Goal: Information Seeking & Learning: Learn about a topic

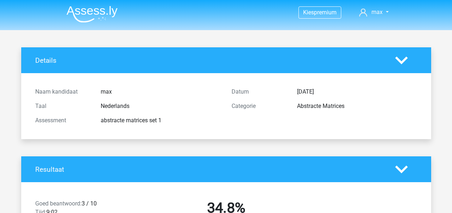
scroll to position [226, 0]
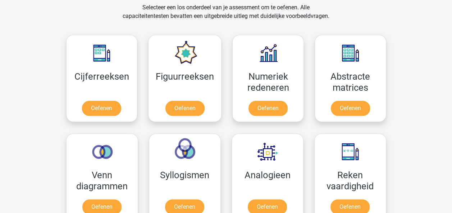
scroll to position [402, 0]
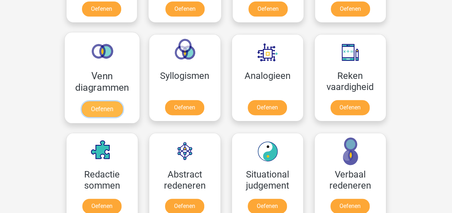
click at [100, 106] on link "Oefenen" at bounding box center [101, 109] width 41 height 16
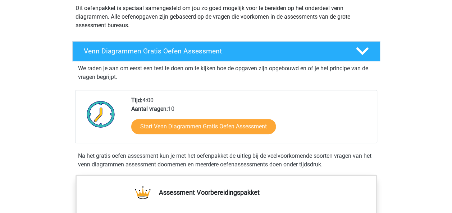
scroll to position [112, 0]
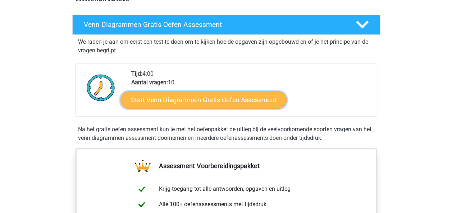
click at [223, 99] on link "Start Venn Diagrammen Gratis Oefen Assessment" at bounding box center [203, 100] width 166 height 17
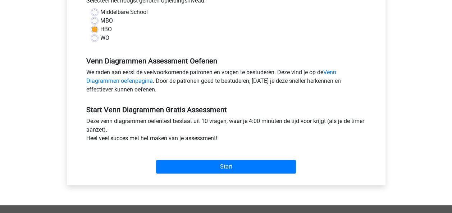
scroll to position [182, 0]
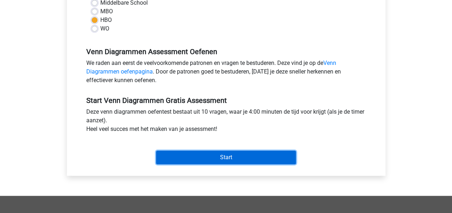
click at [230, 158] on input "Start" at bounding box center [226, 158] width 140 height 14
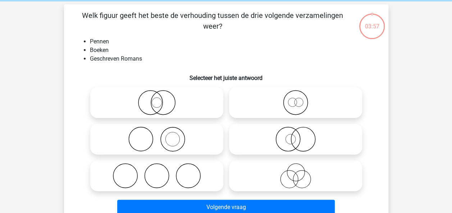
scroll to position [34, 0]
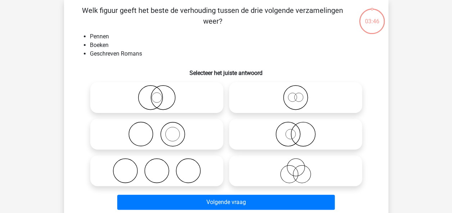
click at [170, 129] on icon at bounding box center [156, 134] width 127 height 25
click at [161, 129] on input "radio" at bounding box center [159, 128] width 5 height 5
radio input "true"
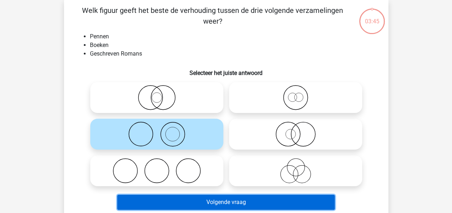
click at [234, 197] on button "Volgende vraag" at bounding box center [225, 202] width 217 height 15
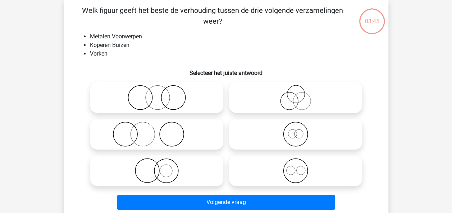
scroll to position [33, 0]
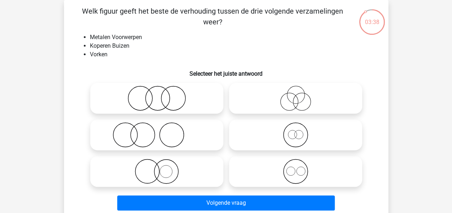
drag, startPoint x: 167, startPoint y: 170, endPoint x: 173, endPoint y: 175, distance: 7.1
click at [168, 170] on icon at bounding box center [156, 171] width 127 height 25
click at [161, 168] on input "radio" at bounding box center [159, 165] width 5 height 5
radio input "true"
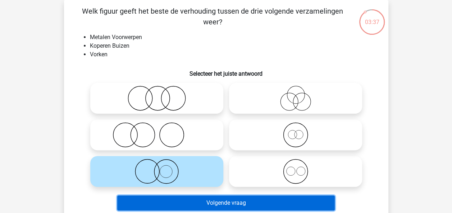
click at [223, 208] on button "Volgende vraag" at bounding box center [225, 203] width 217 height 15
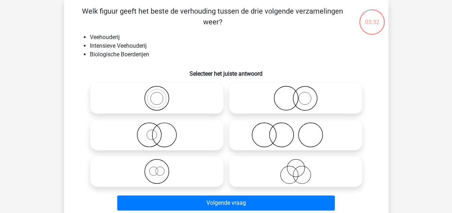
click at [276, 98] on icon at bounding box center [295, 98] width 127 height 25
click at [295, 95] on input "radio" at bounding box center [297, 92] width 5 height 5
radio input "true"
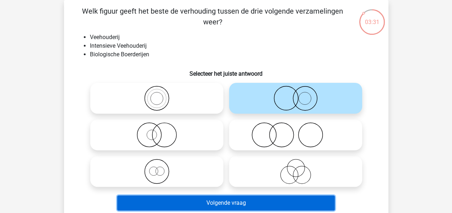
click at [252, 201] on button "Volgende vraag" at bounding box center [225, 203] width 217 height 15
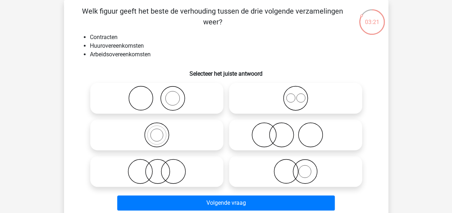
click at [185, 165] on icon at bounding box center [156, 171] width 127 height 25
click at [161, 165] on input "radio" at bounding box center [159, 165] width 5 height 5
radio input "true"
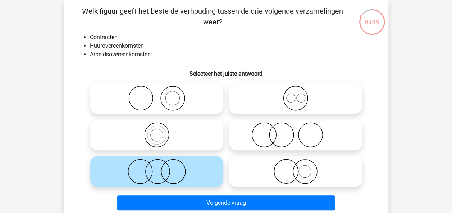
click at [281, 98] on icon at bounding box center [295, 98] width 127 height 25
click at [295, 95] on input "radio" at bounding box center [297, 92] width 5 height 5
radio input "true"
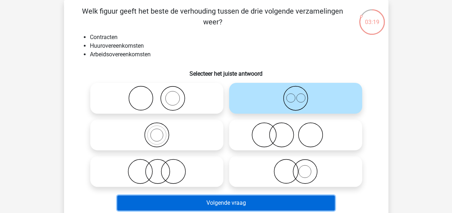
click at [232, 201] on button "Volgende vraag" at bounding box center [225, 203] width 217 height 15
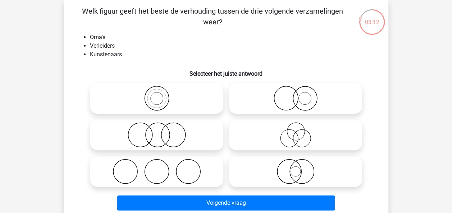
click at [173, 171] on icon at bounding box center [156, 171] width 127 height 25
click at [161, 168] on input "radio" at bounding box center [159, 165] width 5 height 5
radio input "true"
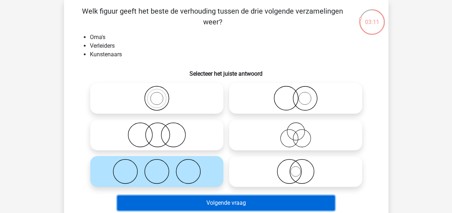
click at [235, 205] on button "Volgende vraag" at bounding box center [225, 203] width 217 height 15
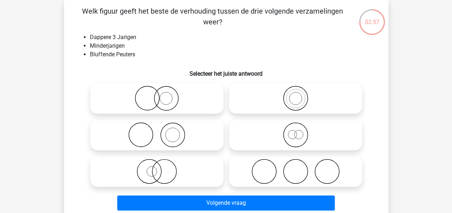
click at [278, 103] on icon at bounding box center [295, 98] width 127 height 25
click at [295, 95] on input "radio" at bounding box center [297, 92] width 5 height 5
radio input "true"
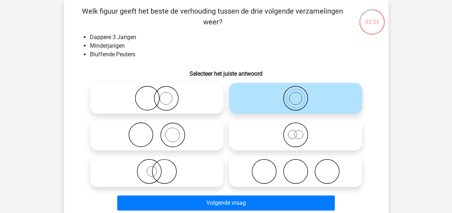
click at [252, 140] on icon at bounding box center [295, 135] width 127 height 25
click at [295, 132] on input "radio" at bounding box center [297, 129] width 5 height 5
radio input "true"
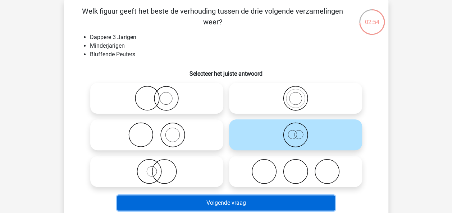
click at [227, 198] on button "Volgende vraag" at bounding box center [225, 203] width 217 height 15
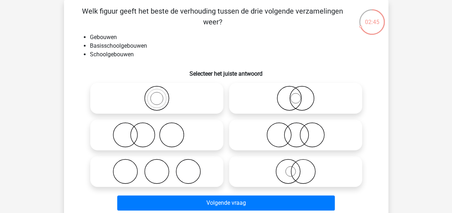
click at [286, 133] on icon at bounding box center [295, 135] width 127 height 25
click at [295, 132] on input "radio" at bounding box center [297, 129] width 5 height 5
radio input "true"
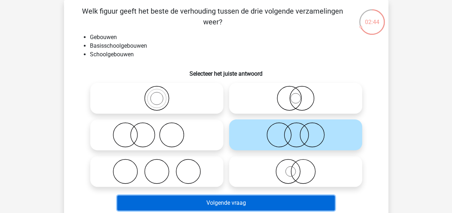
click at [241, 203] on button "Volgende vraag" at bounding box center [225, 203] width 217 height 15
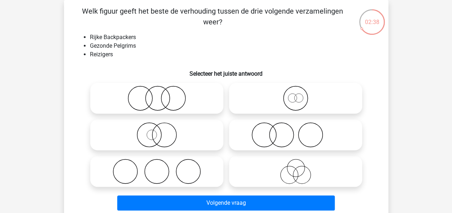
click at [280, 170] on icon at bounding box center [295, 171] width 127 height 25
click at [295, 168] on input "radio" at bounding box center [297, 165] width 5 height 5
radio input "true"
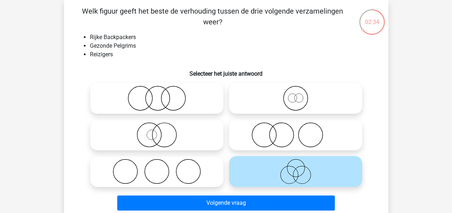
click at [192, 163] on icon at bounding box center [156, 171] width 127 height 25
click at [161, 163] on input "radio" at bounding box center [159, 165] width 5 height 5
radio input "true"
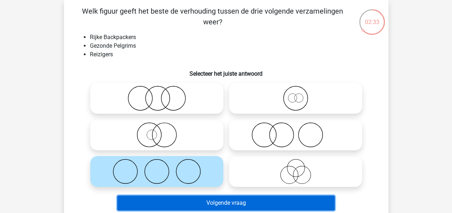
click at [236, 205] on button "Volgende vraag" at bounding box center [225, 203] width 217 height 15
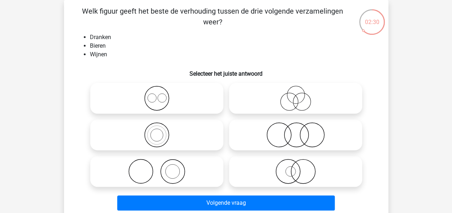
click at [190, 109] on icon at bounding box center [156, 98] width 127 height 25
click at [161, 95] on input "radio" at bounding box center [159, 92] width 5 height 5
radio input "true"
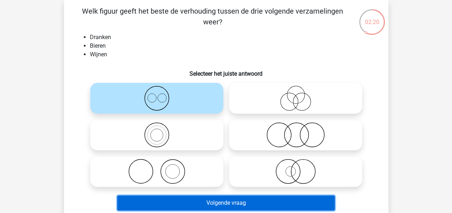
click at [224, 204] on button "Volgende vraag" at bounding box center [225, 203] width 217 height 15
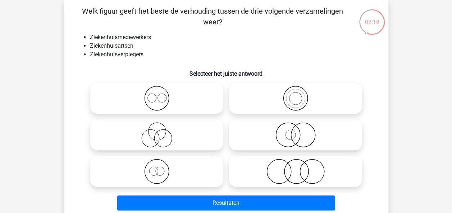
click at [293, 106] on icon at bounding box center [295, 98] width 127 height 25
click at [295, 95] on input "radio" at bounding box center [297, 92] width 5 height 5
radio input "true"
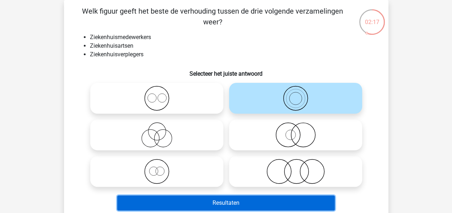
click at [259, 205] on button "Resultaten" at bounding box center [225, 203] width 217 height 15
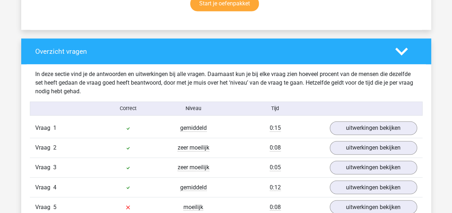
scroll to position [560, 0]
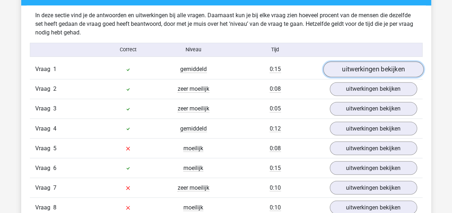
click at [378, 66] on link "uitwerkingen bekijken" at bounding box center [373, 70] width 100 height 16
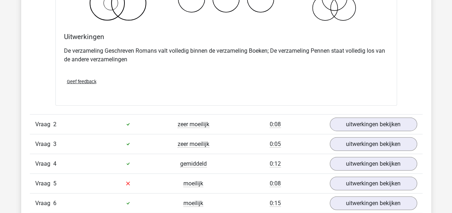
scroll to position [828, 0]
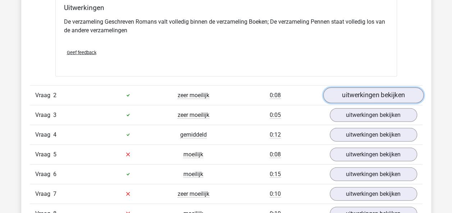
click at [384, 91] on link "uitwerkingen bekijken" at bounding box center [373, 96] width 100 height 16
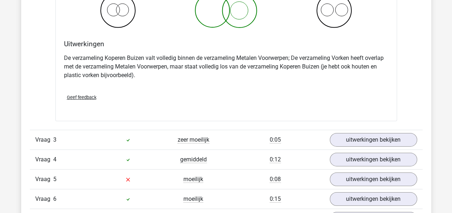
scroll to position [1103, 0]
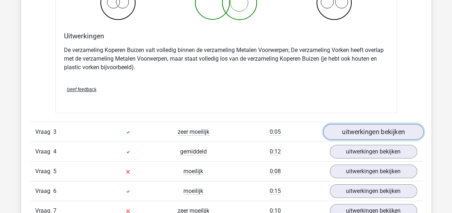
click at [398, 130] on link "uitwerkingen bekijken" at bounding box center [373, 132] width 100 height 16
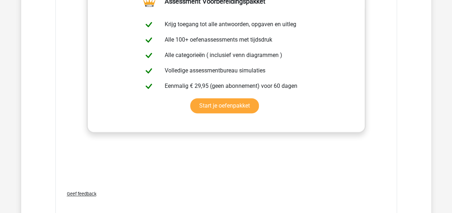
scroll to position [1637, 0]
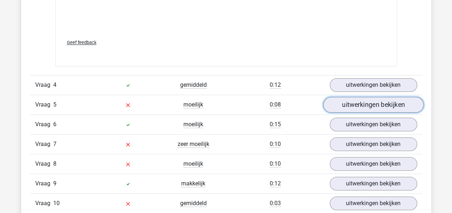
click at [392, 98] on link "uitwerkingen bekijken" at bounding box center [373, 105] width 100 height 16
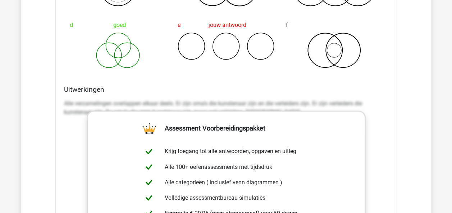
scroll to position [2182, 0]
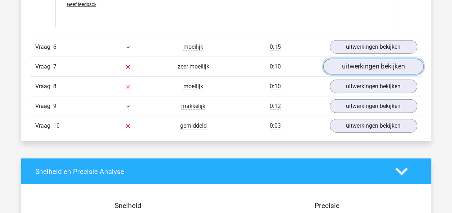
click at [396, 64] on link "uitwerkingen bekijken" at bounding box center [373, 67] width 100 height 16
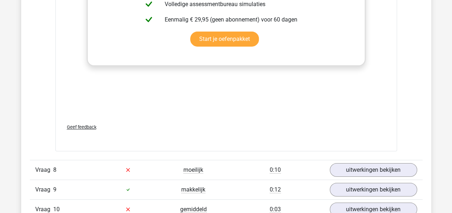
scroll to position [2626, 0]
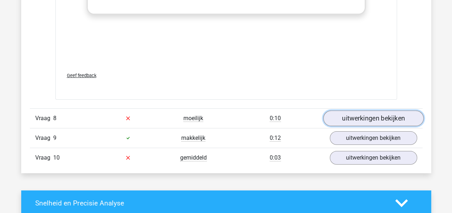
click at [390, 112] on link "uitwerkingen bekijken" at bounding box center [373, 119] width 100 height 16
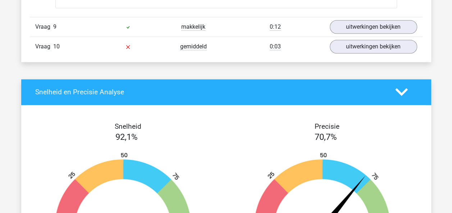
scroll to position [2979, 0]
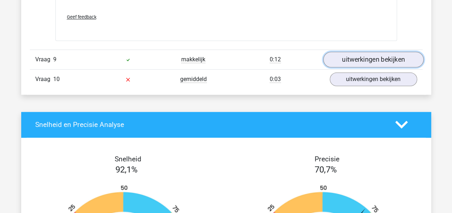
click at [391, 58] on link "uitwerkingen bekijken" at bounding box center [373, 60] width 100 height 16
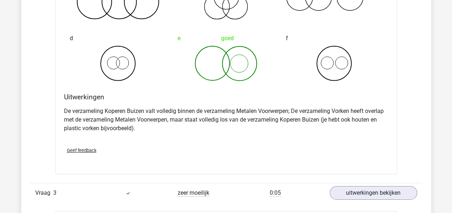
scroll to position [974, 0]
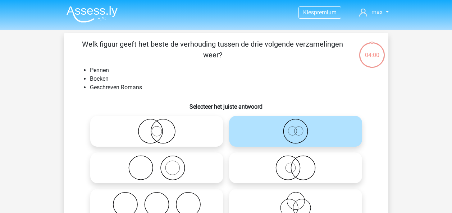
scroll to position [33, 0]
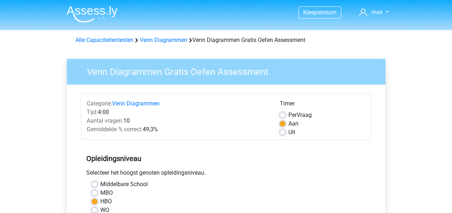
scroll to position [182, 0]
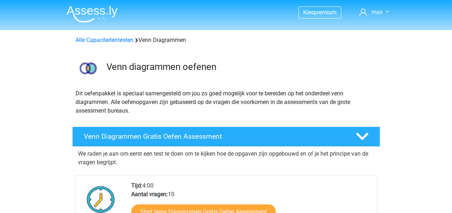
scroll to position [112, 0]
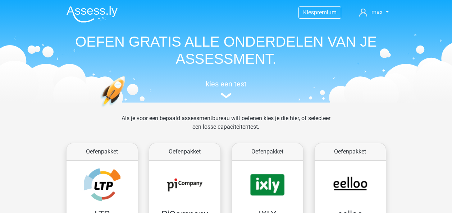
scroll to position [402, 0]
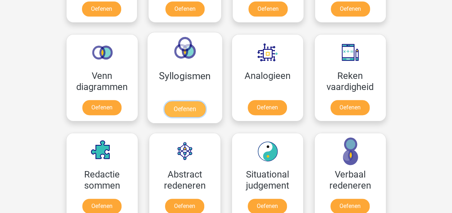
click at [179, 104] on link "Oefenen" at bounding box center [184, 109] width 41 height 16
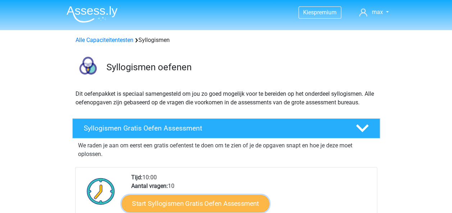
click at [210, 203] on link "Start Syllogismen Gratis Oefen Assessment" at bounding box center [195, 203] width 148 height 17
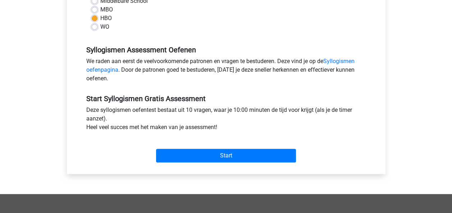
scroll to position [212, 0]
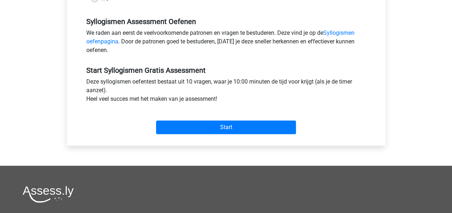
click at [215, 119] on div "Start" at bounding box center [226, 121] width 290 height 25
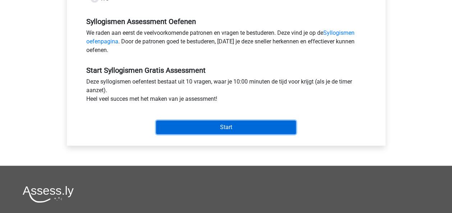
click at [218, 122] on input "Start" at bounding box center [226, 128] width 140 height 14
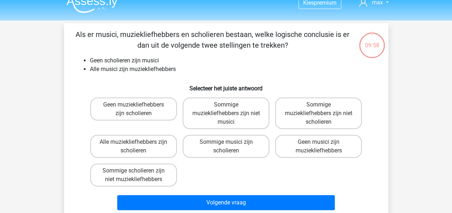
scroll to position [14, 0]
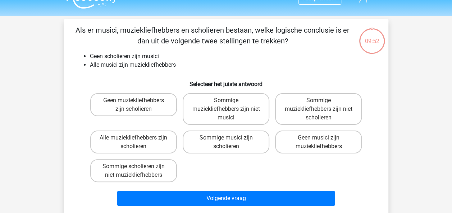
click at [201, 45] on p "Als er musici, muziekliefhebbers en scholieren bestaan, welke logische conclusi…" at bounding box center [212, 36] width 274 height 22
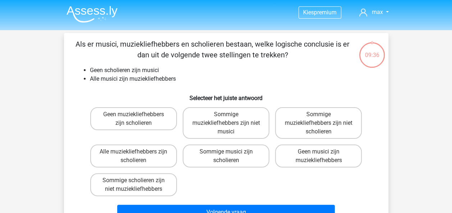
drag, startPoint x: 296, startPoint y: 46, endPoint x: 297, endPoint y: 58, distance: 11.5
click at [297, 58] on p "Als er musici, muziekliefhebbers en scholieren bestaan, welke logische conclusi…" at bounding box center [212, 50] width 274 height 22
drag, startPoint x: 297, startPoint y: 58, endPoint x: 266, endPoint y: 55, distance: 31.0
click at [266, 55] on p "Als er musici, muziekliefhebbers en scholieren bestaan, welke logische conclusi…" at bounding box center [212, 50] width 274 height 22
click at [292, 55] on p "Als er musici, muziekliefhebbers en scholieren bestaan, welke logische conclusi…" at bounding box center [212, 50] width 274 height 22
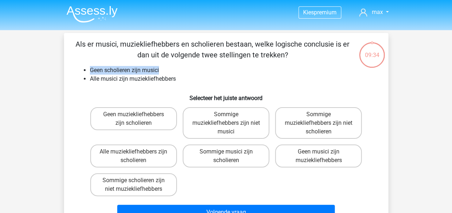
drag, startPoint x: 86, startPoint y: 69, endPoint x: 170, endPoint y: 71, distance: 84.1
click at [170, 71] on li "Geen scholieren zijn musici" at bounding box center [233, 70] width 287 height 9
click at [171, 71] on li "Geen scholieren zijn musici" at bounding box center [233, 70] width 287 height 9
drag, startPoint x: 172, startPoint y: 71, endPoint x: 174, endPoint y: 74, distance: 4.1
click at [172, 71] on li "Geen scholieren zijn musici" at bounding box center [233, 70] width 287 height 9
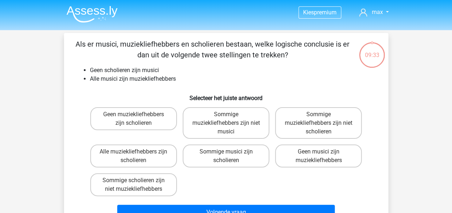
click at [177, 78] on li "Alle musici zijn muziekliefhebbers" at bounding box center [233, 79] width 287 height 9
drag, startPoint x: 173, startPoint y: 78, endPoint x: 114, endPoint y: 77, distance: 59.3
click at [114, 77] on li "Alle musici zijn muziekliefhebbers" at bounding box center [233, 79] width 287 height 9
drag, startPoint x: 114, startPoint y: 77, endPoint x: 100, endPoint y: 79, distance: 14.2
click at [100, 79] on li "Alle musici zijn muziekliefhebbers" at bounding box center [233, 79] width 287 height 9
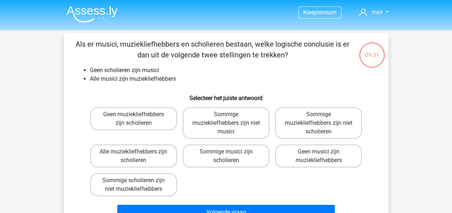
drag, startPoint x: 100, startPoint y: 79, endPoint x: 113, endPoint y: 87, distance: 15.2
click at [113, 87] on div "Als er musici, muziekliefhebbers en scholieren bestaan, welke logische conclusi…" at bounding box center [226, 131] width 318 height 184
click at [309, 125] on label "Sommige muziekliefhebbers zijn niet scholieren" at bounding box center [318, 123] width 87 height 32
click at [318, 119] on input "Sommige muziekliefhebbers zijn niet scholieren" at bounding box center [320, 117] width 5 height 5
radio input "true"
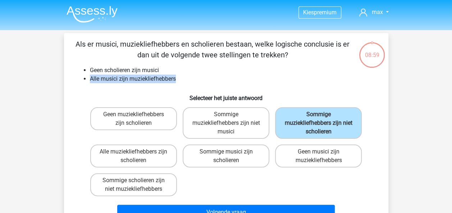
drag, startPoint x: 176, startPoint y: 79, endPoint x: 65, endPoint y: 81, distance: 111.1
click at [65, 81] on div "Als er musici, muziekliefhebbers en scholieren bestaan, welke logische conclusi…" at bounding box center [226, 131] width 324 height 196
drag, startPoint x: 65, startPoint y: 81, endPoint x: 175, endPoint y: 73, distance: 110.6
click at [175, 73] on li "Geen scholieren zijn musici" at bounding box center [233, 70] width 287 height 9
drag, startPoint x: 176, startPoint y: 82, endPoint x: 91, endPoint y: 80, distance: 85.5
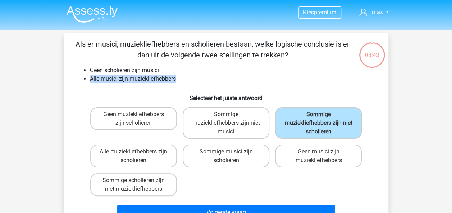
click at [91, 80] on li "Alle musici zijn muziekliefhebbers" at bounding box center [233, 79] width 287 height 9
drag, startPoint x: 91, startPoint y: 80, endPoint x: 310, endPoint y: 129, distance: 224.7
click at [232, 77] on li "Alle musici zijn muziekliefhebbers" at bounding box center [233, 79] width 287 height 9
click at [223, 80] on li "Alle musici zijn muziekliefhebbers" at bounding box center [233, 79] width 287 height 9
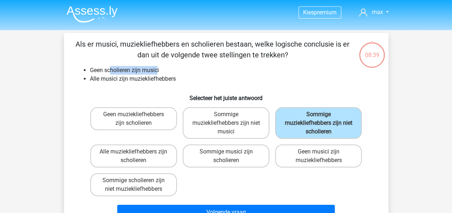
drag, startPoint x: 158, startPoint y: 68, endPoint x: 110, endPoint y: 70, distance: 48.5
click at [110, 70] on li "Geen scholieren zijn musici" at bounding box center [233, 70] width 287 height 9
drag, startPoint x: 110, startPoint y: 70, endPoint x: 114, endPoint y: 70, distance: 4.0
click at [110, 70] on li "Geen scholieren zijn musici" at bounding box center [233, 70] width 287 height 9
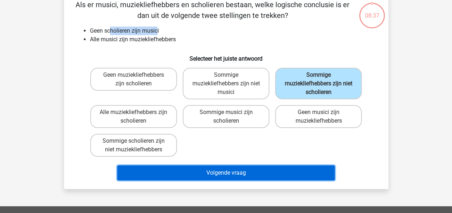
click at [228, 171] on button "Volgende vraag" at bounding box center [225, 173] width 217 height 15
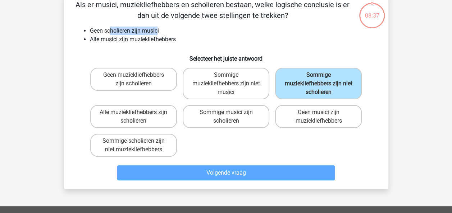
scroll to position [33, 0]
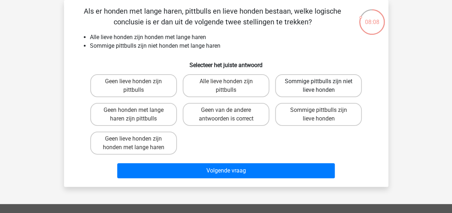
click at [295, 86] on label "Sommige pittbulls zijn niet lieve honden" at bounding box center [318, 85] width 87 height 23
click at [318, 86] on input "Sommige pittbulls zijn niet lieve honden" at bounding box center [320, 84] width 5 height 5
radio input "true"
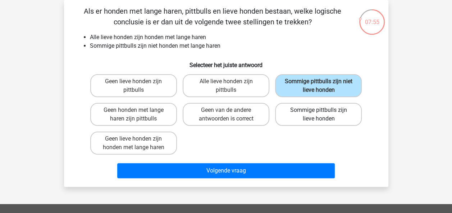
click at [309, 115] on label "Sommige pittbulls zijn lieve honden" at bounding box center [318, 114] width 87 height 23
click at [318, 115] on input "Sommige pittbulls zijn lieve honden" at bounding box center [320, 112] width 5 height 5
radio input "true"
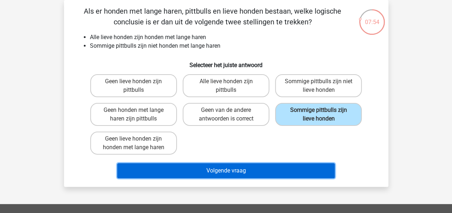
click at [218, 168] on button "Volgende vraag" at bounding box center [225, 170] width 217 height 15
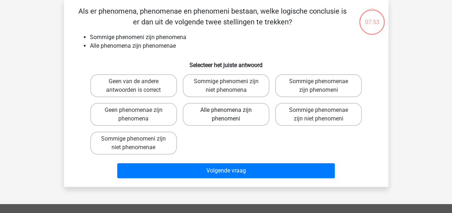
click at [260, 110] on label "Alle phenomena zijn phenomeni" at bounding box center [226, 114] width 87 height 23
click at [230, 110] on input "Alle phenomena zijn phenomeni" at bounding box center [228, 112] width 5 height 5
radio input "true"
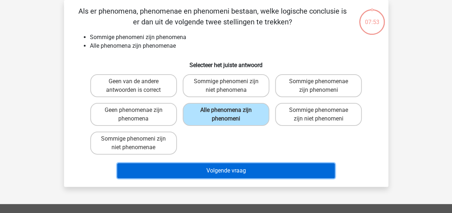
click at [244, 174] on button "Volgende vraag" at bounding box center [225, 170] width 217 height 15
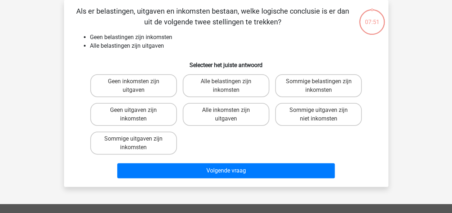
click at [234, 113] on label "Alle inkomsten zijn uitgaven" at bounding box center [226, 114] width 87 height 23
click at [230, 113] on input "Alle inkomsten zijn uitgaven" at bounding box center [228, 112] width 5 height 5
radio input "true"
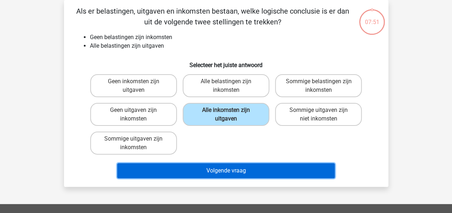
click at [237, 170] on button "Volgende vraag" at bounding box center [225, 170] width 217 height 15
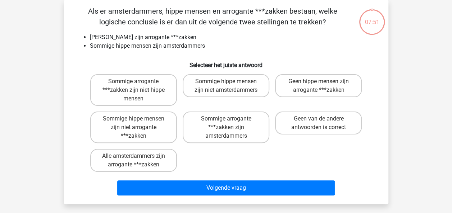
click at [248, 110] on div "Sommige arrogante ***zakken zijn amsterdammers" at bounding box center [226, 127] width 92 height 37
drag, startPoint x: 245, startPoint y: 116, endPoint x: 241, endPoint y: 182, distance: 66.5
click at [244, 116] on label "Sommige arrogante ***zakken zijn amsterdammers" at bounding box center [226, 128] width 87 height 32
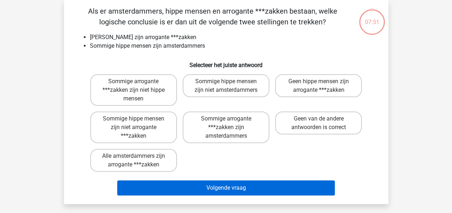
click at [230, 119] on input "Sommige arrogante ***zakken zijn amsterdammers" at bounding box center [228, 121] width 5 height 5
radio input "true"
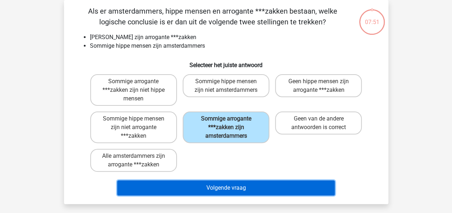
click at [243, 184] on button "Volgende vraag" at bounding box center [225, 188] width 217 height 15
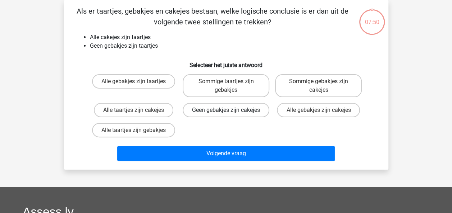
click at [236, 117] on label "Geen gebakjes zijn cakejes" at bounding box center [226, 110] width 87 height 14
click at [230, 115] on input "Geen gebakjes zijn cakejes" at bounding box center [228, 112] width 5 height 5
radio input "true"
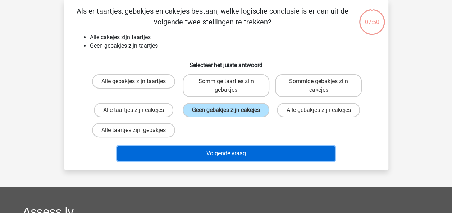
click at [232, 158] on button "Volgende vraag" at bounding box center [225, 153] width 217 height 15
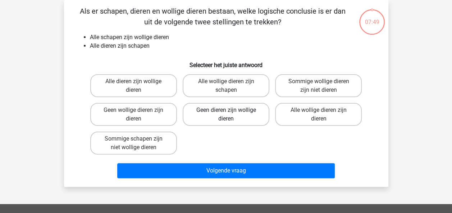
click at [236, 119] on label "Geen dieren zijn wollige dieren" at bounding box center [226, 114] width 87 height 23
click at [230, 115] on input "Geen dieren zijn wollige dieren" at bounding box center [228, 112] width 5 height 5
radio input "true"
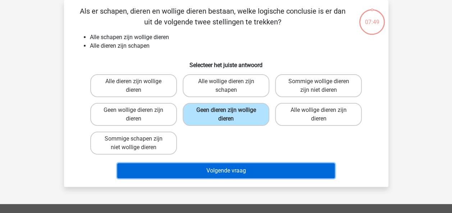
click at [241, 170] on button "Volgende vraag" at bounding box center [225, 170] width 217 height 15
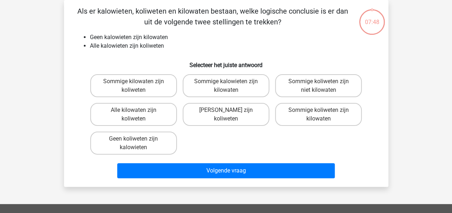
click at [235, 119] on label "Geen kilowaten zijn koliweten" at bounding box center [226, 114] width 87 height 23
click at [230, 115] on input "Geen kilowaten zijn koliweten" at bounding box center [228, 112] width 5 height 5
radio input "true"
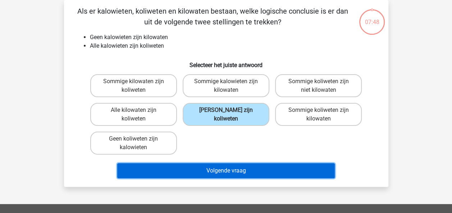
click at [244, 167] on button "Volgende vraag" at bounding box center [225, 170] width 217 height 15
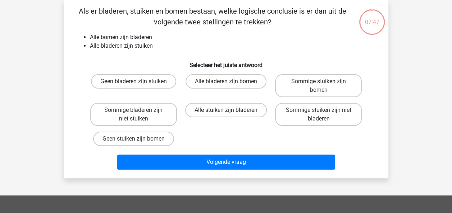
click at [240, 111] on label "Alle stuiken zijn bladeren" at bounding box center [226, 110] width 82 height 14
click at [230, 111] on input "Alle stuiken zijn bladeren" at bounding box center [228, 112] width 5 height 5
radio input "true"
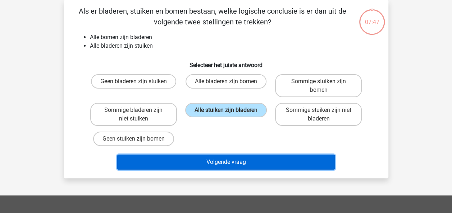
click at [244, 168] on button "Volgende vraag" at bounding box center [225, 162] width 217 height 15
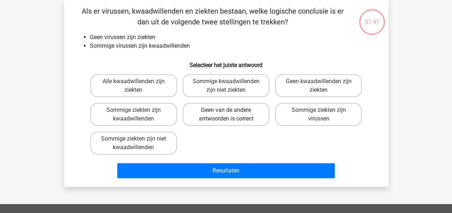
click at [239, 122] on label "Geen van de andere antwoorden is correct" at bounding box center [226, 114] width 87 height 23
click at [230, 115] on input "Geen van de andere antwoorden is correct" at bounding box center [228, 112] width 5 height 5
radio input "true"
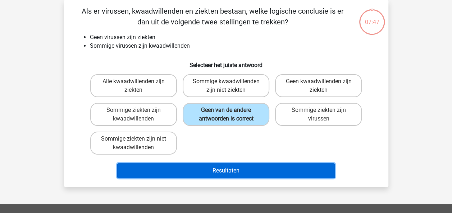
click at [241, 166] on button "Resultaten" at bounding box center [225, 170] width 217 height 15
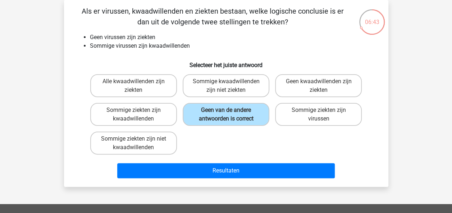
click at [32, 47] on div "Kies premium max koensemax@gmail.com" at bounding box center [226, 180] width 452 height 427
click at [249, 144] on div "Alle kwaadwillenden zijn ziekten Sommige kwaadwillenden zijn niet ziekten Geen …" at bounding box center [225, 115] width 277 height 86
click at [254, 43] on li "Sommige virussen zijn kwaadwillenden" at bounding box center [233, 46] width 287 height 9
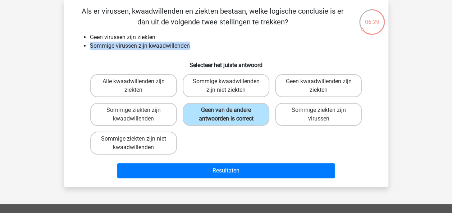
drag, startPoint x: 239, startPoint y: 41, endPoint x: 241, endPoint y: 45, distance: 4.0
click at [241, 45] on ul "Geen virussen zijn ziekten Sommige virussen zijn kwaadwillenden" at bounding box center [225, 41] width 301 height 17
drag, startPoint x: 241, startPoint y: 45, endPoint x: 226, endPoint y: 42, distance: 14.9
click at [226, 42] on li "Sommige virussen zijn kwaadwillenden" at bounding box center [233, 46] width 287 height 9
click at [171, 33] on li "Geen virussen zijn ziekten" at bounding box center [233, 37] width 287 height 9
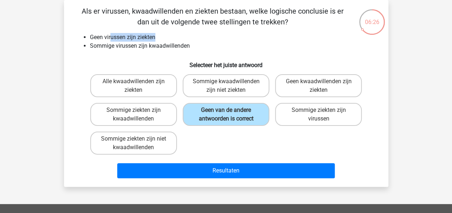
drag, startPoint x: 111, startPoint y: 37, endPoint x: 158, endPoint y: 37, distance: 46.7
click at [158, 37] on li "Geen virussen zijn ziekten" at bounding box center [233, 37] width 287 height 9
click at [163, 37] on li "Geen virussen zijn ziekten" at bounding box center [233, 37] width 287 height 9
click at [81, 58] on h6 "Selecteer het juiste antwoord" at bounding box center [225, 62] width 301 height 13
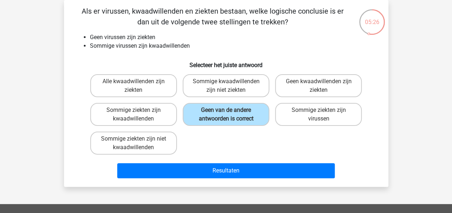
click at [67, 58] on div "Als er virussen, kwaadwillenden en ziekten bestaan, welke logische conclusie is…" at bounding box center [226, 94] width 318 height 176
click at [60, 61] on div "05:24 Vraag 10 van de 10 Categorie: syllogismen set 1 Als er virussen, kwaadwil…" at bounding box center [226, 93] width 336 height 187
click at [57, 60] on div "05:21 Vraag 10 van de 10 Categorie: syllogismen set 1 Als er virussen, kwaadwil…" at bounding box center [225, 93] width 341 height 187
click at [160, 116] on label "Sommige ziekten zijn kwaadwillenden" at bounding box center [133, 114] width 87 height 23
click at [138, 115] on input "Sommige ziekten zijn kwaadwillenden" at bounding box center [135, 112] width 5 height 5
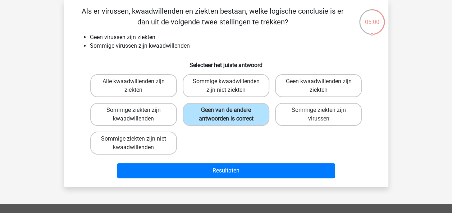
radio input "true"
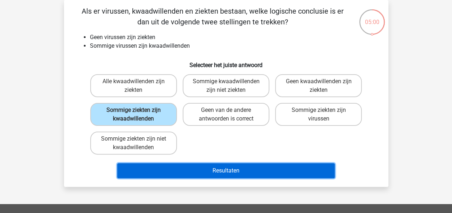
click at [230, 171] on button "Resultaten" at bounding box center [225, 170] width 217 height 15
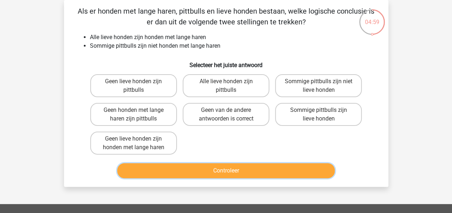
click at [225, 165] on button "Controleer" at bounding box center [225, 170] width 217 height 15
click at [225, 166] on button "Controleer" at bounding box center [225, 170] width 217 height 15
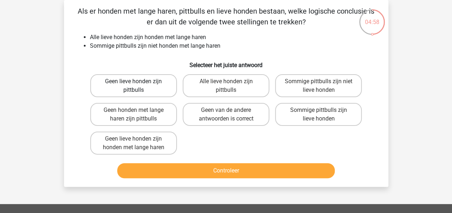
click at [159, 91] on label "Geen lieve honden zijn pittbulls" at bounding box center [133, 85] width 87 height 23
click at [138, 86] on input "Geen lieve honden zijn pittbulls" at bounding box center [135, 84] width 5 height 5
radio input "true"
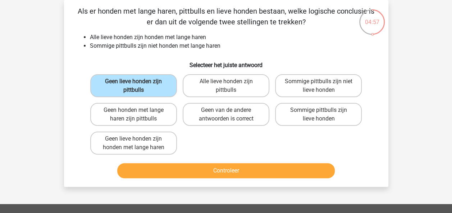
click at [190, 153] on div "Geen lieve honden zijn pittbulls Alle lieve honden zijn pittbulls Sommige pittb…" at bounding box center [225, 115] width 277 height 86
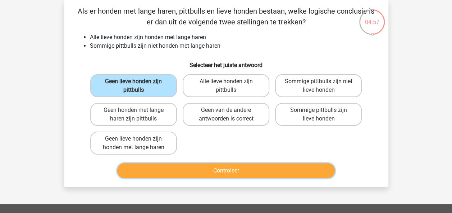
click at [191, 170] on button "Controleer" at bounding box center [225, 170] width 217 height 15
click at [239, 171] on button "Controleer" at bounding box center [225, 170] width 217 height 15
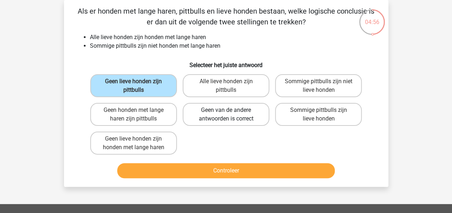
click at [229, 115] on input "Geen van de andere antwoorden is correct" at bounding box center [228, 112] width 5 height 5
radio input "true"
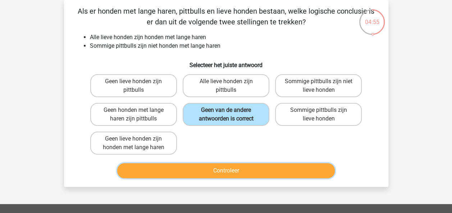
click at [239, 167] on button "Controleer" at bounding box center [225, 170] width 217 height 15
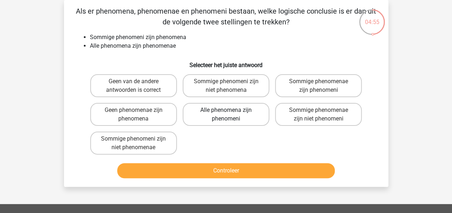
click at [240, 119] on label "Alle phenomena zijn phenomeni" at bounding box center [226, 114] width 87 height 23
click at [230, 115] on input "Alle phenomena zijn phenomeni" at bounding box center [228, 112] width 5 height 5
radio input "true"
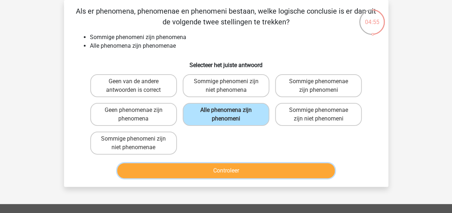
click at [242, 168] on button "Controleer" at bounding box center [225, 170] width 217 height 15
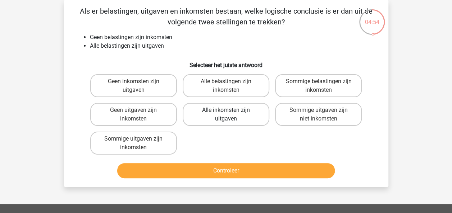
click at [241, 116] on label "Alle inkomsten zijn uitgaven" at bounding box center [226, 114] width 87 height 23
click at [230, 115] on input "Alle inkomsten zijn uitgaven" at bounding box center [228, 112] width 5 height 5
radio input "true"
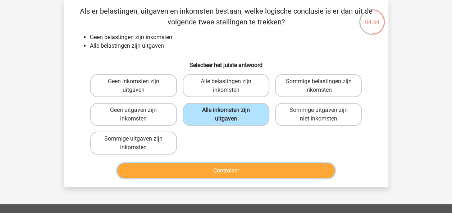
click at [248, 171] on button "Controleer" at bounding box center [225, 170] width 217 height 15
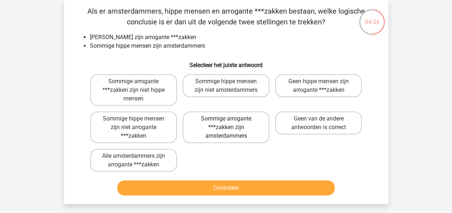
click at [246, 118] on label "Sommige arrogante ***zakken zijn amsterdammers" at bounding box center [226, 128] width 87 height 32
click at [230, 119] on input "Sommige arrogante ***zakken zijn amsterdammers" at bounding box center [228, 121] width 5 height 5
radio input "true"
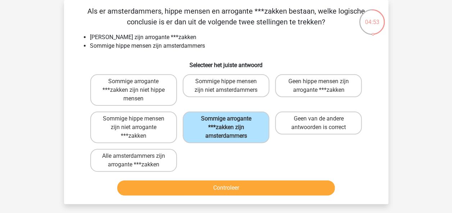
click at [244, 167] on div "Sommige arrogante ***zakken zijn niet hippe mensen Sommige hippe mensen zijn ni…" at bounding box center [225, 123] width 277 height 103
drag, startPoint x: 245, startPoint y: 177, endPoint x: 245, endPoint y: 185, distance: 7.2
click at [245, 185] on div "Controleer" at bounding box center [225, 187] width 301 height 24
drag, startPoint x: 243, startPoint y: 190, endPoint x: 244, endPoint y: 180, distance: 9.3
click at [243, 189] on button "Controleer" at bounding box center [225, 188] width 217 height 15
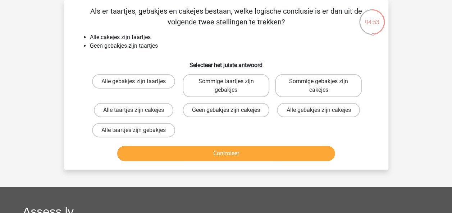
click at [231, 117] on label "Geen gebakjes zijn cakejes" at bounding box center [226, 110] width 87 height 14
click at [230, 115] on input "Geen gebakjes zijn cakejes" at bounding box center [228, 112] width 5 height 5
radio input "true"
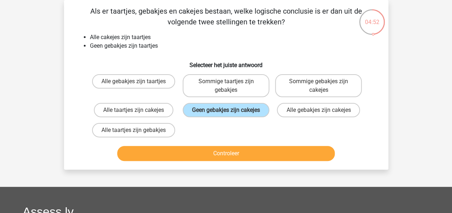
click at [241, 170] on div "Als er taartjes, gebakjes en cakejes bestaan, welke logische conclusie is er da…" at bounding box center [226, 85] width 324 height 170
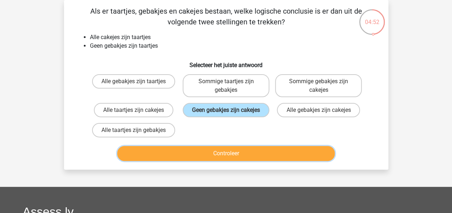
click at [241, 159] on button "Controleer" at bounding box center [225, 153] width 217 height 15
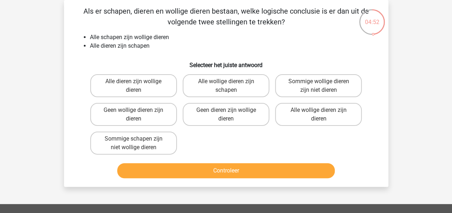
click at [237, 117] on label "Geen dieren zijn wollige dieren" at bounding box center [226, 114] width 87 height 23
click at [230, 115] on input "Geen dieren zijn wollige dieren" at bounding box center [228, 112] width 5 height 5
radio input "true"
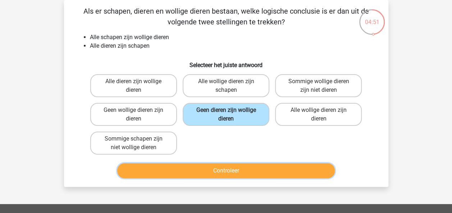
drag, startPoint x: 240, startPoint y: 169, endPoint x: 240, endPoint y: 164, distance: 4.7
click at [240, 169] on button "Controleer" at bounding box center [225, 170] width 217 height 15
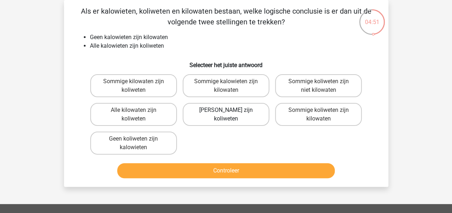
drag, startPoint x: 239, startPoint y: 117, endPoint x: 240, endPoint y: 126, distance: 9.1
click at [239, 117] on label "Geen kilowaten zijn koliweten" at bounding box center [226, 114] width 87 height 23
click at [230, 115] on input "Geen kilowaten zijn koliweten" at bounding box center [228, 112] width 5 height 5
radio input "true"
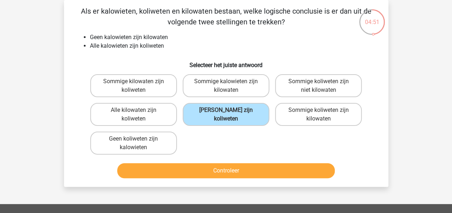
click at [237, 164] on div "Controleer" at bounding box center [225, 170] width 301 height 24
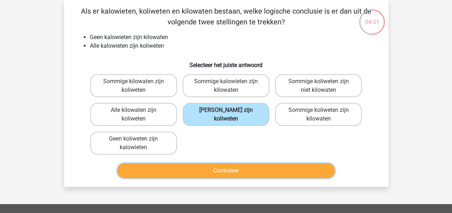
click at [237, 171] on button "Controleer" at bounding box center [225, 170] width 217 height 15
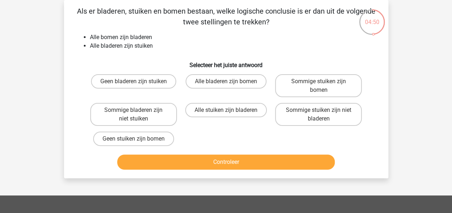
click at [233, 113] on label "Alle stuiken zijn bladeren" at bounding box center [226, 110] width 82 height 14
click at [230, 113] on input "Alle stuiken zijn bladeren" at bounding box center [228, 112] width 5 height 5
radio input "true"
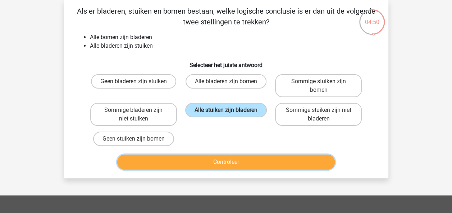
click at [237, 162] on button "Controleer" at bounding box center [225, 162] width 217 height 15
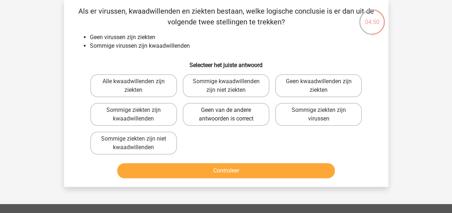
click at [237, 115] on label "Geen van de andere antwoorden is correct" at bounding box center [226, 114] width 87 height 23
click at [230, 115] on input "Geen van de andere antwoorden is correct" at bounding box center [228, 112] width 5 height 5
radio input "true"
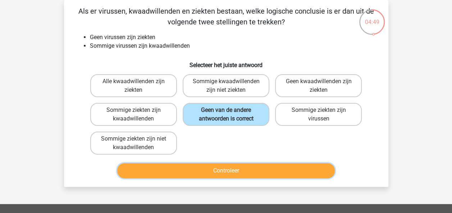
click at [237, 170] on button "Controleer" at bounding box center [225, 170] width 217 height 15
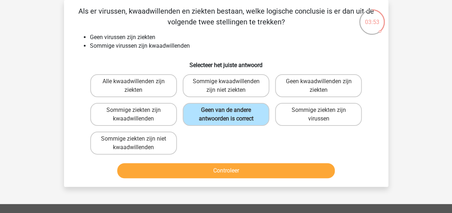
click at [19, 26] on div "Kies premium max koensemax@gmail.com" at bounding box center [226, 180] width 452 height 427
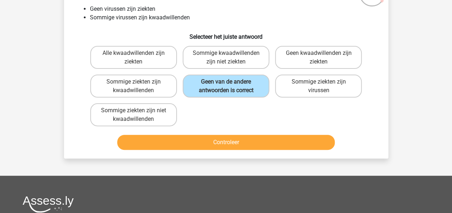
scroll to position [60, 0]
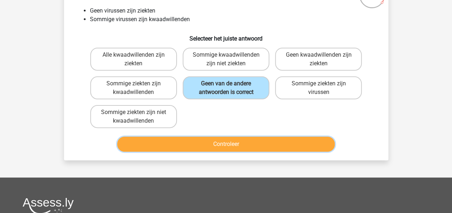
click at [229, 151] on button "Controleer" at bounding box center [225, 144] width 217 height 15
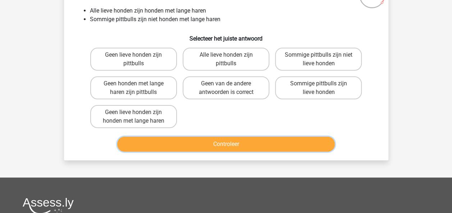
click at [227, 149] on button "Controleer" at bounding box center [225, 144] width 217 height 15
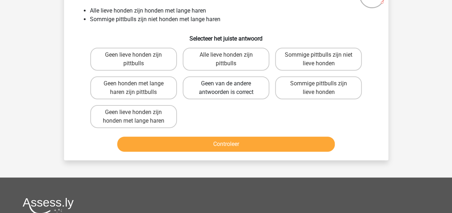
click at [242, 79] on label "Geen van de andere antwoorden is correct" at bounding box center [226, 88] width 87 height 23
click at [230, 84] on input "Geen van de andere antwoorden is correct" at bounding box center [228, 86] width 5 height 5
radio input "true"
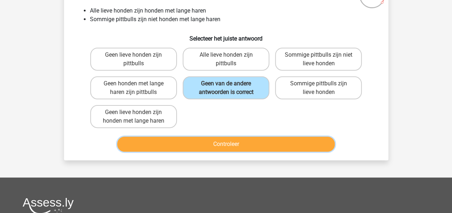
click at [236, 142] on button "Controleer" at bounding box center [225, 144] width 217 height 15
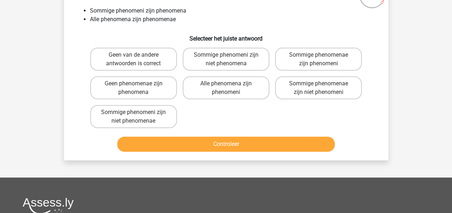
click at [248, 92] on label "Alle phenomena zijn phenomeni" at bounding box center [226, 88] width 87 height 23
click at [230, 88] on input "Alle phenomena zijn phenomeni" at bounding box center [228, 86] width 5 height 5
radio input "true"
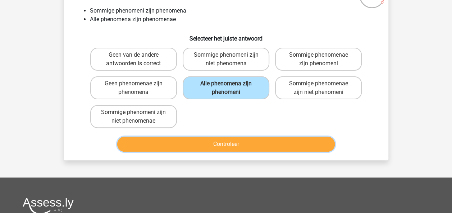
click at [241, 148] on button "Controleer" at bounding box center [225, 144] width 217 height 15
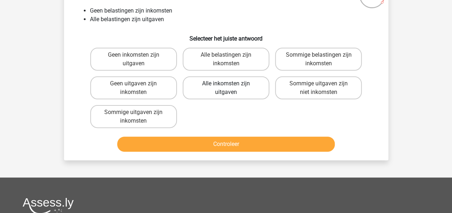
click at [243, 89] on label "Alle inkomsten zijn uitgaven" at bounding box center [226, 88] width 87 height 23
click at [230, 88] on input "Alle inkomsten zijn uitgaven" at bounding box center [228, 86] width 5 height 5
radio input "true"
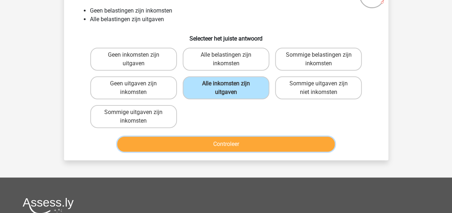
click at [236, 145] on button "Controleer" at bounding box center [225, 144] width 217 height 15
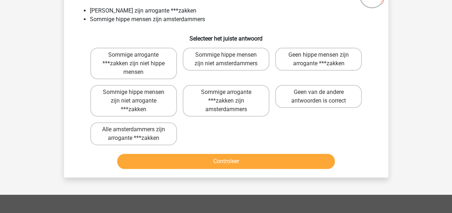
click at [239, 88] on label "Sommige arrogante ***zakken zijn amsterdammers" at bounding box center [226, 101] width 87 height 32
click at [230, 92] on input "Sommige arrogante ***zakken zijn amsterdammers" at bounding box center [228, 94] width 5 height 5
radio input "true"
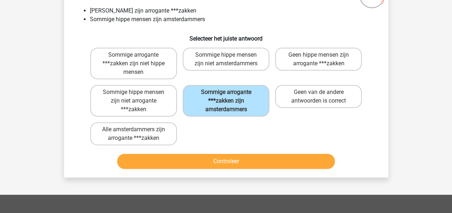
click at [238, 150] on div "Als er amsterdammers, hippe mensen en arrogante ***zakken bestaan, welke logisc…" at bounding box center [226, 75] width 318 height 193
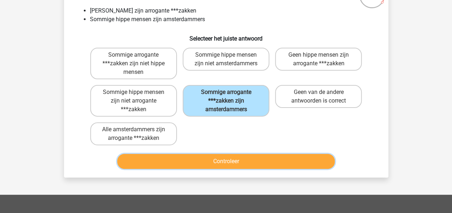
drag, startPoint x: 238, startPoint y: 150, endPoint x: 241, endPoint y: 156, distance: 6.9
click at [238, 161] on button "Controleer" at bounding box center [225, 161] width 217 height 15
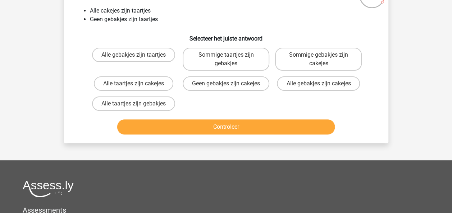
click at [240, 94] on div "Geen gebakjes zijn cakejes" at bounding box center [226, 84] width 92 height 20
click at [241, 91] on label "Geen gebakjes zijn cakejes" at bounding box center [226, 84] width 87 height 14
click at [230, 88] on input "Geen gebakjes zijn cakejes" at bounding box center [228, 86] width 5 height 5
radio input "true"
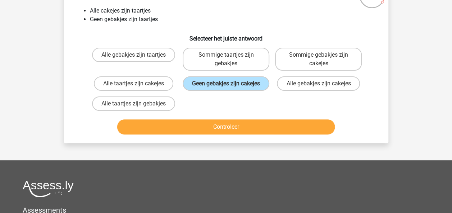
drag, startPoint x: 236, startPoint y: 144, endPoint x: 242, endPoint y: 129, distance: 16.3
click at [236, 138] on div "Controleer" at bounding box center [225, 129] width 277 height 18
click at [239, 126] on div "Controleer" at bounding box center [225, 126] width 301 height 24
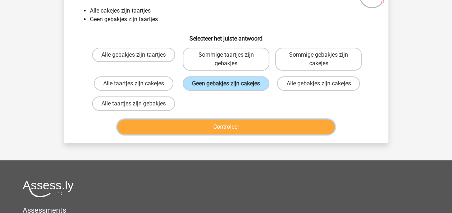
click at [235, 135] on button "Controleer" at bounding box center [225, 127] width 217 height 15
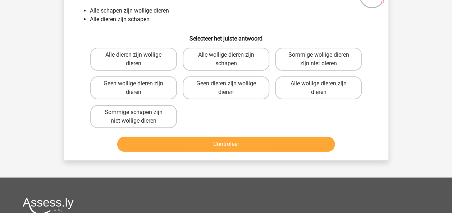
click at [237, 86] on label "Geen dieren zijn wollige dieren" at bounding box center [226, 88] width 87 height 23
click at [230, 86] on input "Geen dieren zijn wollige dieren" at bounding box center [228, 86] width 5 height 5
radio input "true"
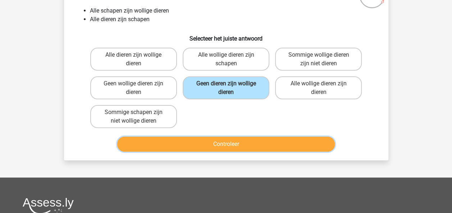
click at [239, 147] on button "Controleer" at bounding box center [225, 144] width 217 height 15
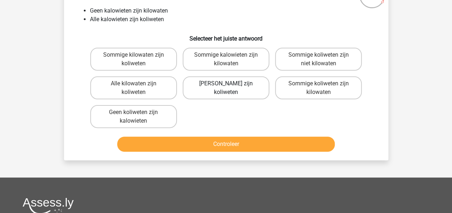
click at [240, 93] on label "Geen kilowaten zijn koliweten" at bounding box center [226, 88] width 87 height 23
click at [230, 88] on input "Geen kilowaten zijn koliweten" at bounding box center [228, 86] width 5 height 5
radio input "true"
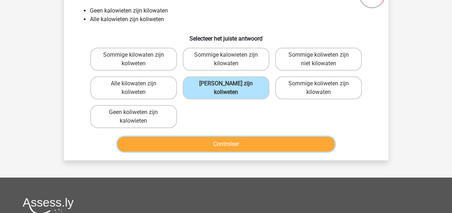
click at [240, 149] on button "Controleer" at bounding box center [225, 144] width 217 height 15
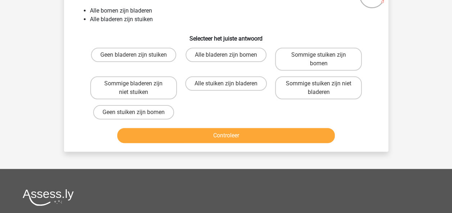
click at [240, 93] on div "Alle stuiken zijn bladeren" at bounding box center [226, 88] width 87 height 23
drag, startPoint x: 243, startPoint y: 85, endPoint x: 251, endPoint y: 136, distance: 52.0
click at [243, 84] on label "Alle stuiken zijn bladeren" at bounding box center [226, 84] width 82 height 14
click at [230, 84] on input "Alle stuiken zijn bladeren" at bounding box center [228, 86] width 5 height 5
radio input "true"
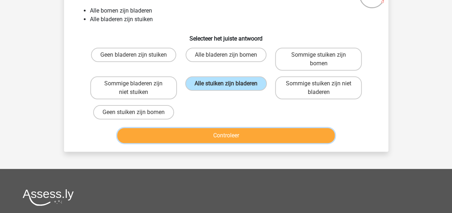
click at [251, 140] on button "Controleer" at bounding box center [225, 135] width 217 height 15
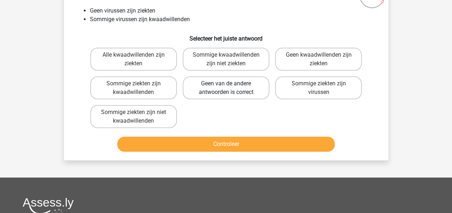
click at [229, 98] on label "Geen van de andere antwoorden is correct" at bounding box center [226, 88] width 87 height 23
click at [229, 88] on input "Geen van de andere antwoorden is correct" at bounding box center [228, 86] width 5 height 5
radio input "true"
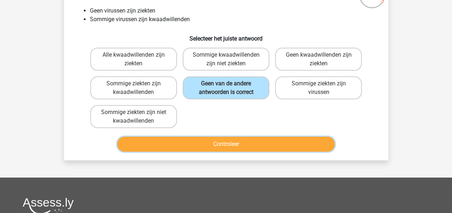
click at [236, 142] on button "Controleer" at bounding box center [225, 144] width 217 height 15
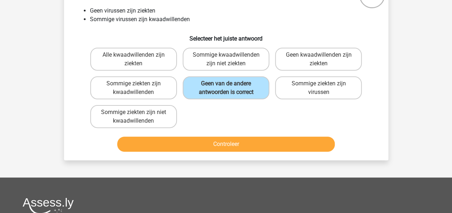
click at [14, 29] on div "Kies premium max koensemax@gmail.com" at bounding box center [226, 153] width 452 height 427
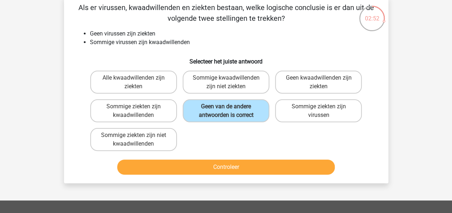
scroll to position [32, 0]
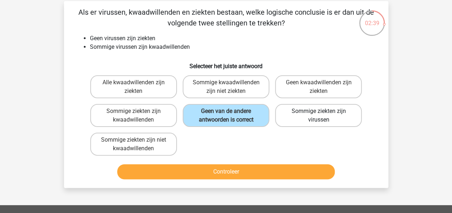
click at [298, 115] on label "Sommige ziekten zijn virussen" at bounding box center [318, 115] width 87 height 23
click at [318, 115] on input "Sommige ziekten zijn virussen" at bounding box center [320, 113] width 5 height 5
radio input "true"
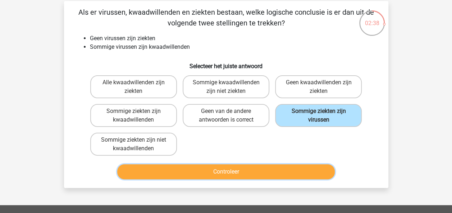
click at [249, 170] on button "Controleer" at bounding box center [225, 172] width 217 height 15
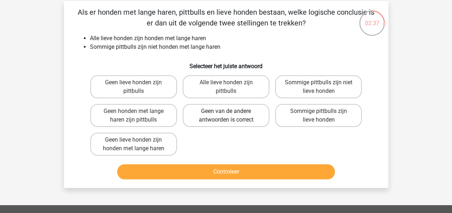
click at [231, 116] on label "Geen van de andere antwoorden is correct" at bounding box center [226, 115] width 87 height 23
click at [230, 116] on input "Geen van de andere antwoorden is correct" at bounding box center [228, 113] width 5 height 5
radio input "true"
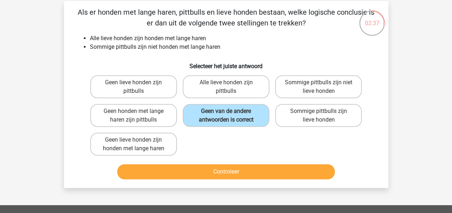
drag, startPoint x: 236, startPoint y: 152, endPoint x: 238, endPoint y: 159, distance: 7.4
click at [236, 152] on div "Geen lieve honden zijn pittbulls Alle lieve honden zijn pittbulls Sommige pittb…" at bounding box center [225, 116] width 277 height 86
click at [239, 165] on button "Controleer" at bounding box center [225, 172] width 217 height 15
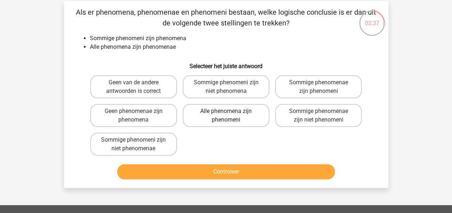
click at [231, 112] on label "Alle phenomena zijn phenomeni" at bounding box center [226, 115] width 87 height 23
click at [230, 112] on input "Alle phenomena zijn phenomeni" at bounding box center [228, 113] width 5 height 5
radio input "true"
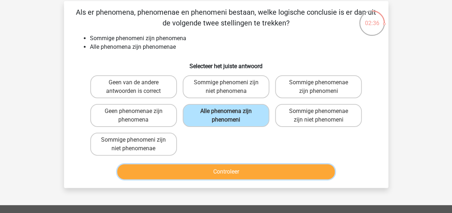
click at [241, 168] on button "Controleer" at bounding box center [225, 172] width 217 height 15
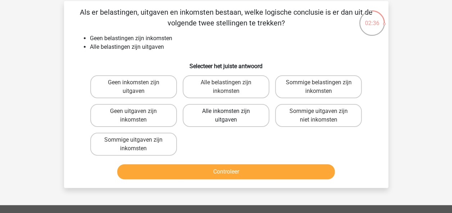
click at [240, 119] on label "Alle inkomsten zijn uitgaven" at bounding box center [226, 115] width 87 height 23
click at [230, 116] on input "Alle inkomsten zijn uitgaven" at bounding box center [228, 113] width 5 height 5
radio input "true"
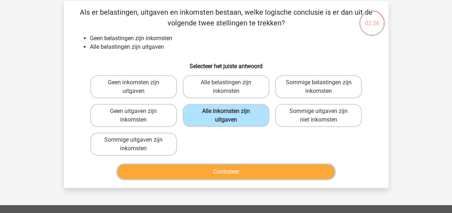
click at [245, 170] on button "Controleer" at bounding box center [225, 172] width 217 height 15
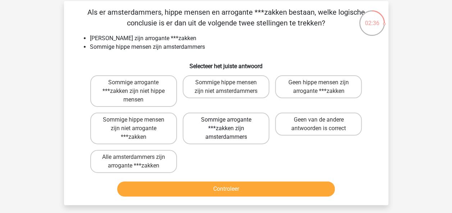
click at [234, 119] on label "Sommige arrogante ***zakken zijn amsterdammers" at bounding box center [226, 129] width 87 height 32
click at [230, 120] on input "Sommige arrogante ***zakken zijn amsterdammers" at bounding box center [228, 122] width 5 height 5
radio input "true"
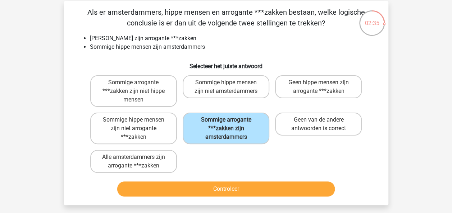
click at [243, 178] on div "Controleer" at bounding box center [225, 188] width 301 height 24
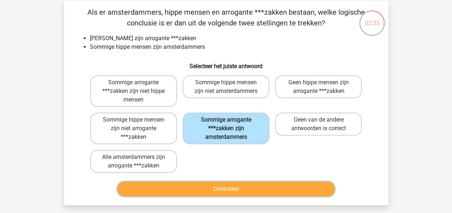
click at [243, 188] on button "Controleer" at bounding box center [225, 189] width 217 height 15
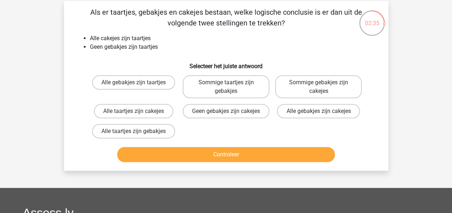
click at [231, 119] on label "Geen gebakjes zijn cakejes" at bounding box center [226, 111] width 87 height 14
click at [230, 116] on input "Geen gebakjes zijn cakejes" at bounding box center [228, 113] width 5 height 5
radio input "true"
click at [239, 171] on div "Als er taartjes, gebakjes en cakejes bestaan, welke logische conclusie is er da…" at bounding box center [226, 86] width 324 height 170
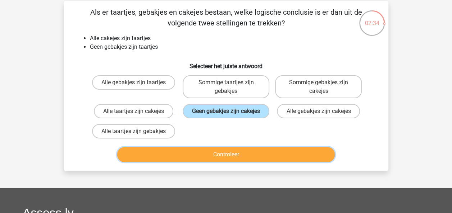
click at [239, 162] on button "Controleer" at bounding box center [225, 154] width 217 height 15
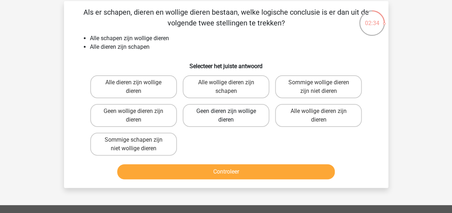
click at [238, 115] on label "Geen dieren zijn wollige dieren" at bounding box center [226, 115] width 87 height 23
click at [230, 115] on input "Geen dieren zijn wollige dieren" at bounding box center [228, 113] width 5 height 5
radio input "true"
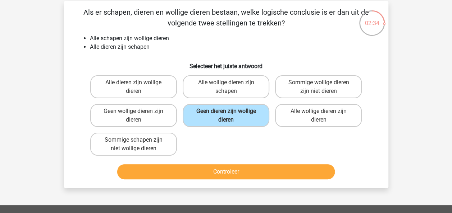
drag, startPoint x: 243, startPoint y: 157, endPoint x: 244, endPoint y: 162, distance: 5.0
click at [243, 158] on div "Alle dieren zijn wollige dieren Alle wollige dieren zijn schapen Sommige wollig…" at bounding box center [225, 116] width 277 height 86
click at [245, 170] on button "Controleer" at bounding box center [225, 172] width 217 height 15
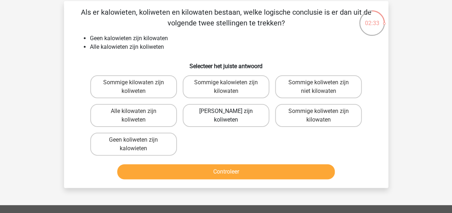
drag, startPoint x: 234, startPoint y: 122, endPoint x: 235, endPoint y: 130, distance: 8.3
click at [234, 122] on label "Geen kilowaten zijn koliweten" at bounding box center [226, 115] width 87 height 23
click at [230, 116] on input "Geen kilowaten zijn koliweten" at bounding box center [228, 113] width 5 height 5
radio input "true"
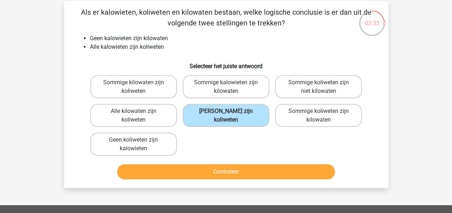
drag, startPoint x: 242, startPoint y: 184, endPoint x: 241, endPoint y: 173, distance: 10.4
click at [242, 178] on div "Als er kalowieten, koliweten en kilowaten bestaan, welke logische conclusie is …" at bounding box center [226, 94] width 324 height 187
click at [241, 169] on button "Controleer" at bounding box center [225, 172] width 217 height 15
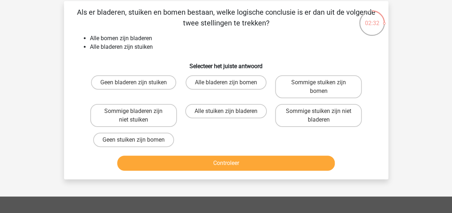
click at [236, 111] on label "Alle stuiken zijn bladeren" at bounding box center [226, 111] width 82 height 14
click at [230, 111] on input "Alle stuiken zijn bladeren" at bounding box center [228, 113] width 5 height 5
radio input "true"
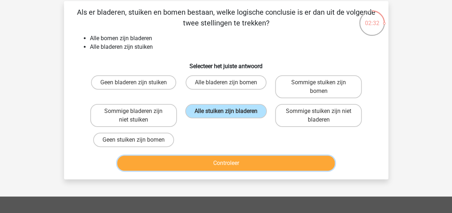
click at [244, 163] on button "Controleer" at bounding box center [225, 163] width 217 height 15
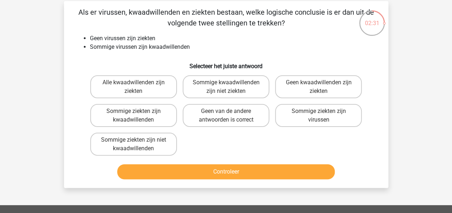
click at [239, 118] on label "Geen van de andere antwoorden is correct" at bounding box center [226, 115] width 87 height 23
click at [230, 116] on input "Geen van de andere antwoorden is correct" at bounding box center [228, 113] width 5 height 5
radio input "true"
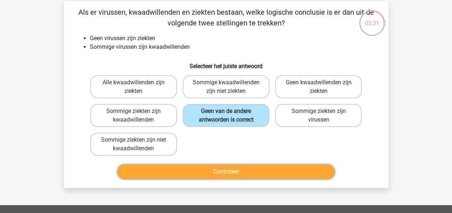
click at [244, 172] on button "Controleer" at bounding box center [225, 172] width 217 height 15
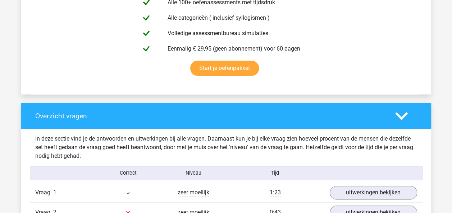
scroll to position [561, 0]
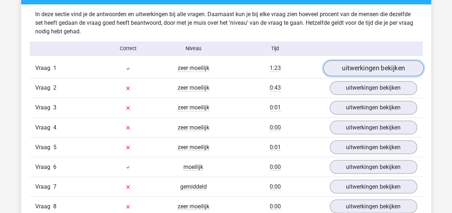
click at [391, 68] on link "uitwerkingen bekijken" at bounding box center [373, 69] width 100 height 16
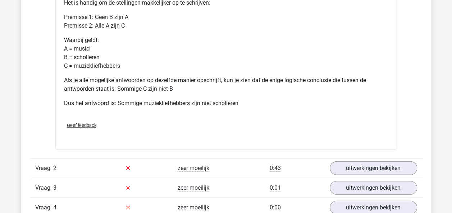
scroll to position [867, 0]
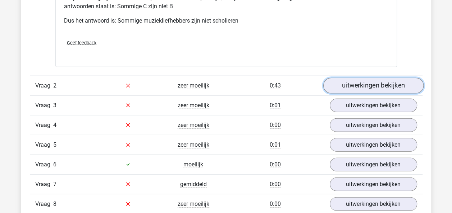
click at [412, 81] on link "uitwerkingen bekijken" at bounding box center [373, 86] width 100 height 16
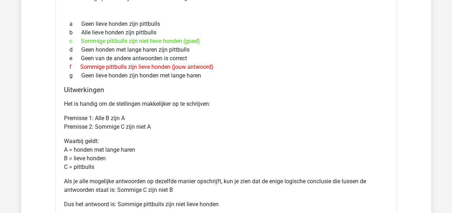
scroll to position [953, 0]
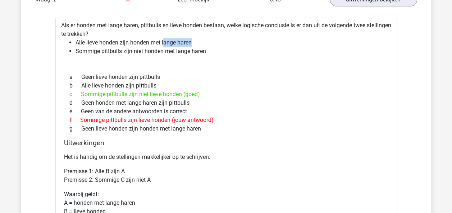
drag, startPoint x: 177, startPoint y: 40, endPoint x: 204, endPoint y: 40, distance: 26.2
click at [204, 40] on li "Alle lieve honden zijn honden met lange haren" at bounding box center [232, 42] width 315 height 9
click at [106, 51] on li "Sommige pittbulls zijn niet honden met lange haren" at bounding box center [232, 51] width 315 height 9
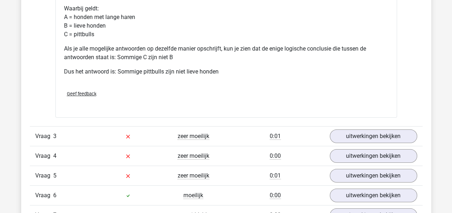
scroll to position [1142, 0]
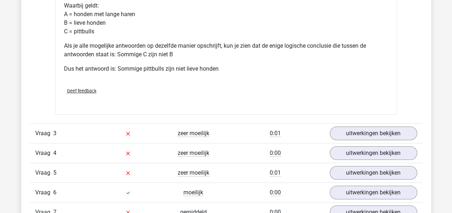
click at [395, 124] on div "Vraag 3 zeer moeilijk 0:01 uitwerkingen bekijken" at bounding box center [226, 134] width 392 height 20
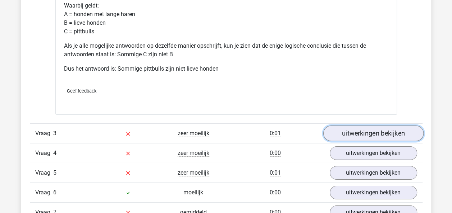
click at [395, 127] on link "uitwerkingen bekijken" at bounding box center [373, 134] width 100 height 16
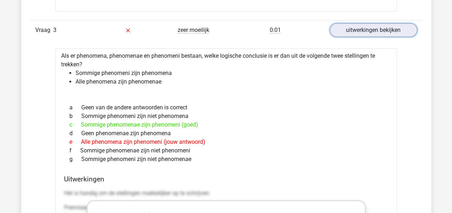
scroll to position [1242, 0]
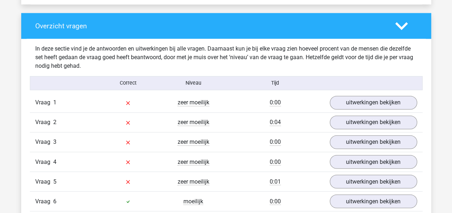
scroll to position [545, 0]
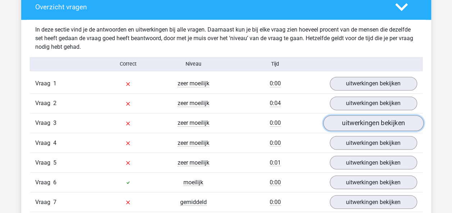
click at [358, 120] on link "uitwerkingen bekijken" at bounding box center [373, 124] width 100 height 16
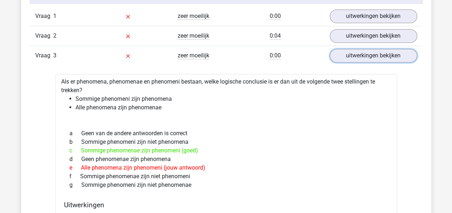
scroll to position [594, 0]
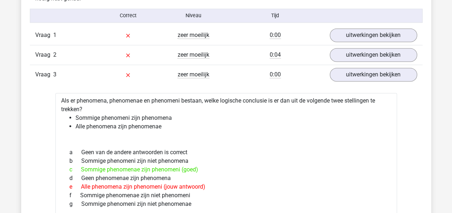
click at [371, 46] on div "Vraag 2 zeer moeilijk 0:04 uitwerkingen bekijken" at bounding box center [226, 55] width 392 height 20
click at [371, 51] on link "uitwerkingen bekijken" at bounding box center [373, 55] width 100 height 16
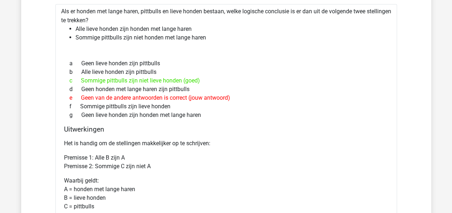
scroll to position [666, 0]
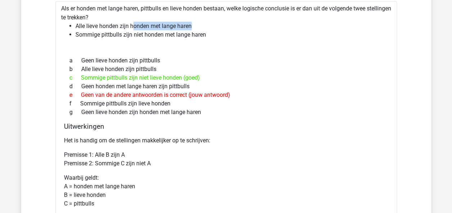
drag, startPoint x: 132, startPoint y: 22, endPoint x: 213, endPoint y: 21, distance: 81.9
click at [213, 22] on li "Alle lieve honden zijn honden met lange haren" at bounding box center [232, 26] width 315 height 9
drag, startPoint x: 213, startPoint y: 21, endPoint x: 199, endPoint y: 27, distance: 15.8
click at [199, 27] on li "Alle lieve honden zijn honden met lange haren" at bounding box center [232, 26] width 315 height 9
click at [199, 24] on li "Alle lieve honden zijn honden met lange haren" at bounding box center [232, 26] width 315 height 9
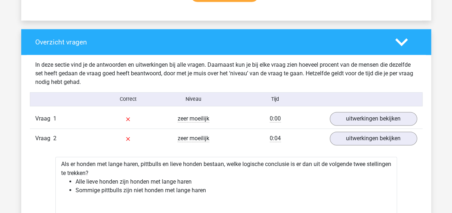
scroll to position [507, 0]
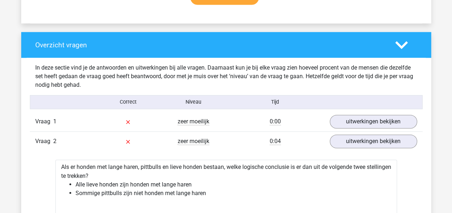
click at [386, 114] on div "Vraag 1 zeer moeilijk 0:00 uitwerkingen bekijken" at bounding box center [226, 121] width 392 height 19
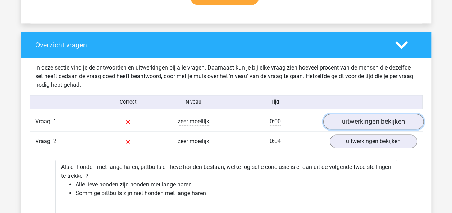
click at [387, 114] on link "uitwerkingen bekijken" at bounding box center [373, 122] width 100 height 16
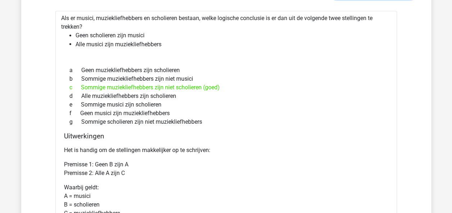
scroll to position [631, 0]
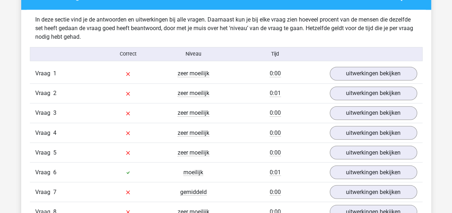
scroll to position [544, 0]
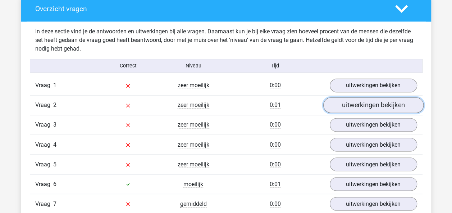
click at [377, 108] on link "uitwerkingen bekijken" at bounding box center [373, 106] width 100 height 16
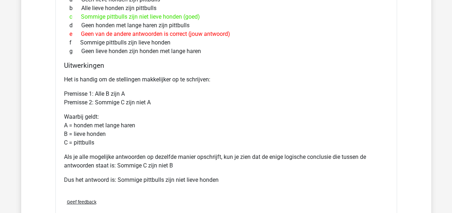
scroll to position [725, 0]
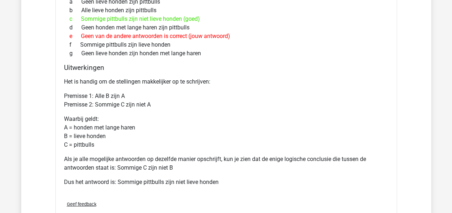
click at [40, 40] on div "Vraag 1 zeer moeilijk 0:00 uitwerkingen bekijken Als er musici, muziekliefhebbe…" at bounding box center [226, 145] width 382 height 501
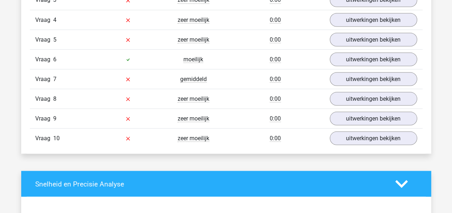
scroll to position [469, 0]
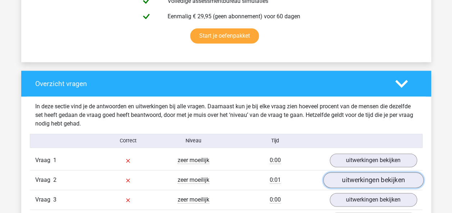
click at [382, 179] on link "uitwerkingen bekijken" at bounding box center [373, 181] width 100 height 16
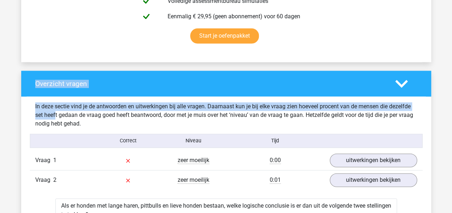
drag, startPoint x: 451, startPoint y: 60, endPoint x: 448, endPoint y: 93, distance: 32.8
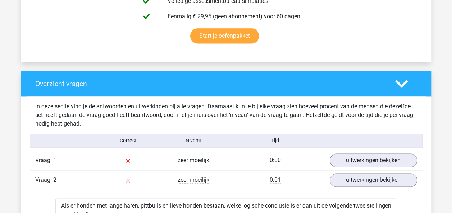
drag, startPoint x: 448, startPoint y: 93, endPoint x: 432, endPoint y: 99, distance: 17.6
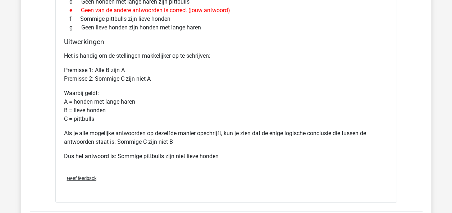
scroll to position [964, 0]
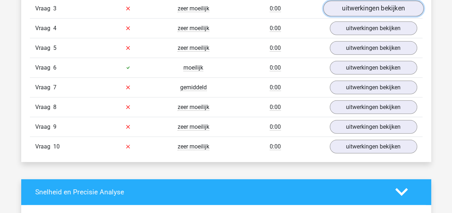
click at [388, 1] on link "uitwerkingen bekijken" at bounding box center [373, 9] width 100 height 16
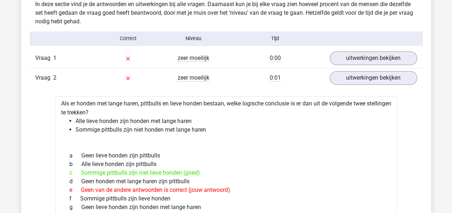
scroll to position [574, 0]
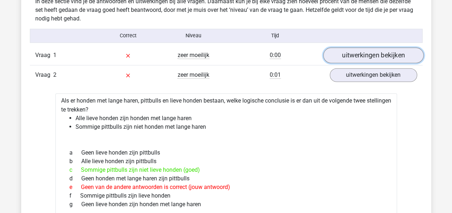
click at [405, 54] on link "uitwerkingen bekijken" at bounding box center [373, 56] width 100 height 16
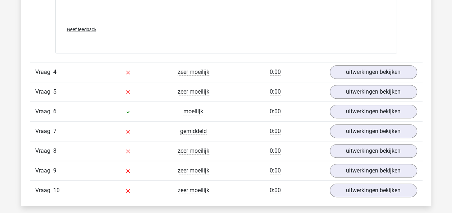
scroll to position [1630, 0]
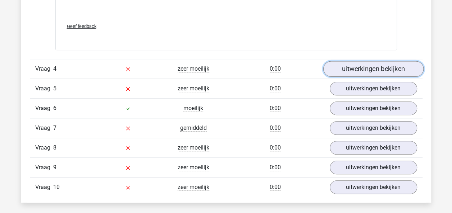
click at [380, 65] on link "uitwerkingen bekijken" at bounding box center [373, 69] width 100 height 16
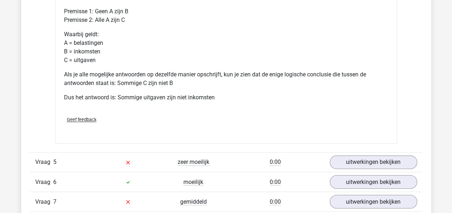
scroll to position [1886, 0]
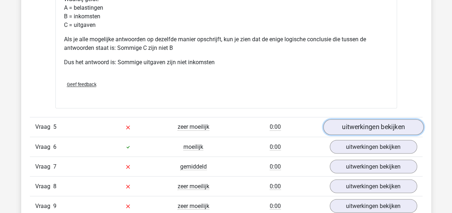
click at [404, 120] on link "uitwerkingen bekijken" at bounding box center [373, 127] width 100 height 16
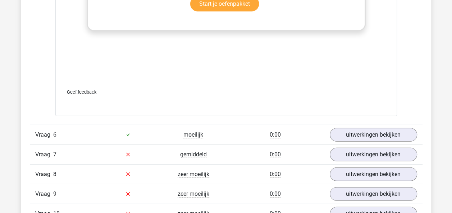
scroll to position [2323, 0]
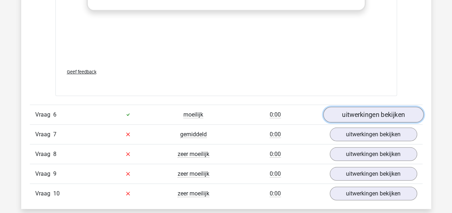
click at [396, 115] on link "uitwerkingen bekijken" at bounding box center [373, 115] width 100 height 16
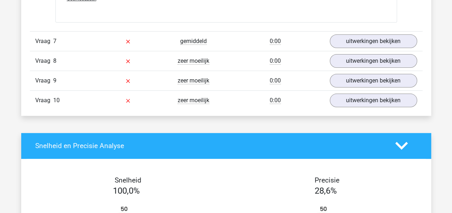
scroll to position [2732, 0]
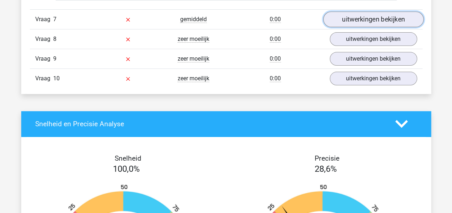
click at [390, 17] on link "uitwerkingen bekijken" at bounding box center [373, 19] width 100 height 16
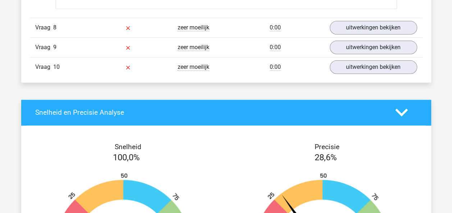
scroll to position [3130, 0]
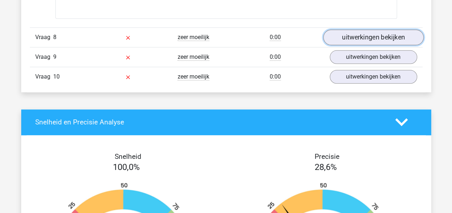
click at [388, 29] on link "uitwerkingen bekijken" at bounding box center [373, 37] width 100 height 16
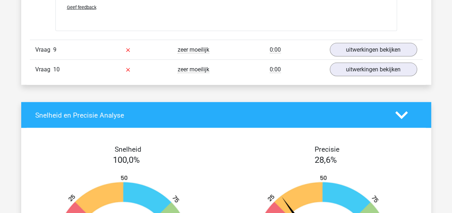
scroll to position [3410, 0]
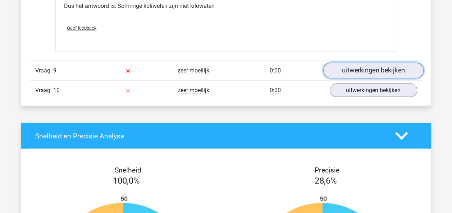
click at [368, 64] on link "uitwerkingen bekijken" at bounding box center [373, 71] width 100 height 16
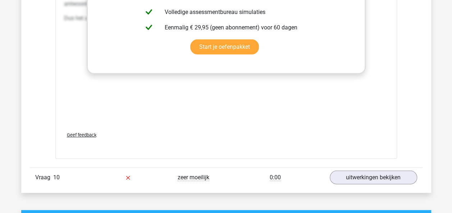
scroll to position [3713, 0]
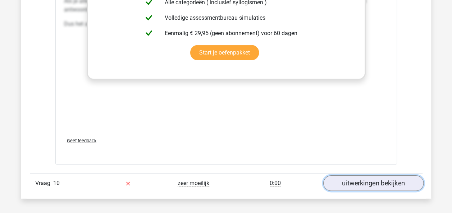
click at [400, 178] on link "uitwerkingen bekijken" at bounding box center [373, 184] width 100 height 16
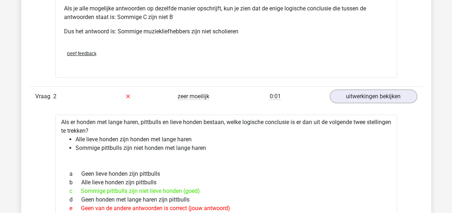
scroll to position [0, 0]
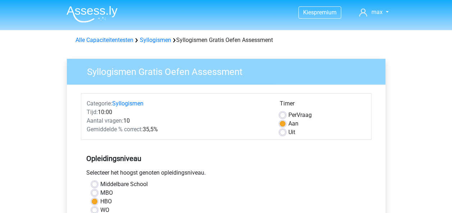
scroll to position [212, 0]
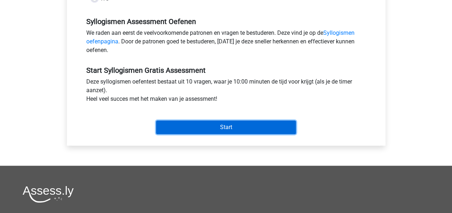
click at [211, 124] on input "Start" at bounding box center [226, 128] width 140 height 14
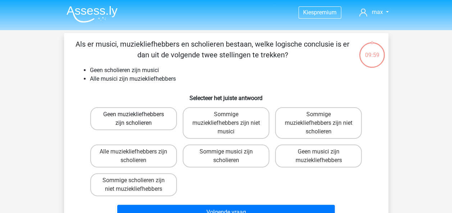
click at [149, 116] on label "Geen muziekliefhebbers zijn scholieren" at bounding box center [133, 118] width 87 height 23
click at [138, 116] on input "Geen muziekliefhebbers zijn scholieren" at bounding box center [135, 117] width 5 height 5
radio input "true"
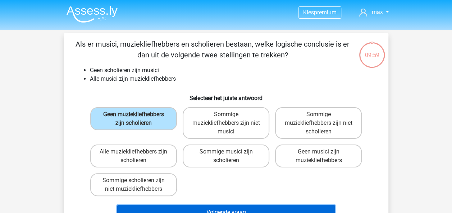
click at [267, 208] on button "Volgende vraag" at bounding box center [225, 212] width 217 height 15
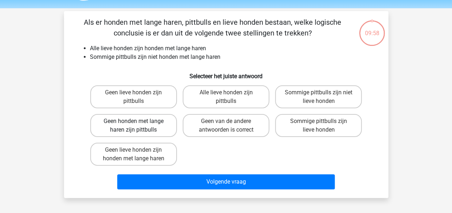
scroll to position [33, 0]
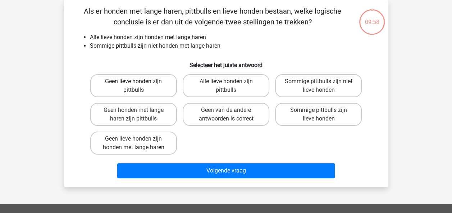
drag, startPoint x: 137, startPoint y: 76, endPoint x: 140, endPoint y: 84, distance: 8.5
click at [139, 79] on label "Geen lieve honden zijn pittbulls" at bounding box center [133, 85] width 87 height 23
click at [138, 82] on input "Geen lieve honden zijn pittbulls" at bounding box center [135, 84] width 5 height 5
radio input "true"
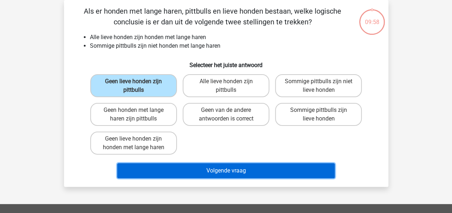
click at [214, 169] on button "Volgende vraag" at bounding box center [225, 170] width 217 height 15
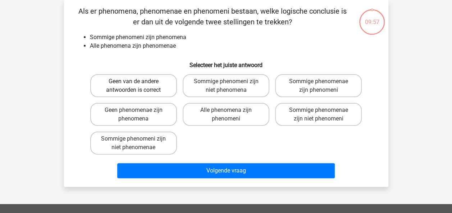
click at [140, 89] on label "Geen van de andere antwoorden is correct" at bounding box center [133, 85] width 87 height 23
click at [138, 86] on input "Geen van de andere antwoorden is correct" at bounding box center [135, 84] width 5 height 5
radio input "true"
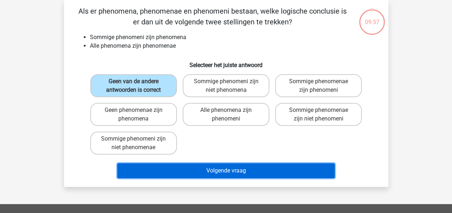
click at [211, 172] on button "Volgende vraag" at bounding box center [225, 170] width 217 height 15
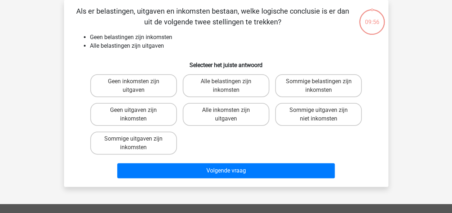
click at [106, 59] on h6 "Selecteer het juiste antwoord" at bounding box center [225, 62] width 301 height 13
drag, startPoint x: 129, startPoint y: 90, endPoint x: 167, endPoint y: 124, distance: 51.4
click at [129, 91] on label "Geen inkomsten zijn uitgaven" at bounding box center [133, 85] width 87 height 23
click at [133, 86] on input "Geen inkomsten zijn uitgaven" at bounding box center [135, 84] width 5 height 5
radio input "true"
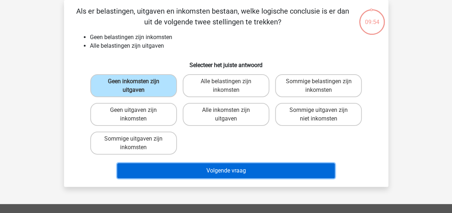
click at [224, 173] on button "Volgende vraag" at bounding box center [225, 170] width 217 height 15
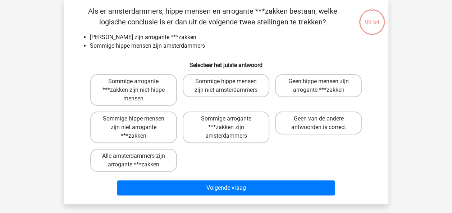
click at [148, 52] on div "Als er amsterdammers, hippe mensen en arrogante ***zakken bestaan, welke logisc…" at bounding box center [226, 102] width 318 height 193
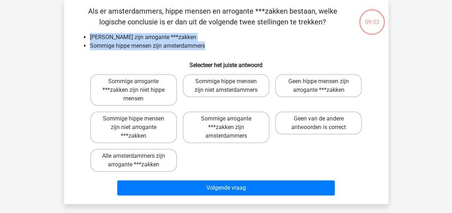
drag, startPoint x: 215, startPoint y: 49, endPoint x: 86, endPoint y: 36, distance: 130.0
click at [86, 36] on ul "Geen amsterdammers zijn arrogante ***zakken Sommige hippe mensen zijn amsterdam…" at bounding box center [225, 41] width 301 height 17
drag, startPoint x: 86, startPoint y: 36, endPoint x: 47, endPoint y: 32, distance: 38.6
click at [49, 32] on div "Kies premium max koensemax@gmail.com" at bounding box center [226, 189] width 452 height 444
click at [37, 37] on div "Kies premium max [EMAIL_ADDRESS][DOMAIN_NAME]" at bounding box center [226, 189] width 452 height 444
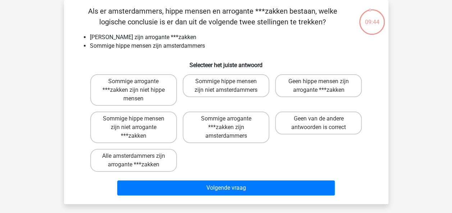
click at [90, 50] on li "Sommige hippe mensen zijn amsterdammers" at bounding box center [233, 46] width 287 height 9
click at [144, 122] on label "Sommige hippe mensen zijn niet arrogante ***zakken" at bounding box center [133, 128] width 87 height 32
click at [138, 122] on input "Sommige hippe mensen zijn niet arrogante ***zakken" at bounding box center [135, 121] width 5 height 5
radio input "true"
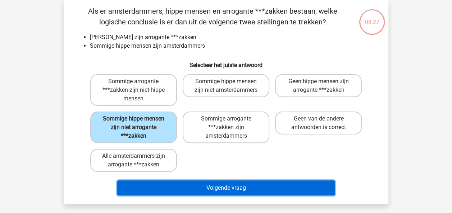
click at [220, 183] on button "Volgende vraag" at bounding box center [225, 188] width 217 height 15
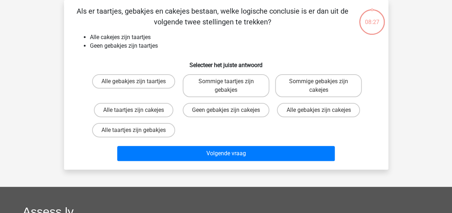
drag, startPoint x: 146, startPoint y: 126, endPoint x: 152, endPoint y: 131, distance: 8.4
click at [147, 120] on div "Alle taartjes zijn cakejes" at bounding box center [133, 110] width 92 height 20
click at [152, 133] on label "Alle taartjes zijn gebakjes" at bounding box center [133, 130] width 83 height 14
click at [138, 133] on input "Alle taartjes zijn gebakjes" at bounding box center [135, 132] width 5 height 5
radio input "true"
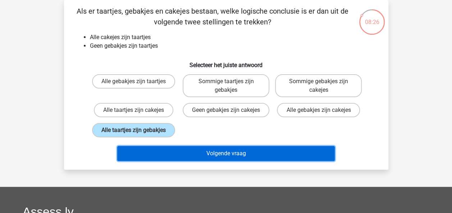
click at [164, 156] on button "Volgende vraag" at bounding box center [225, 153] width 217 height 15
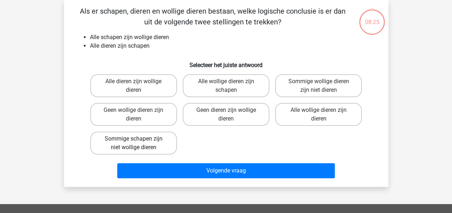
click at [145, 141] on label "Sommige schapen zijn niet wollige dieren" at bounding box center [133, 143] width 87 height 23
click at [138, 141] on input "Sommige schapen zijn niet wollige dieren" at bounding box center [135, 141] width 5 height 5
radio input "true"
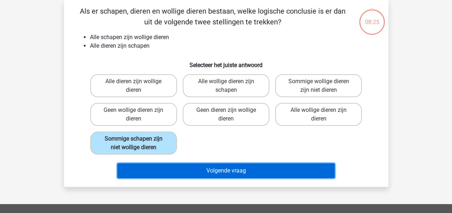
click at [161, 165] on button "Volgende vraag" at bounding box center [225, 170] width 217 height 15
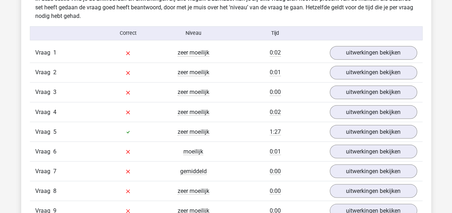
scroll to position [611, 0]
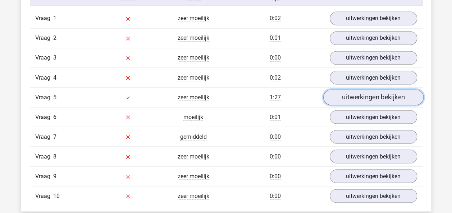
click at [356, 94] on link "uitwerkingen bekijken" at bounding box center [373, 98] width 100 height 16
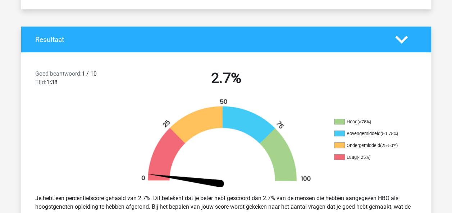
scroll to position [12, 0]
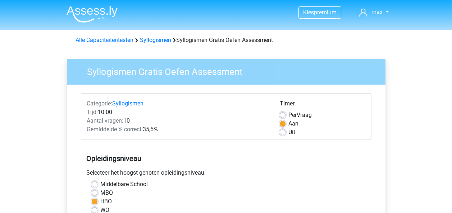
scroll to position [212, 0]
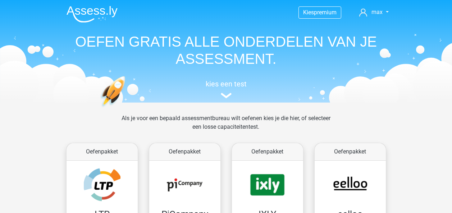
scroll to position [402, 0]
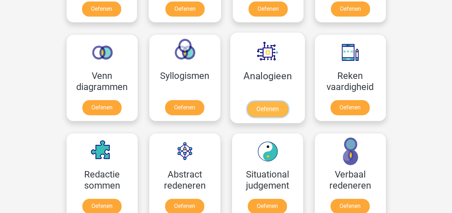
click at [278, 106] on link "Oefenen" at bounding box center [266, 109] width 41 height 16
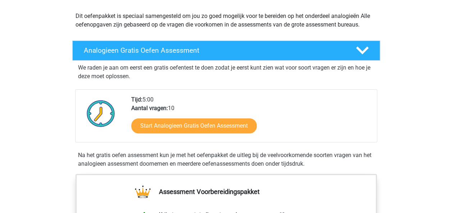
scroll to position [80, 0]
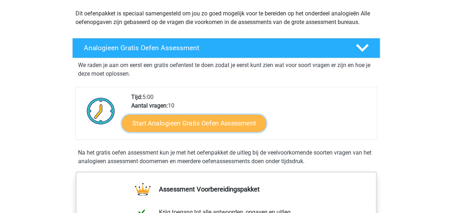
click at [245, 126] on link "Start Analogieen Gratis Oefen Assessment" at bounding box center [194, 123] width 144 height 17
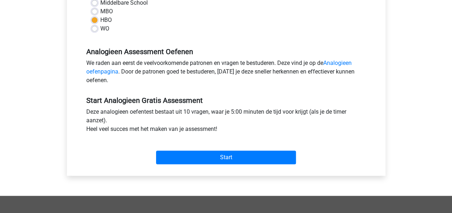
scroll to position [183, 0]
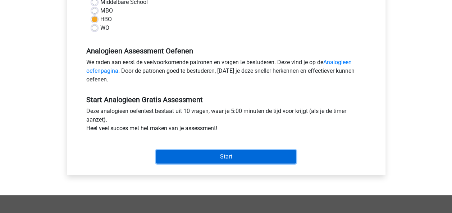
click at [216, 152] on input "Start" at bounding box center [226, 157] width 140 height 14
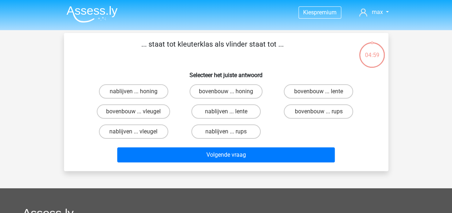
click at [170, 79] on h6 "Selecteer het juiste antwoord" at bounding box center [225, 72] width 301 height 13
drag, startPoint x: 319, startPoint y: 107, endPoint x: 308, endPoint y: 122, distance: 18.3
click at [320, 107] on label "bovenbouw ... rups" at bounding box center [317, 112] width 69 height 14
click at [320, 112] on input "bovenbouw ... rups" at bounding box center [320, 114] width 5 height 5
radio input "true"
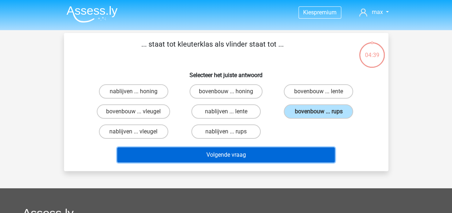
click at [254, 151] on button "Volgende vraag" at bounding box center [225, 155] width 217 height 15
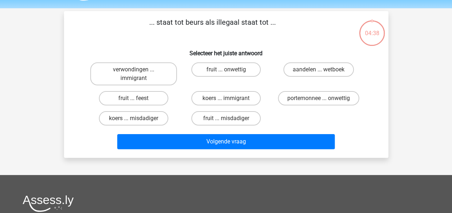
scroll to position [33, 0]
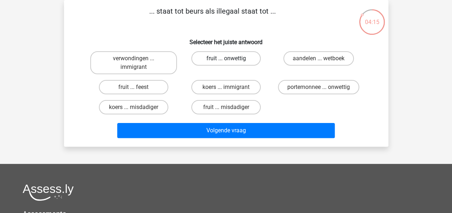
click at [230, 56] on label "fruit ... onwettig" at bounding box center [225, 58] width 69 height 14
click at [230, 59] on input "fruit ... onwettig" at bounding box center [228, 61] width 5 height 5
radio input "true"
click at [302, 60] on label "aandelen ... wetboek" at bounding box center [318, 58] width 70 height 14
click at [318, 60] on input "aandelen ... wetboek" at bounding box center [320, 61] width 5 height 5
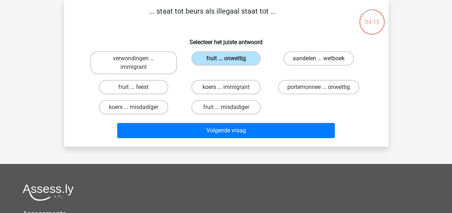
radio input "true"
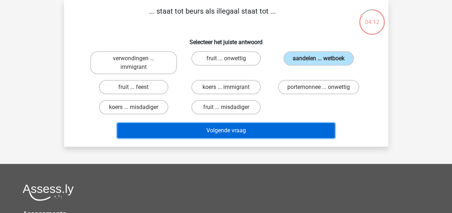
click at [254, 130] on button "Volgende vraag" at bounding box center [225, 130] width 217 height 15
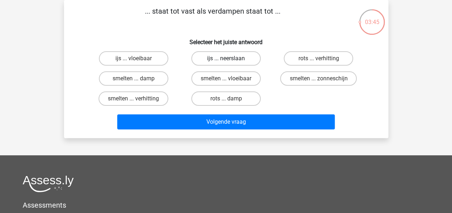
click at [231, 58] on label "ijs ... neerslaan" at bounding box center [225, 58] width 69 height 14
click at [230, 59] on input "ijs ... neerslaan" at bounding box center [228, 61] width 5 height 5
radio input "true"
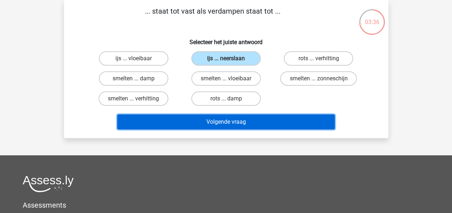
click at [235, 119] on button "Volgende vraag" at bounding box center [225, 122] width 217 height 15
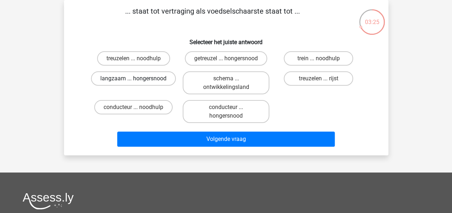
click at [142, 77] on label "langzaam ... hongersnood" at bounding box center [133, 79] width 85 height 14
click at [138, 79] on input "langzaam ... hongersnood" at bounding box center [135, 81] width 5 height 5
radio input "true"
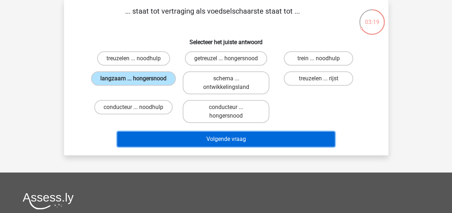
click at [196, 137] on button "Volgende vraag" at bounding box center [225, 139] width 217 height 15
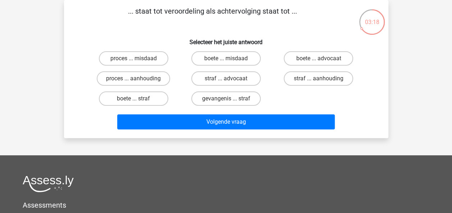
click at [161, 34] on h6 "Selecteer het juiste antwoord" at bounding box center [225, 39] width 301 height 13
click at [141, 78] on label "proces ... aanhouding" at bounding box center [133, 79] width 73 height 14
click at [138, 79] on input "proces ... aanhouding" at bounding box center [135, 81] width 5 height 5
radio input "true"
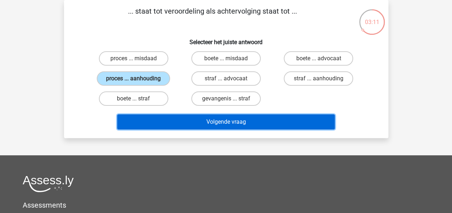
click at [205, 115] on button "Volgende vraag" at bounding box center [225, 122] width 217 height 15
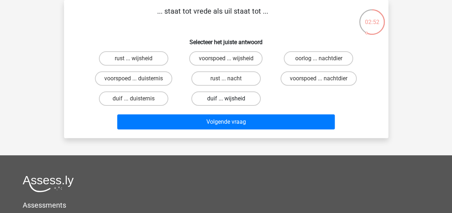
click at [232, 98] on label "duif ... wijsheid" at bounding box center [225, 99] width 69 height 14
click at [230, 99] on input "duif ... wijsheid" at bounding box center [228, 101] width 5 height 5
radio input "true"
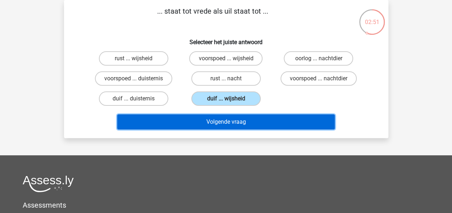
click at [227, 121] on button "Volgende vraag" at bounding box center [225, 122] width 217 height 15
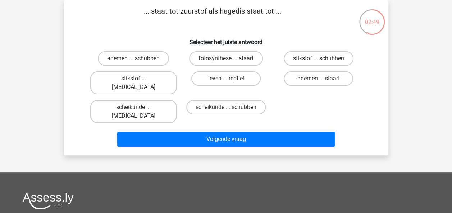
click at [131, 22] on p "... staat tot zuurstof als hagedis staat tot ..." at bounding box center [212, 17] width 274 height 22
click at [211, 76] on label "leven ... reptiel" at bounding box center [225, 79] width 69 height 14
click at [226, 79] on input "leven ... reptiel" at bounding box center [228, 81] width 5 height 5
radio input "true"
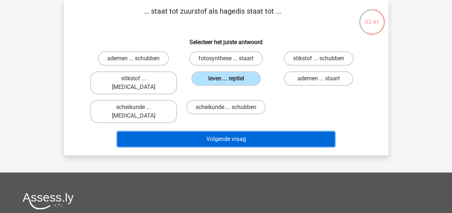
click at [239, 132] on button "Volgende vraag" at bounding box center [225, 139] width 217 height 15
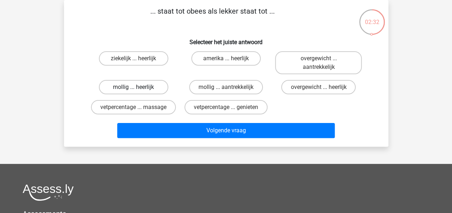
click at [150, 84] on label "mollig ... heerlijk" at bounding box center [133, 87] width 69 height 14
click at [138, 87] on input "mollig ... heerlijk" at bounding box center [135, 89] width 5 height 5
radio input "true"
click at [327, 47] on div "... staat tot obees als lekker staat tot ... Selecteer het juiste antwoord ziek…" at bounding box center [226, 73] width 318 height 135
click at [325, 54] on label "overgewicht ... aantrekkelijk" at bounding box center [318, 62] width 87 height 23
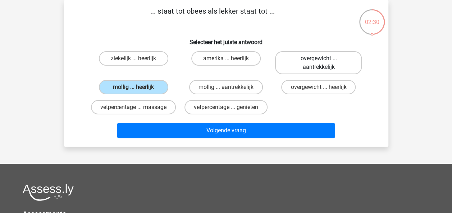
click at [323, 59] on input "overgewicht ... aantrekkelijk" at bounding box center [320, 61] width 5 height 5
radio input "true"
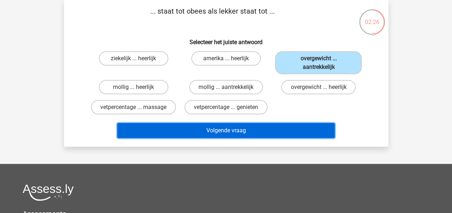
click at [259, 130] on button "Volgende vraag" at bounding box center [225, 130] width 217 height 15
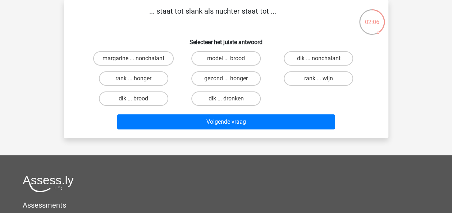
click at [279, 78] on div "rank ... wijn" at bounding box center [318, 79] width 87 height 14
click at [253, 103] on label "dik ... dronken" at bounding box center [225, 99] width 69 height 14
click at [230, 103] on input "dik ... dronken" at bounding box center [228, 101] width 5 height 5
radio input "true"
click at [225, 94] on label "dik ... dronken" at bounding box center [225, 99] width 69 height 14
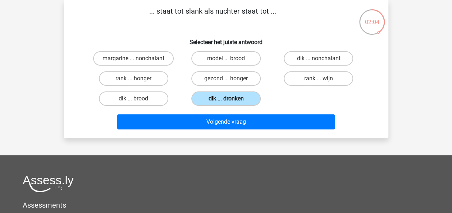
click at [226, 99] on input "dik ... dronken" at bounding box center [228, 101] width 5 height 5
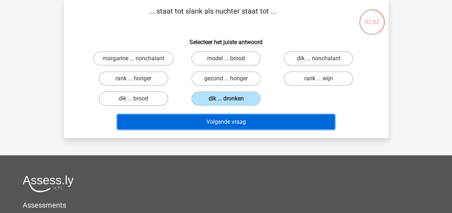
click at [236, 120] on button "Volgende vraag" at bounding box center [225, 122] width 217 height 15
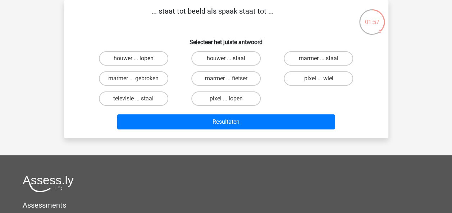
click at [230, 22] on p "... staat tot beeld als spaak staat tot ..." at bounding box center [212, 17] width 274 height 22
click at [296, 78] on label "pixel ... wiel" at bounding box center [317, 79] width 69 height 14
click at [318, 79] on input "pixel ... wiel" at bounding box center [320, 81] width 5 height 5
radio input "true"
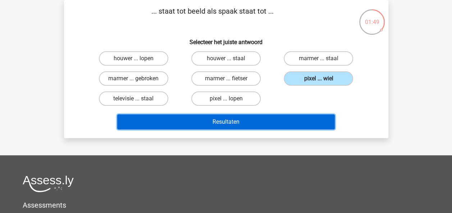
click at [234, 123] on button "Resultaten" at bounding box center [225, 122] width 217 height 15
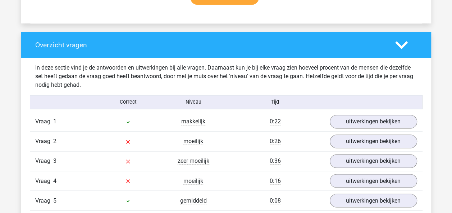
scroll to position [563, 0]
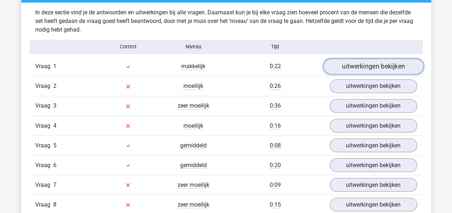
click at [375, 66] on link "uitwerkingen bekijken" at bounding box center [373, 67] width 100 height 16
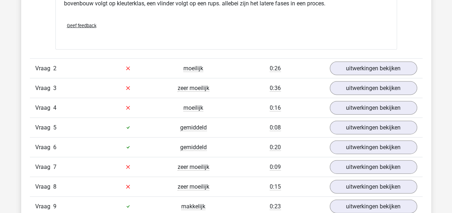
scroll to position [766, 0]
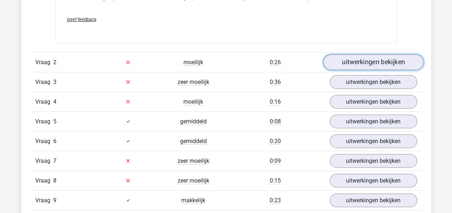
click at [397, 62] on link "uitwerkingen bekijken" at bounding box center [373, 63] width 100 height 16
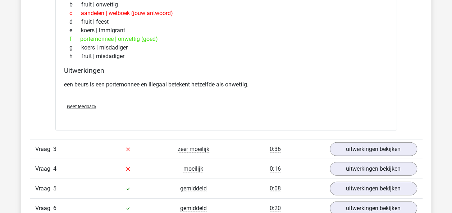
scroll to position [931, 0]
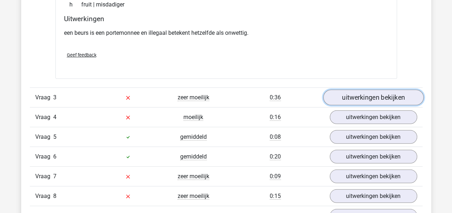
click at [397, 90] on link "uitwerkingen bekijken" at bounding box center [373, 98] width 100 height 16
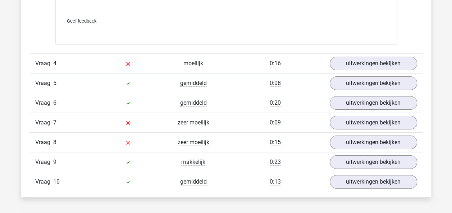
scroll to position [1374, 0]
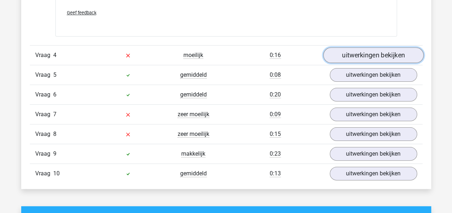
click at [389, 57] on link "uitwerkingen bekijken" at bounding box center [373, 55] width 100 height 16
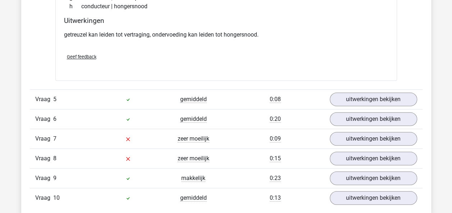
scroll to position [1531, 0]
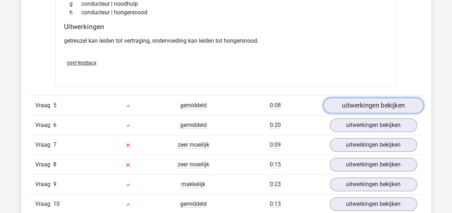
click at [379, 105] on link "uitwerkingen bekijken" at bounding box center [373, 106] width 100 height 16
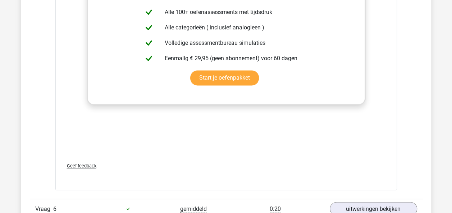
scroll to position [1906, 0]
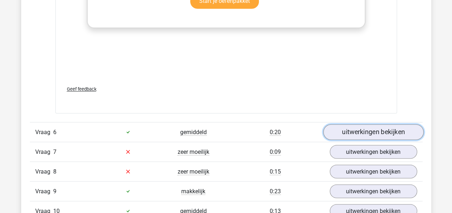
click at [390, 126] on link "uitwerkingen bekijken" at bounding box center [373, 132] width 100 height 16
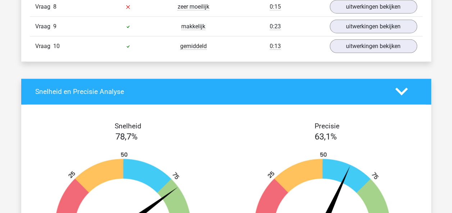
scroll to position [2146, 0]
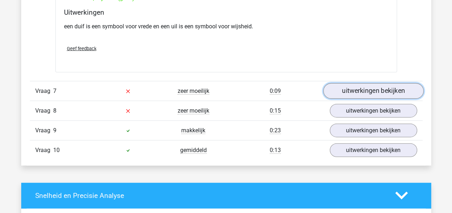
click at [386, 91] on link "uitwerkingen bekijken" at bounding box center [373, 91] width 100 height 16
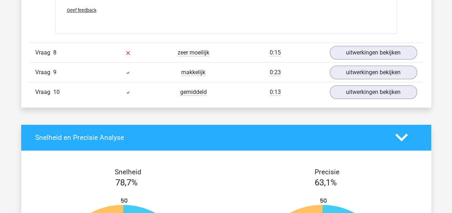
scroll to position [2547, 0]
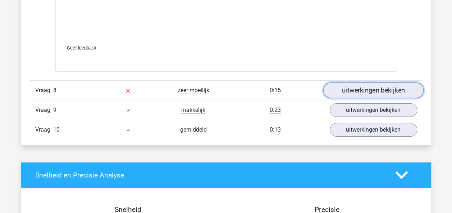
click at [391, 92] on link "uitwerkingen bekijken" at bounding box center [373, 91] width 100 height 16
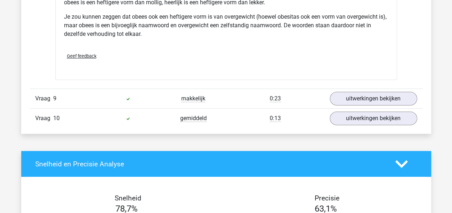
scroll to position [2797, 0]
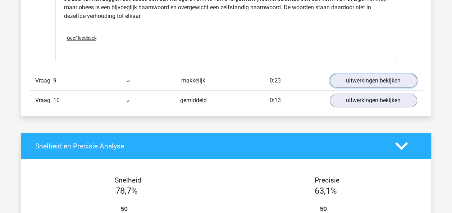
click at [400, 80] on link "uitwerkingen bekijken" at bounding box center [372, 81] width 87 height 14
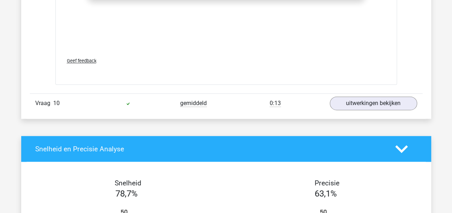
scroll to position [3160, 0]
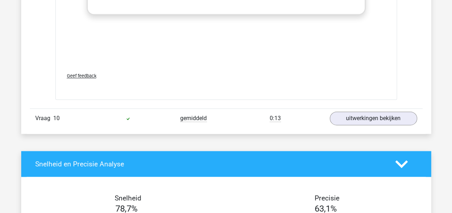
click at [391, 119] on div "Vraag 10 gemiddeld 0:13 uitwerkingen bekijken" at bounding box center [226, 119] width 392 height 20
click at [389, 117] on link "uitwerkingen bekijken" at bounding box center [373, 119] width 100 height 16
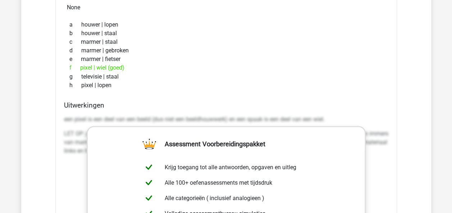
scroll to position [3287, 0]
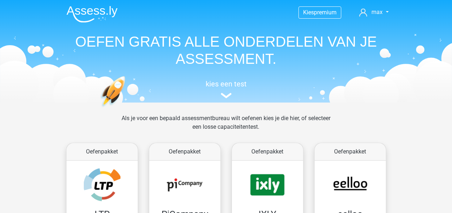
scroll to position [402, 0]
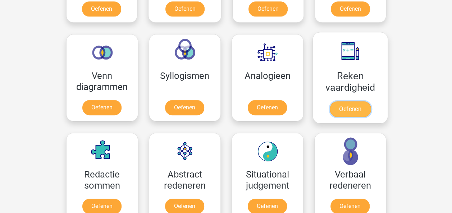
click at [343, 103] on link "Oefenen" at bounding box center [349, 109] width 41 height 16
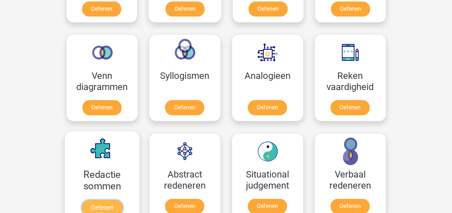
click at [98, 200] on link "Oefenen" at bounding box center [101, 208] width 41 height 16
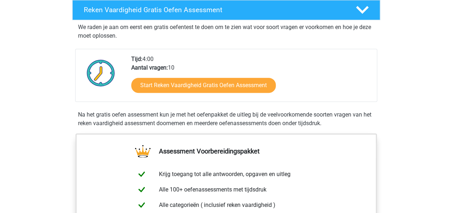
scroll to position [129, 0]
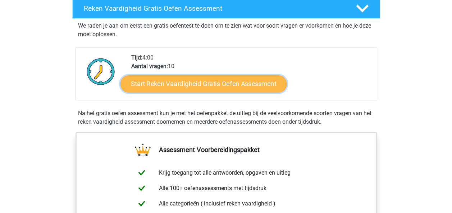
click at [194, 84] on link "Start Reken Vaardigheid Gratis Oefen Assessment" at bounding box center [203, 83] width 166 height 17
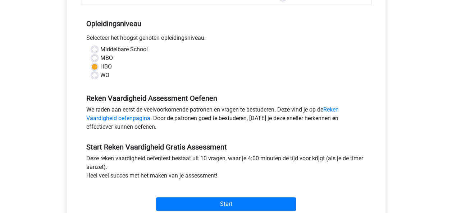
scroll to position [137, 0]
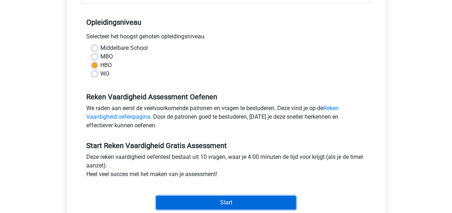
click at [236, 198] on input "Start" at bounding box center [226, 203] width 140 height 14
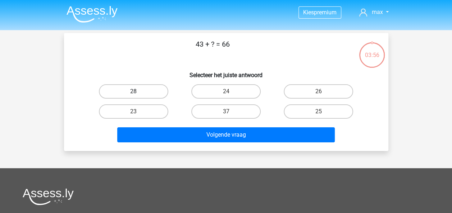
click at [151, 94] on label "28" at bounding box center [133, 91] width 69 height 14
click at [138, 94] on input "28" at bounding box center [135, 94] width 5 height 5
radio input "true"
click at [151, 114] on label "23" at bounding box center [133, 112] width 69 height 14
click at [138, 114] on input "23" at bounding box center [135, 114] width 5 height 5
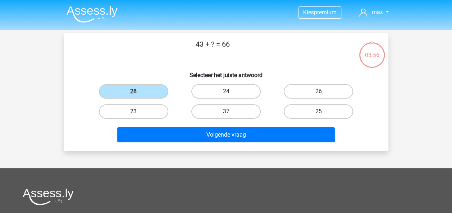
radio input "true"
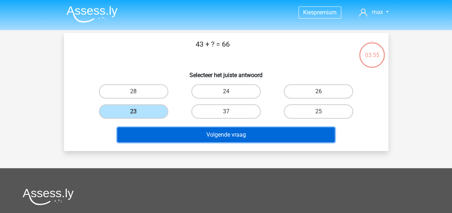
click at [198, 129] on button "Volgende vraag" at bounding box center [225, 135] width 217 height 15
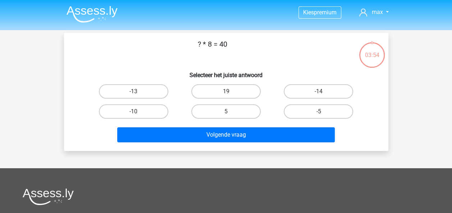
scroll to position [33, 0]
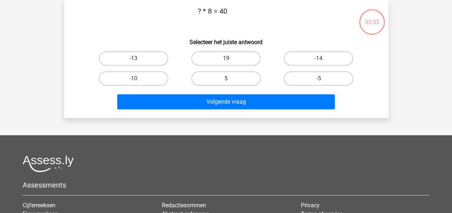
click at [220, 76] on label "5" at bounding box center [225, 79] width 69 height 14
click at [226, 79] on input "5" at bounding box center [228, 81] width 5 height 5
radio input "true"
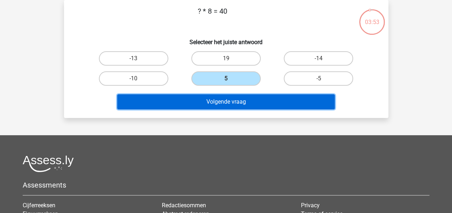
click at [222, 107] on button "Volgende vraag" at bounding box center [225, 101] width 217 height 15
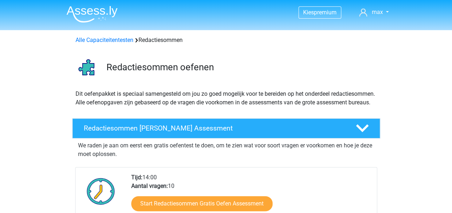
scroll to position [186, 0]
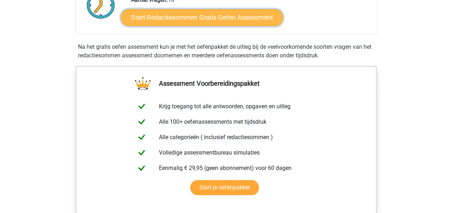
click at [206, 26] on link "Start Redactiesommen Gratis Oefen Assessment" at bounding box center [201, 17] width 162 height 17
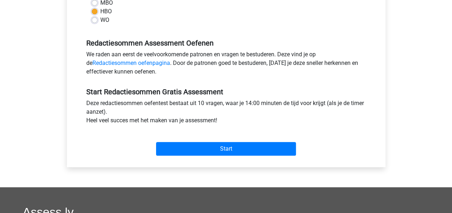
scroll to position [193, 0]
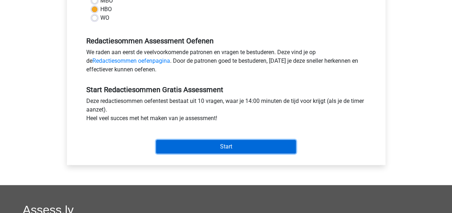
click at [229, 149] on input "Start" at bounding box center [226, 147] width 140 height 14
click at [241, 145] on input "Start" at bounding box center [226, 147] width 140 height 14
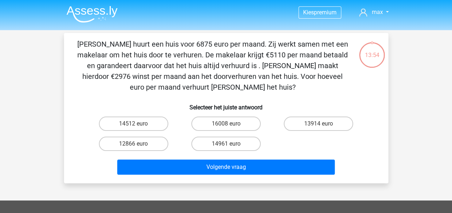
click at [146, 73] on p "[PERSON_NAME] huurt een huis voor 6875 euro per maand. Zij werkt samen met een …" at bounding box center [212, 66] width 274 height 54
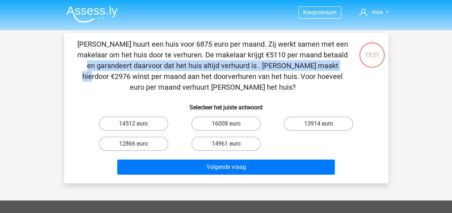
drag, startPoint x: 194, startPoint y: 55, endPoint x: 195, endPoint y: 63, distance: 7.4
click at [195, 63] on p "[PERSON_NAME] huurt een huis voor 6875 euro per maand. Zij werkt samen met een …" at bounding box center [212, 66] width 274 height 54
click at [190, 62] on p "[PERSON_NAME] huurt een huis voor 6875 euro per maand. Zij werkt samen met een …" at bounding box center [212, 66] width 274 height 54
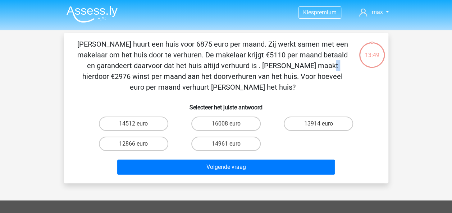
drag, startPoint x: 186, startPoint y: 66, endPoint x: 182, endPoint y: 67, distance: 4.8
click at [182, 67] on p "[PERSON_NAME] huurt een huis voor 6875 euro per maand. Zij werkt samen met een …" at bounding box center [212, 66] width 274 height 54
drag, startPoint x: 153, startPoint y: 76, endPoint x: 155, endPoint y: 80, distance: 4.7
click at [155, 80] on p "[PERSON_NAME] huurt een huis voor 6875 euro per maand. Zij werkt samen met een …" at bounding box center [212, 66] width 274 height 54
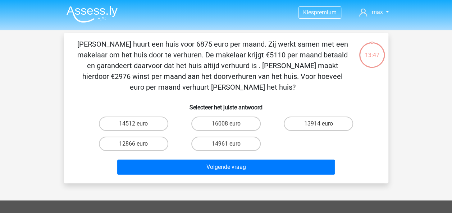
click at [155, 80] on p "[PERSON_NAME] huurt een huis voor 6875 euro per maand. Zij werkt samen met een …" at bounding box center [212, 66] width 274 height 54
drag, startPoint x: 254, startPoint y: 86, endPoint x: 209, endPoint y: 65, distance: 49.3
click at [209, 65] on p "[PERSON_NAME] huurt een huis voor 6875 euro per maand. Zij werkt samen met een …" at bounding box center [212, 66] width 274 height 54
drag, startPoint x: 209, startPoint y: 65, endPoint x: 157, endPoint y: 72, distance: 52.6
click at [157, 72] on p "[PERSON_NAME] huurt een huis voor 6875 euro per maand. Zij werkt samen met een …" at bounding box center [212, 66] width 274 height 54
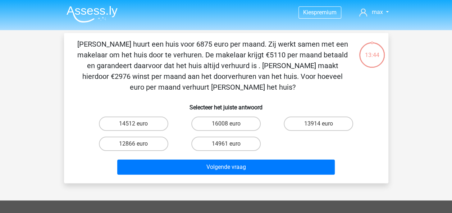
click at [114, 93] on div "[PERSON_NAME] huurt een huis voor 6875 euro per maand. Zij werkt samen met een …" at bounding box center [226, 108] width 318 height 139
click at [153, 126] on label "14512 euro" at bounding box center [133, 124] width 69 height 14
click at [138, 126] on input "14512 euro" at bounding box center [135, 126] width 5 height 5
radio input "true"
click at [189, 175] on div "Volgende vraag" at bounding box center [225, 169] width 277 height 18
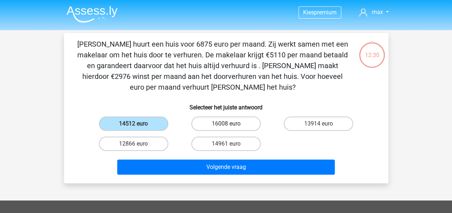
click at [225, 123] on label "16008 euro" at bounding box center [225, 124] width 69 height 14
click at [226, 124] on input "16008 euro" at bounding box center [228, 126] width 5 height 5
radio input "true"
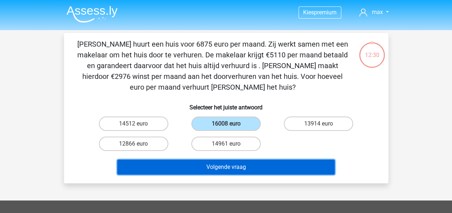
click at [222, 167] on button "Volgende vraag" at bounding box center [225, 167] width 217 height 15
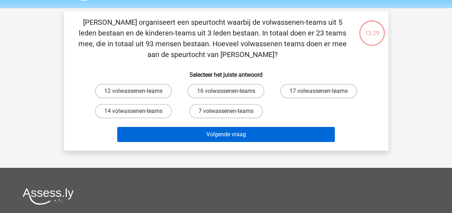
scroll to position [33, 0]
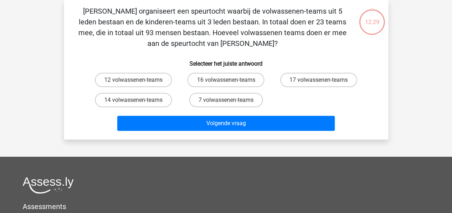
drag, startPoint x: 237, startPoint y: 96, endPoint x: 237, endPoint y: 116, distance: 19.4
click at [236, 96] on label "7 volwassenen-teams" at bounding box center [226, 100] width 74 height 14
click at [230, 100] on input "7 volwassenen-teams" at bounding box center [228, 102] width 5 height 5
radio input "true"
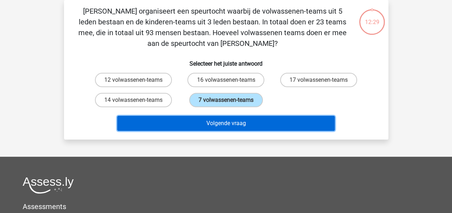
click at [236, 120] on button "Volgende vraag" at bounding box center [225, 123] width 217 height 15
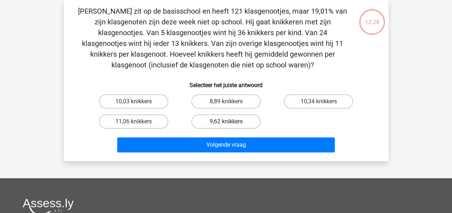
click at [235, 116] on label "9,62 knikkers" at bounding box center [225, 122] width 69 height 14
click at [230, 122] on input "9,62 knikkers" at bounding box center [228, 124] width 5 height 5
radio input "true"
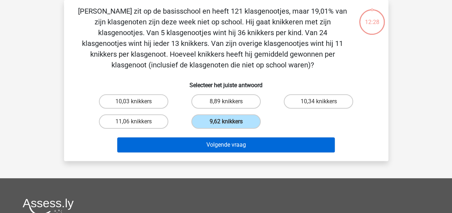
click at [233, 135] on div "Volgende vraag" at bounding box center [225, 144] width 301 height 24
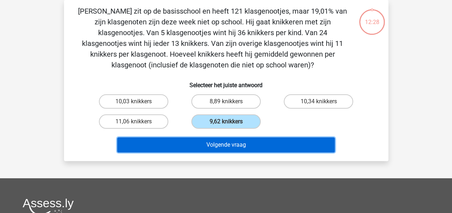
click at [234, 144] on button "Volgende vraag" at bounding box center [225, 145] width 217 height 15
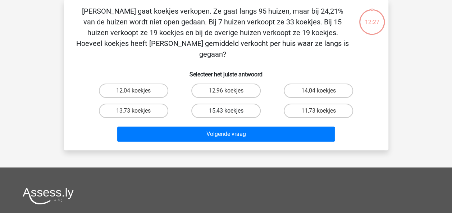
drag, startPoint x: 235, startPoint y: 99, endPoint x: 232, endPoint y: 116, distance: 17.2
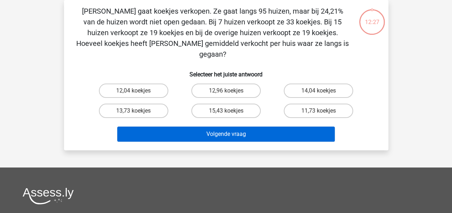
click at [235, 104] on label "15,43 koekjes" at bounding box center [225, 111] width 69 height 14
click at [230, 111] on input "15,43 koekjes" at bounding box center [228, 113] width 5 height 5
radio input "true"
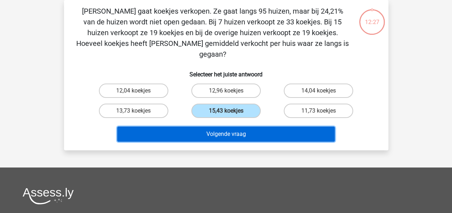
click at [231, 127] on button "Volgende vraag" at bounding box center [225, 134] width 217 height 15
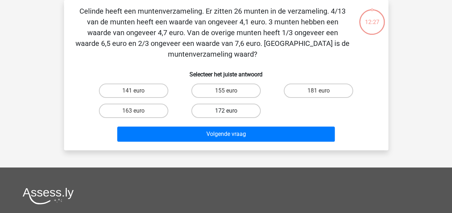
click at [234, 111] on label "172 euro" at bounding box center [225, 111] width 69 height 14
click at [230, 111] on input "172 euro" at bounding box center [228, 113] width 5 height 5
radio input "true"
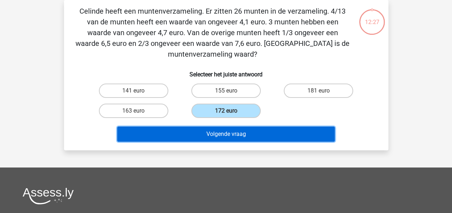
click at [234, 130] on button "Volgende vraag" at bounding box center [225, 134] width 217 height 15
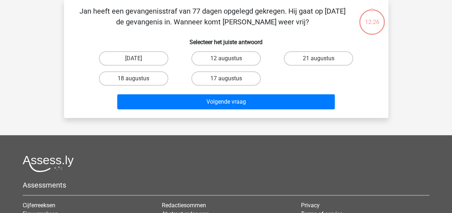
drag, startPoint x: 236, startPoint y: 73, endPoint x: 234, endPoint y: 91, distance: 17.7
click at [236, 73] on label "17 augustus" at bounding box center [225, 79] width 69 height 14
click at [230, 79] on input "17 augustus" at bounding box center [228, 81] width 5 height 5
radio input "true"
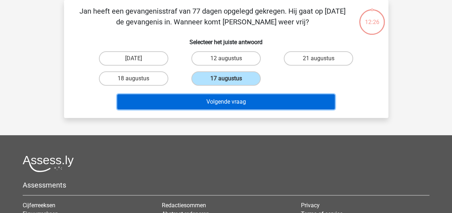
click at [230, 101] on button "Volgende vraag" at bounding box center [225, 101] width 217 height 15
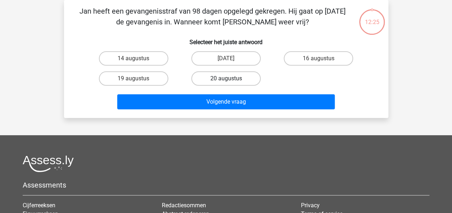
click at [236, 82] on label "20 augustus" at bounding box center [225, 79] width 69 height 14
click at [230, 82] on input "20 augustus" at bounding box center [228, 81] width 5 height 5
radio input "true"
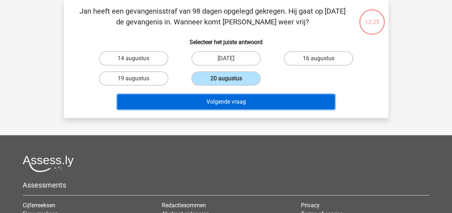
click at [234, 101] on button "Volgende vraag" at bounding box center [225, 101] width 217 height 15
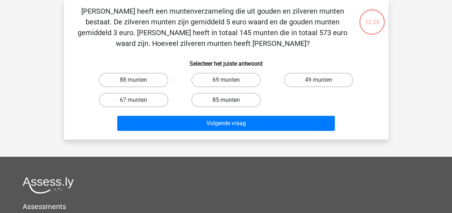
click at [232, 102] on label "85 munten" at bounding box center [225, 100] width 69 height 14
click at [230, 102] on input "85 munten" at bounding box center [228, 102] width 5 height 5
radio input "true"
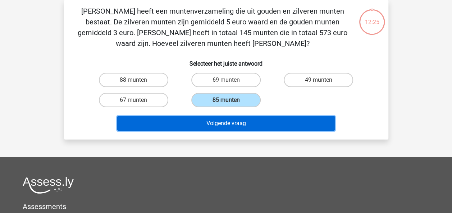
click at [233, 118] on button "Volgende vraag" at bounding box center [225, 123] width 217 height 15
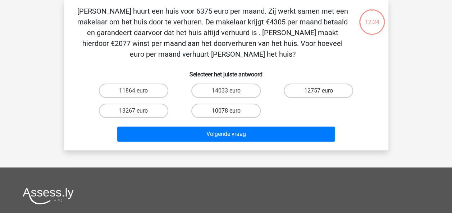
click at [232, 104] on label "10078 euro" at bounding box center [225, 111] width 69 height 14
click at [230, 111] on input "10078 euro" at bounding box center [228, 113] width 5 height 5
radio input "true"
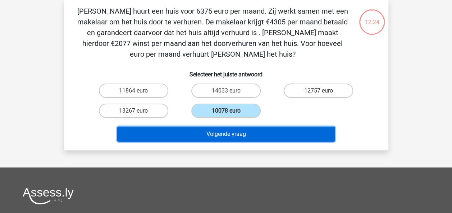
click at [231, 128] on button "Volgende vraag" at bounding box center [225, 134] width 217 height 15
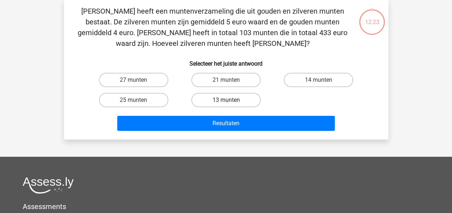
click at [235, 103] on label "13 munten" at bounding box center [225, 100] width 69 height 14
click at [230, 103] on input "13 munten" at bounding box center [228, 102] width 5 height 5
radio input "true"
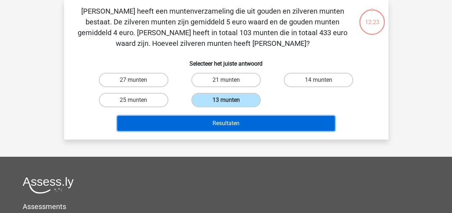
click at [235, 126] on button "Resultaten" at bounding box center [225, 123] width 217 height 15
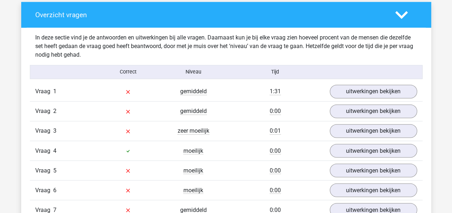
scroll to position [545, 0]
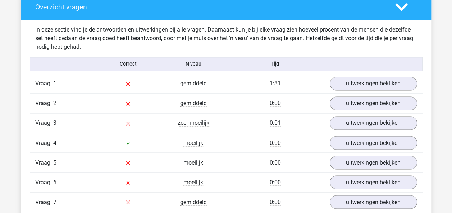
click at [404, 91] on div "Vraag 1 gemiddeld 1:31 uitwerkingen bekijken" at bounding box center [226, 83] width 392 height 19
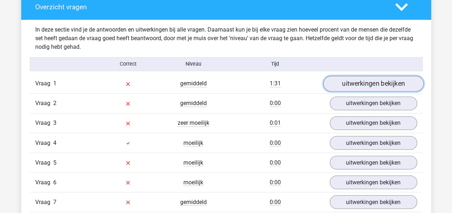
click at [401, 86] on link "uitwerkingen bekijken" at bounding box center [373, 84] width 100 height 16
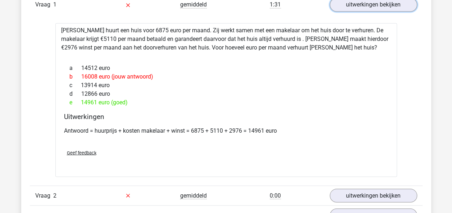
scroll to position [599, 0]
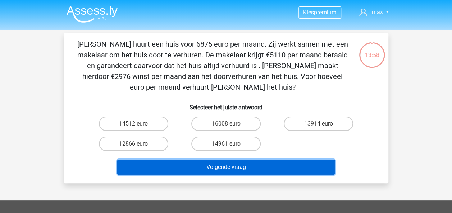
click at [234, 162] on button "Volgende vraag" at bounding box center [225, 167] width 217 height 15
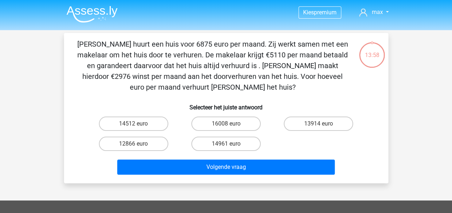
click at [230, 125] on input "16008 euro" at bounding box center [228, 126] width 5 height 5
radio input "true"
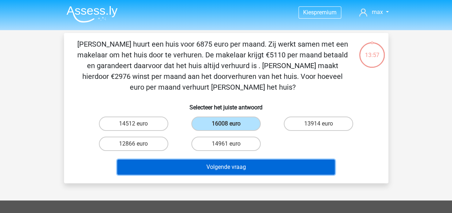
click at [236, 162] on button "Volgende vraag" at bounding box center [225, 167] width 217 height 15
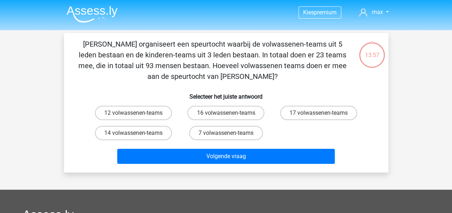
scroll to position [33, 0]
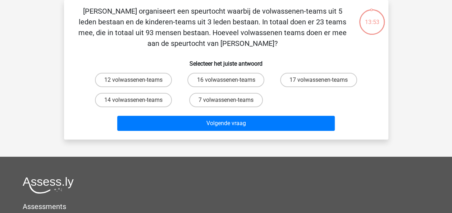
click at [143, 52] on div "[PERSON_NAME] organiseert een speurtocht waarbij de volwassenen-teams uit 5 led…" at bounding box center [226, 70] width 318 height 128
click at [126, 59] on h6 "Selecteer het juiste antwoord" at bounding box center [225, 61] width 301 height 13
click at [127, 56] on h6 "Selecteer het juiste antwoord" at bounding box center [225, 61] width 301 height 13
click at [155, 78] on label "12 volwassenen-teams" at bounding box center [133, 80] width 77 height 14
click at [138, 80] on input "12 volwassenen-teams" at bounding box center [135, 82] width 5 height 5
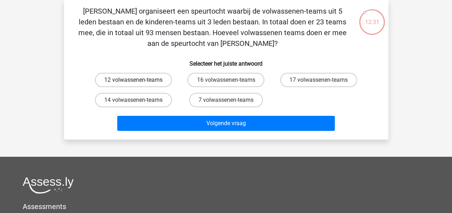
radio input "true"
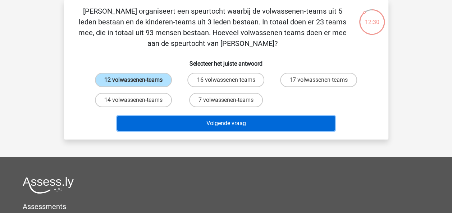
click at [211, 121] on button "Volgende vraag" at bounding box center [225, 123] width 217 height 15
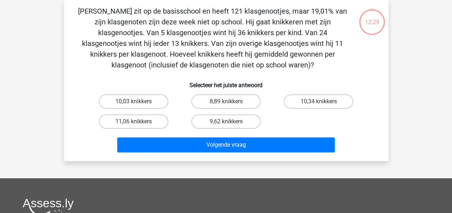
click at [142, 55] on p "[PERSON_NAME] zit op de basisschool en heeft 121 klasgenootjes, maar 19,01% van…" at bounding box center [212, 38] width 274 height 65
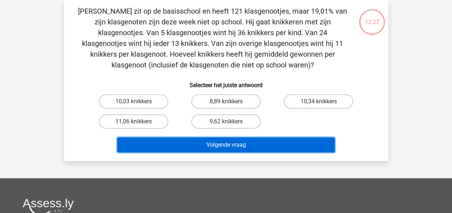
click at [219, 143] on button "Volgende vraag" at bounding box center [225, 145] width 217 height 15
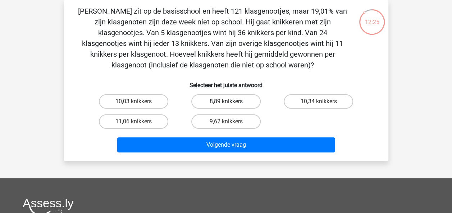
click at [222, 105] on label "8,89 knikkers" at bounding box center [225, 101] width 69 height 14
click at [226, 105] on input "8,89 knikkers" at bounding box center [228, 104] width 5 height 5
radio input "true"
click at [225, 134] on div "Volgende vraag" at bounding box center [225, 144] width 301 height 24
click at [223, 135] on div "Volgende vraag" at bounding box center [225, 144] width 301 height 24
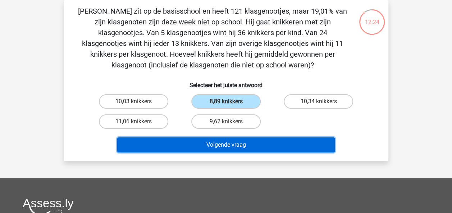
click at [226, 139] on button "Volgende vraag" at bounding box center [225, 145] width 217 height 15
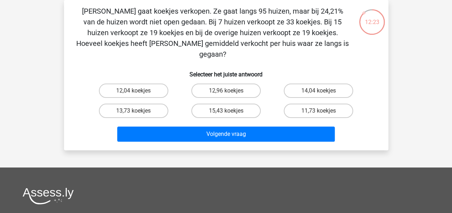
click at [226, 104] on label "15,43 koekjes" at bounding box center [225, 111] width 69 height 14
click at [226, 111] on input "15,43 koekjes" at bounding box center [228, 113] width 5 height 5
radio input "true"
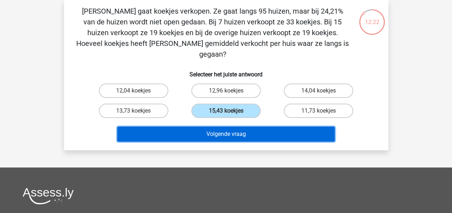
click at [228, 127] on button "Volgende vraag" at bounding box center [225, 134] width 217 height 15
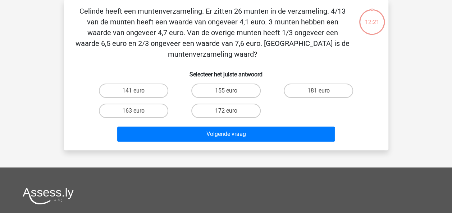
click at [228, 106] on label "172 euro" at bounding box center [225, 111] width 69 height 14
click at [228, 111] on input "172 euro" at bounding box center [228, 113] width 5 height 5
radio input "true"
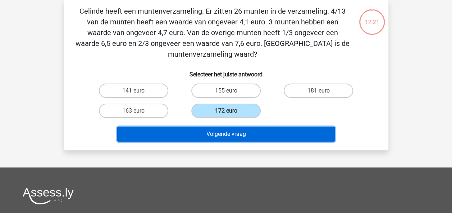
click at [230, 130] on button "Volgende vraag" at bounding box center [225, 134] width 217 height 15
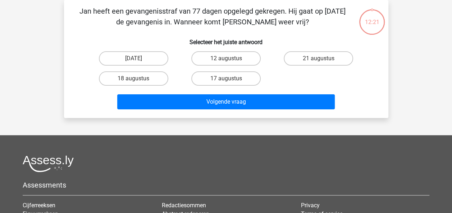
click at [226, 77] on label "17 augustus" at bounding box center [225, 79] width 69 height 14
click at [226, 79] on input "17 augustus" at bounding box center [228, 81] width 5 height 5
radio input "true"
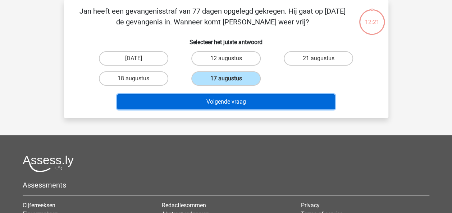
click at [229, 105] on button "Volgende vraag" at bounding box center [225, 101] width 217 height 15
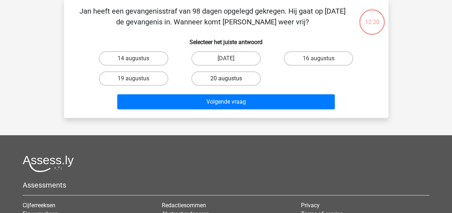
click at [234, 83] on label "20 augustus" at bounding box center [225, 79] width 69 height 14
click at [230, 83] on input "20 augustus" at bounding box center [228, 81] width 5 height 5
radio input "true"
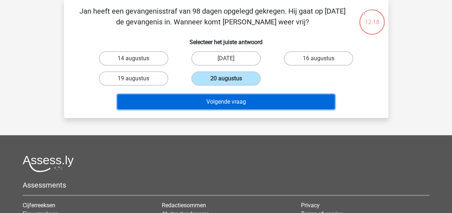
click at [234, 97] on button "Volgende vraag" at bounding box center [225, 101] width 217 height 15
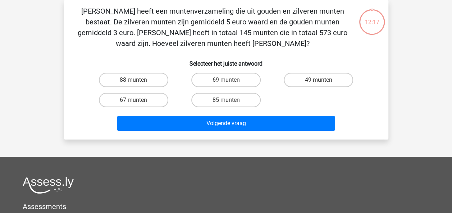
click at [230, 81] on input "69 munten" at bounding box center [228, 82] width 5 height 5
radio input "true"
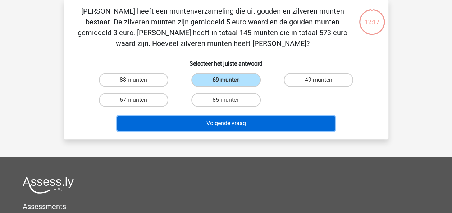
click at [238, 119] on button "Volgende vraag" at bounding box center [225, 123] width 217 height 15
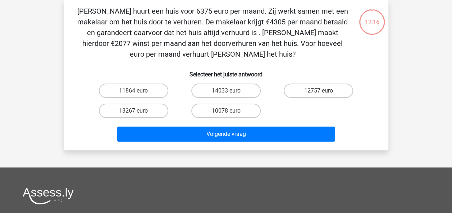
click at [234, 97] on label "14033 euro" at bounding box center [225, 91] width 69 height 14
click at [230, 96] on input "14033 euro" at bounding box center [228, 93] width 5 height 5
radio input "true"
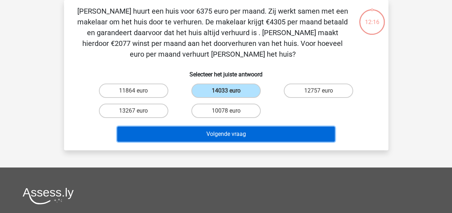
click at [236, 128] on button "Volgende vraag" at bounding box center [225, 134] width 217 height 15
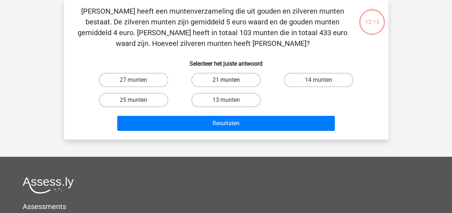
click at [240, 76] on label "21 munten" at bounding box center [225, 80] width 69 height 14
click at [230, 80] on input "21 munten" at bounding box center [228, 82] width 5 height 5
radio input "true"
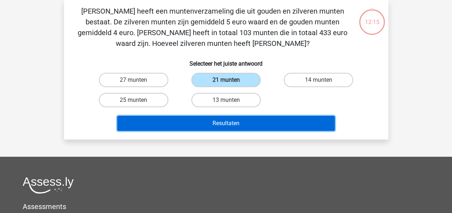
click at [237, 122] on button "Resultaten" at bounding box center [225, 123] width 217 height 15
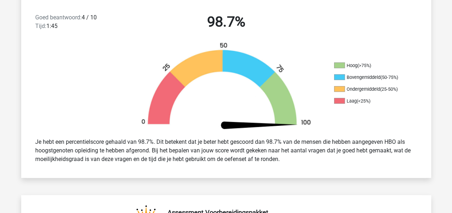
scroll to position [497, 0]
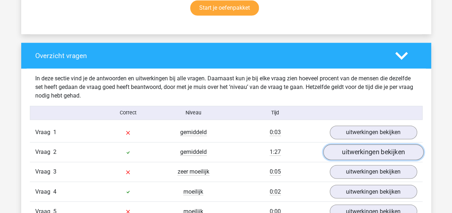
click at [389, 145] on link "uitwerkingen bekijken" at bounding box center [373, 153] width 100 height 16
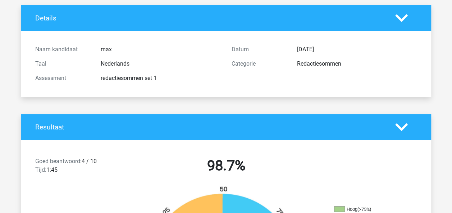
scroll to position [33, 0]
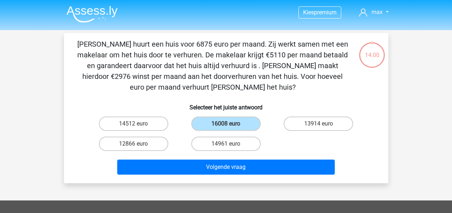
scroll to position [33, 0]
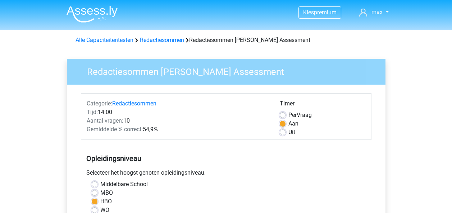
scroll to position [193, 0]
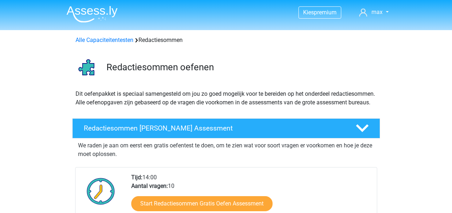
scroll to position [186, 0]
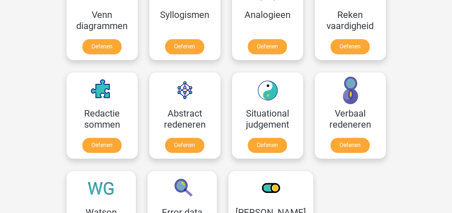
scroll to position [467, 0]
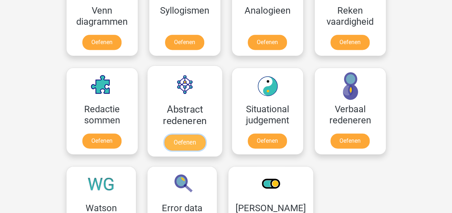
click at [185, 137] on link "Oefenen" at bounding box center [184, 143] width 41 height 16
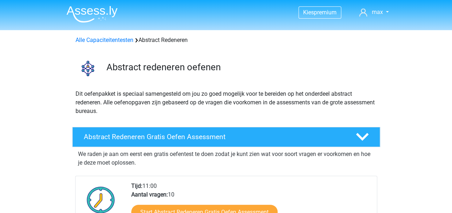
click at [206, 204] on div "Start Abstract Redeneren Gratis Oefen Assessment" at bounding box center [251, 213] width 240 height 29
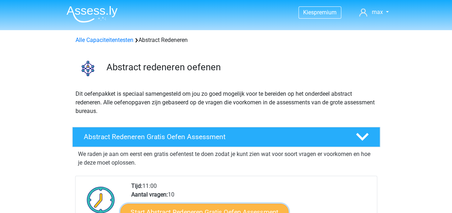
click at [206, 211] on link "Start Abstract Redeneren Gratis Oefen Assessment" at bounding box center [204, 212] width 168 height 17
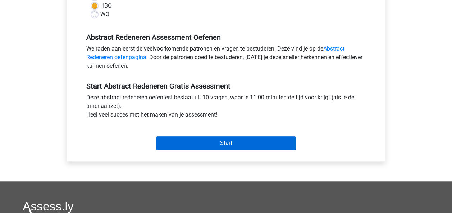
scroll to position [197, 0]
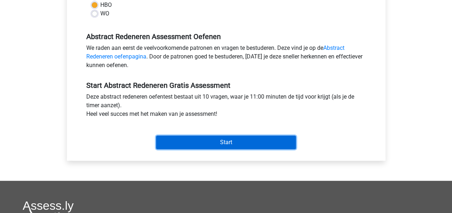
click at [245, 143] on input "Start" at bounding box center [226, 143] width 140 height 14
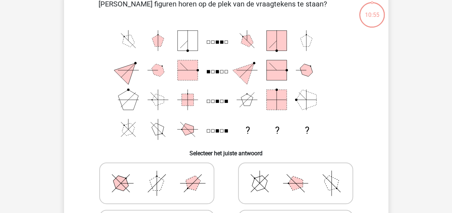
scroll to position [40, 0]
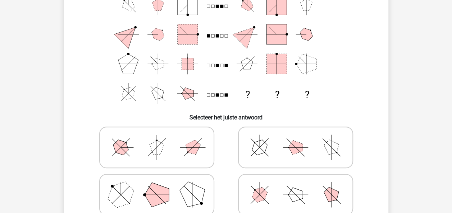
scroll to position [69, 0]
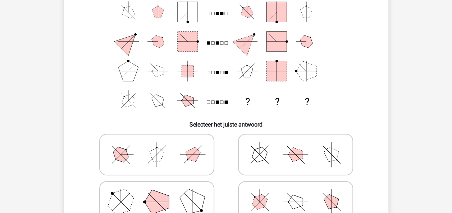
click at [301, 146] on icon at bounding box center [295, 155] width 108 height 36
click at [300, 146] on input "radio" at bounding box center [297, 143] width 5 height 5
radio input "true"
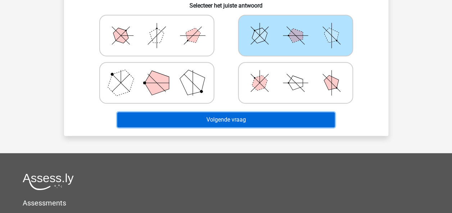
click at [277, 119] on button "Volgende vraag" at bounding box center [225, 119] width 217 height 15
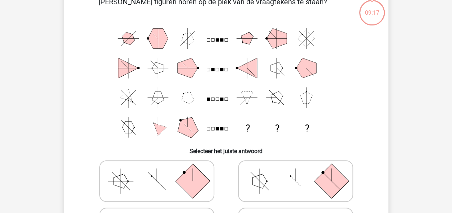
scroll to position [33, 0]
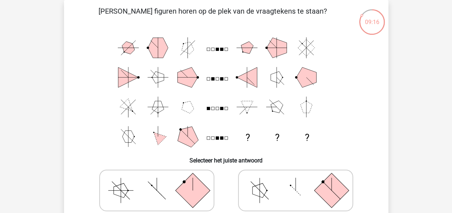
click at [316, 178] on icon at bounding box center [295, 191] width 108 height 36
click at [300, 178] on input "radio" at bounding box center [297, 179] width 5 height 5
radio input "true"
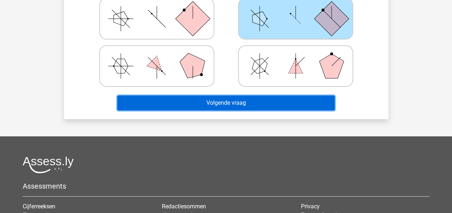
click at [294, 105] on button "Volgende vraag" at bounding box center [225, 103] width 217 height 15
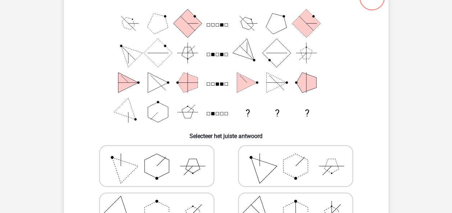
drag, startPoint x: 303, startPoint y: 86, endPoint x: 303, endPoint y: 93, distance: 7.6
click at [303, 86] on icon "? ? ?" at bounding box center [226, 68] width 290 height 119
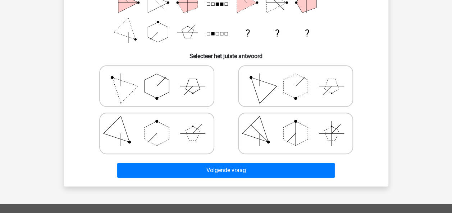
scroll to position [145, 0]
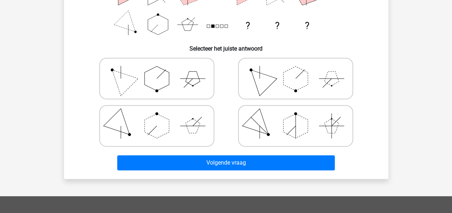
click at [298, 91] on icon at bounding box center [295, 79] width 108 height 36
click at [298, 70] on input "radio" at bounding box center [297, 67] width 5 height 5
radio input "true"
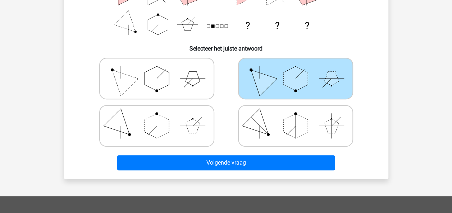
click at [276, 150] on div "Volgende vraag" at bounding box center [225, 162] width 301 height 24
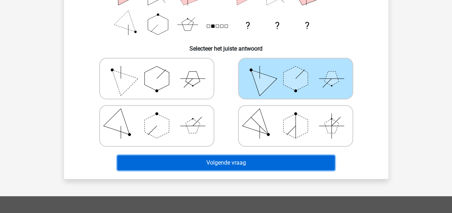
click at [277, 166] on button "Volgende vraag" at bounding box center [225, 163] width 217 height 15
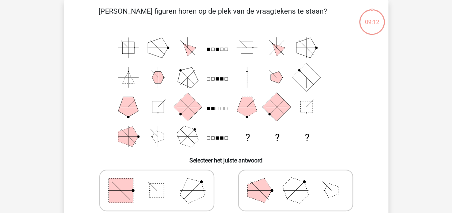
click at [296, 175] on icon at bounding box center [295, 191] width 108 height 36
click at [296, 177] on input "radio" at bounding box center [297, 179] width 5 height 5
radio input "true"
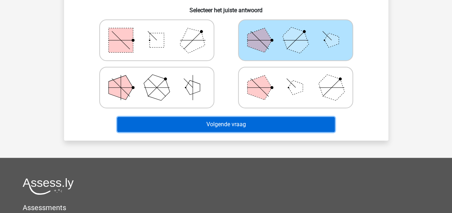
click at [271, 124] on button "Volgende vraag" at bounding box center [225, 124] width 217 height 15
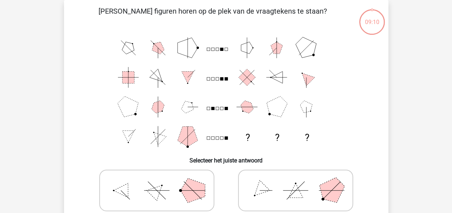
click at [303, 112] on polygon at bounding box center [306, 107] width 17 height 17
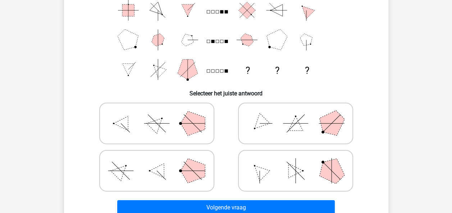
click at [315, 111] on icon at bounding box center [295, 124] width 108 height 36
click at [300, 111] on input "radio" at bounding box center [297, 112] width 5 height 5
radio input "true"
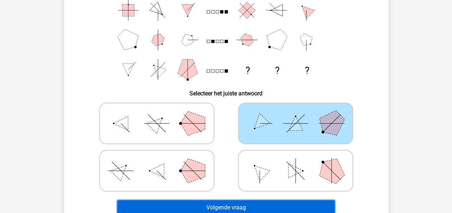
click at [272, 203] on button "Volgende vraag" at bounding box center [225, 207] width 217 height 15
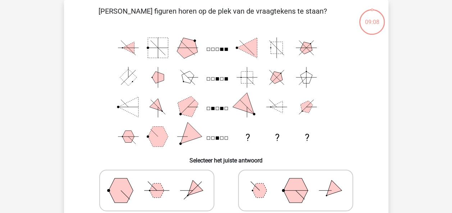
click at [300, 180] on input "radio" at bounding box center [297, 179] width 5 height 5
radio input "true"
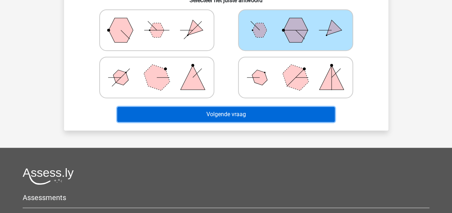
click at [275, 114] on button "Volgende vraag" at bounding box center [225, 114] width 217 height 15
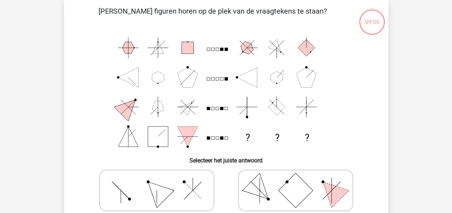
drag, startPoint x: 450, startPoint y: 88, endPoint x: 457, endPoint y: 92, distance: 7.8
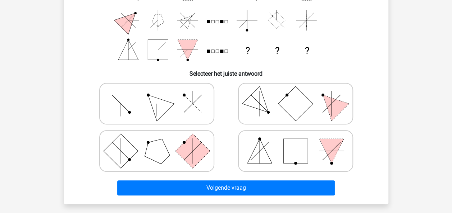
scroll to position [122, 0]
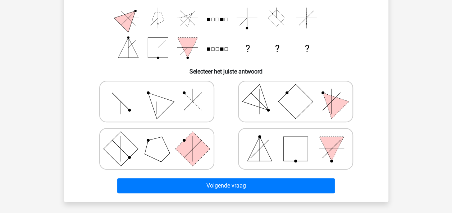
click at [299, 69] on h6 "Selecteer het juiste antwoord" at bounding box center [225, 69] width 301 height 13
click at [301, 108] on rect at bounding box center [295, 101] width 34 height 34
click at [300, 93] on input "radio" at bounding box center [297, 90] width 5 height 5
radio input "true"
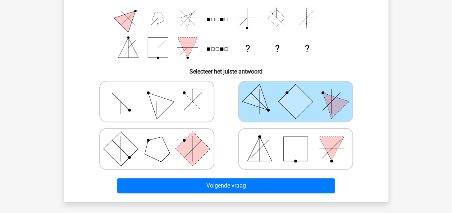
drag, startPoint x: 285, startPoint y: 173, endPoint x: 285, endPoint y: 182, distance: 9.0
click at [285, 174] on div "Welke figuren horen op de plek van de vraagtekens te staan? ? ? ? Selecteer het…" at bounding box center [226, 57] width 318 height 280
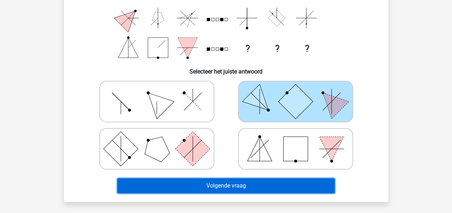
click at [285, 182] on button "Volgende vraag" at bounding box center [225, 186] width 217 height 15
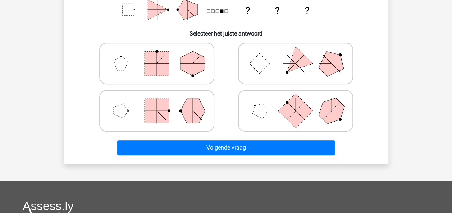
drag, startPoint x: 308, startPoint y: 97, endPoint x: 313, endPoint y: 101, distance: 5.8
click at [308, 96] on icon at bounding box center [295, 111] width 108 height 36
click at [300, 97] on input "radio" at bounding box center [297, 99] width 5 height 5
radio input "true"
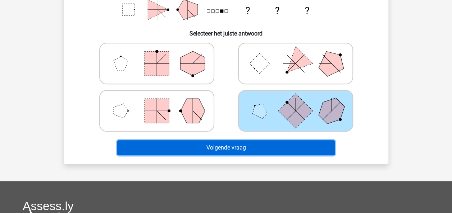
click at [287, 153] on button "Volgende vraag" at bounding box center [225, 147] width 217 height 15
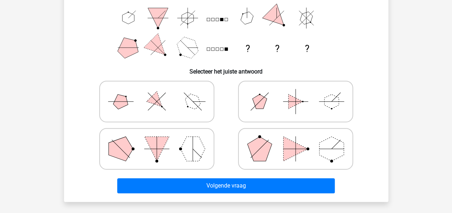
scroll to position [145, 0]
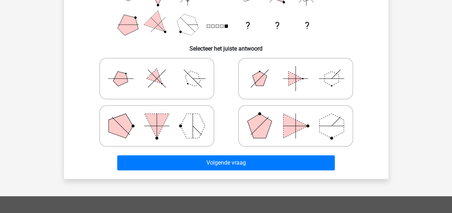
click at [285, 79] on icon at bounding box center [295, 79] width 108 height 36
click at [295, 70] on input "radio" at bounding box center [297, 67] width 5 height 5
radio input "true"
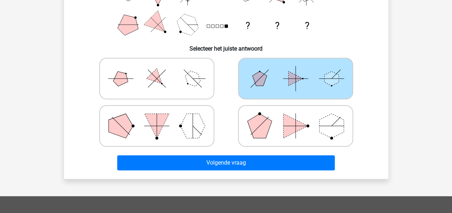
click at [279, 144] on label at bounding box center [295, 126] width 115 height 42
click at [295, 117] on input "radio" at bounding box center [297, 114] width 5 height 5
radio input "true"
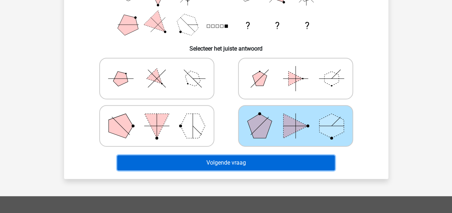
click at [266, 163] on button "Volgende vraag" at bounding box center [225, 163] width 217 height 15
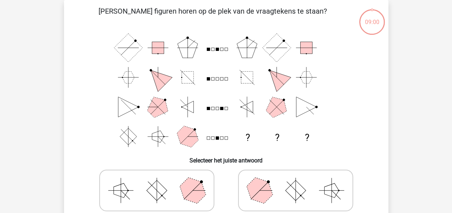
drag, startPoint x: 438, startPoint y: 100, endPoint x: 432, endPoint y: 130, distance: 30.3
click at [279, 178] on icon at bounding box center [295, 191] width 108 height 36
click at [295, 178] on input "radio" at bounding box center [297, 179] width 5 height 5
radio input "true"
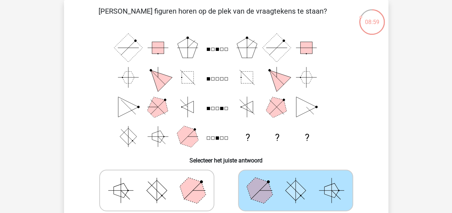
scroll to position [287, 0]
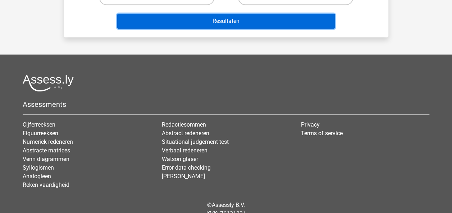
drag, startPoint x: 257, startPoint y: 22, endPoint x: 261, endPoint y: 26, distance: 5.3
click at [257, 22] on button "Resultaten" at bounding box center [225, 21] width 217 height 15
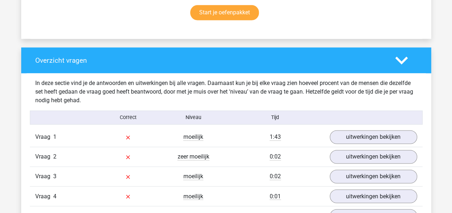
scroll to position [557, 0]
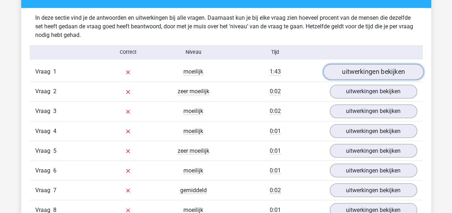
click at [343, 71] on link "uitwerkingen bekijken" at bounding box center [373, 72] width 100 height 16
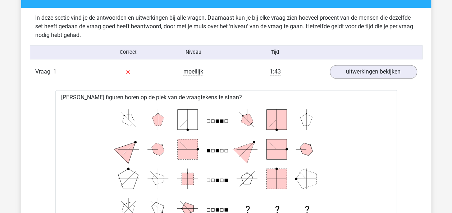
drag, startPoint x: 447, startPoint y: 66, endPoint x: 447, endPoint y: 83, distance: 16.5
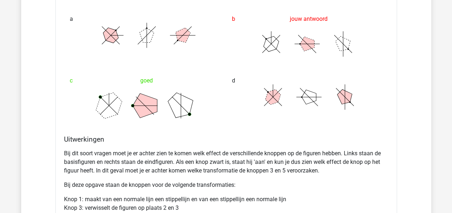
scroll to position [781, 0]
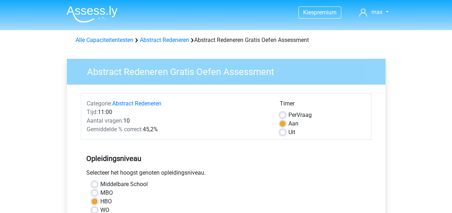
scroll to position [197, 0]
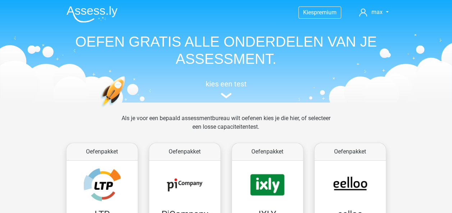
scroll to position [467, 0]
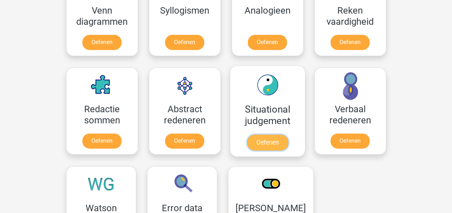
click at [283, 135] on link "Oefenen" at bounding box center [266, 143] width 41 height 16
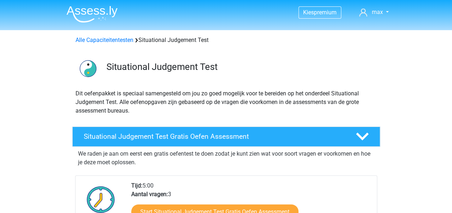
scroll to position [186, 0]
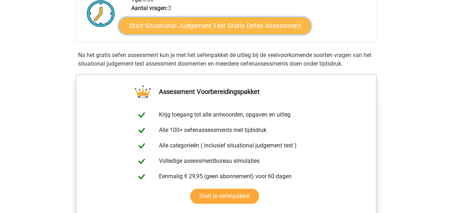
click at [226, 23] on link "Start Situational Judgement Test Gratis Oefen Assessment" at bounding box center [215, 25] width 192 height 17
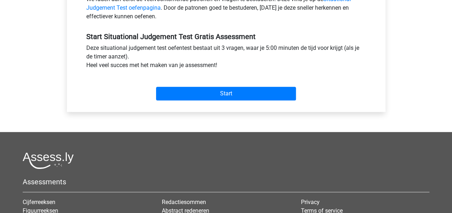
scroll to position [241, 0]
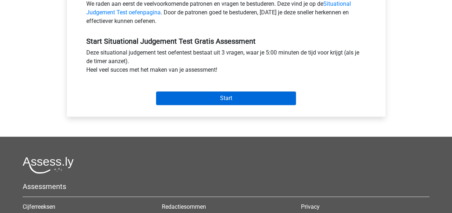
drag, startPoint x: 240, startPoint y: 88, endPoint x: 240, endPoint y: 93, distance: 5.8
click at [239, 88] on div "Start" at bounding box center [226, 92] width 290 height 25
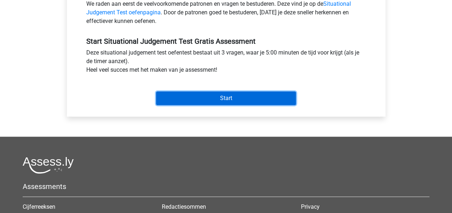
click at [240, 94] on input "Start" at bounding box center [226, 99] width 140 height 14
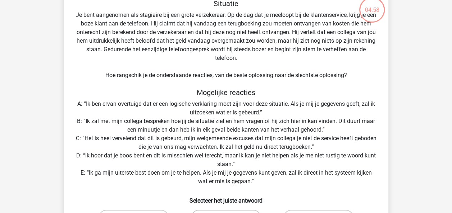
scroll to position [42, 0]
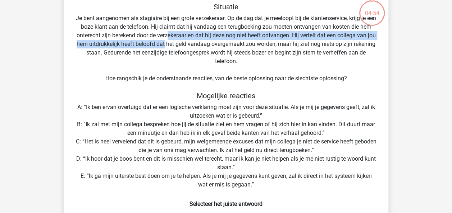
drag, startPoint x: 184, startPoint y: 37, endPoint x: 185, endPoint y: 42, distance: 4.4
click at [185, 42] on div "Situatie Je bent aangenomen als stagiaire bij een grote verzekeraar. Op de dag …" at bounding box center [226, 139] width 318 height 272
click at [178, 42] on div "Situatie Je bent aangenomen als stagiaire bij een grote verzekeraar. Op de dag …" at bounding box center [226, 139] width 318 height 272
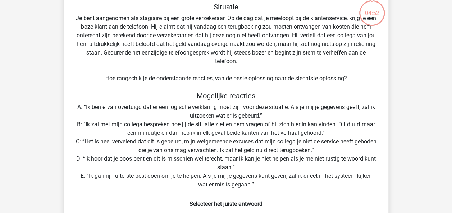
click at [161, 46] on div "Situatie Je bent aangenomen als stagiaire bij een grote verzekeraar. Op de dag …" at bounding box center [226, 139] width 318 height 272
drag, startPoint x: 183, startPoint y: 41, endPoint x: 183, endPoint y: 46, distance: 5.0
click at [183, 46] on div "Situatie Je bent aangenomen als stagiaire bij een grote verzekeraar. Op de dag …" at bounding box center [226, 139] width 318 height 272
click at [120, 51] on div "Situatie Je bent aangenomen als stagiaire bij een grote verzekeraar. Op de dag …" at bounding box center [226, 139] width 318 height 272
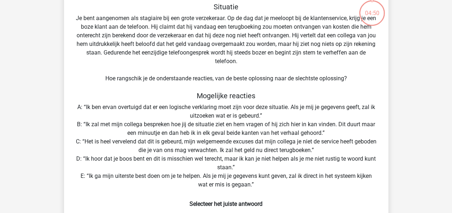
drag, startPoint x: 120, startPoint y: 51, endPoint x: 221, endPoint y: 58, distance: 101.2
click at [221, 58] on div "Situatie Je bent aangenomen als stagiaire bij een grote verzekeraar. Op de dag …" at bounding box center [226, 139] width 318 height 272
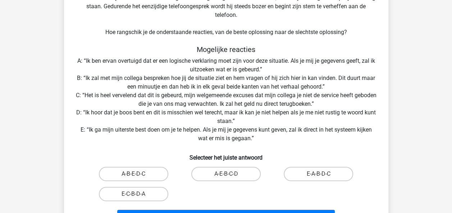
scroll to position [101, 0]
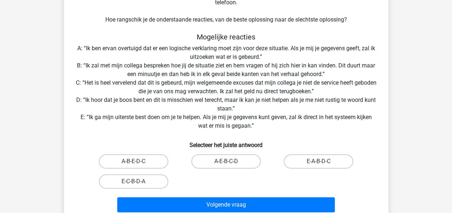
click at [195, 109] on div "Situatie Je bent aangenomen als stagiaire bij een grote verzekeraar. Op de dag …" at bounding box center [226, 80] width 318 height 272
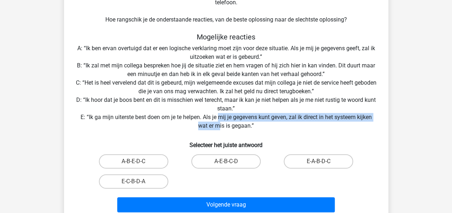
drag, startPoint x: 220, startPoint y: 118, endPoint x: 220, endPoint y: 126, distance: 7.5
click at [220, 126] on div "Situatie Je bent aangenomen als stagiaire bij een grote verzekeraar. Op de dag …" at bounding box center [226, 80] width 318 height 272
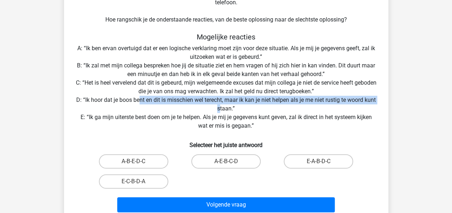
drag, startPoint x: 146, startPoint y: 97, endPoint x: 226, endPoint y: 106, distance: 81.3
click at [226, 106] on div "Situatie Je bent aangenomen als stagiaire bij een grote verzekeraar. Op de dag …" at bounding box center [226, 80] width 318 height 272
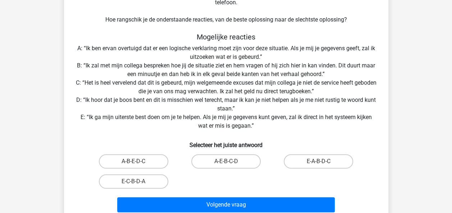
drag, startPoint x: 226, startPoint y: 106, endPoint x: 245, endPoint y: 110, distance: 19.1
click at [247, 110] on div "Situatie Je bent aangenomen als stagiaire bij een grote verzekeraar. Op de dag …" at bounding box center [226, 80] width 318 height 272
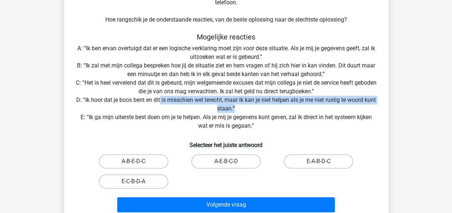
drag, startPoint x: 241, startPoint y: 107, endPoint x: 161, endPoint y: 98, distance: 80.4
click at [161, 98] on div "Situatie Je bent aangenomen als stagiaire bij een grote verzekeraar. Op de dag …" at bounding box center [226, 80] width 318 height 272
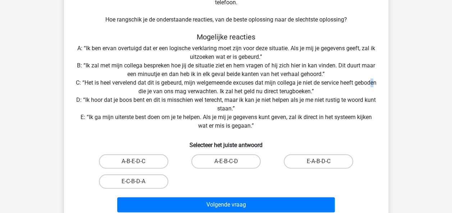
drag, startPoint x: 161, startPoint y: 98, endPoint x: 143, endPoint y: 95, distance: 18.1
click at [143, 95] on div "Situatie Je bent aangenomen als stagiaire bij een grote verzekeraar. Op de dag …" at bounding box center [226, 80] width 318 height 272
drag, startPoint x: 143, startPoint y: 95, endPoint x: 260, endPoint y: 95, distance: 117.1
click at [239, 94] on div "Situatie Je bent aangenomen als stagiaire bij een grote verzekeraar. Op de dag …" at bounding box center [226, 80] width 318 height 272
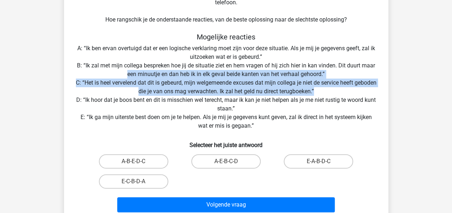
drag, startPoint x: 327, startPoint y: 91, endPoint x: 85, endPoint y: 76, distance: 242.6
click at [85, 76] on div "Situatie Je bent aangenomen als stagiaire bij een grote verzekeraar. Op de dag …" at bounding box center [226, 80] width 318 height 272
click at [278, 84] on div "Situatie Je bent aangenomen als stagiaire bij een grote verzekeraar. Op de dag …" at bounding box center [226, 80] width 318 height 272
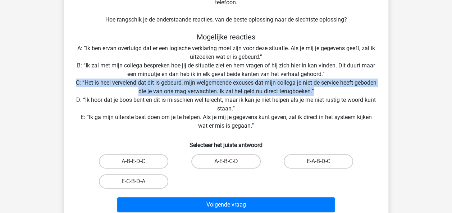
drag, startPoint x: 328, startPoint y: 92, endPoint x: 69, endPoint y: 81, distance: 259.3
click at [69, 81] on div "Situatie Je bent aangenomen als stagiaire bij een grote verzekeraar. Op de dag …" at bounding box center [226, 80] width 318 height 272
click at [324, 164] on label "E-A-B-D-C" at bounding box center [317, 161] width 69 height 14
click at [323, 164] on input "E-A-B-D-C" at bounding box center [320, 164] width 5 height 5
radio input "true"
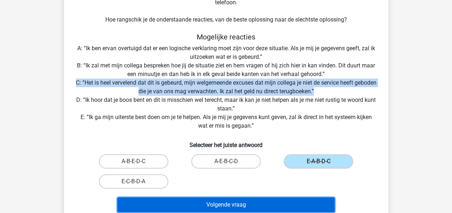
click at [255, 198] on button "Volgende vraag" at bounding box center [225, 205] width 217 height 15
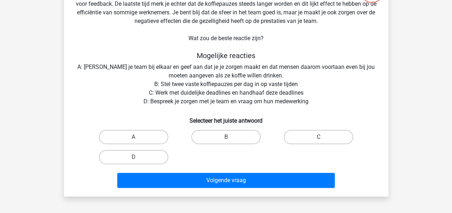
scroll to position [66, 0]
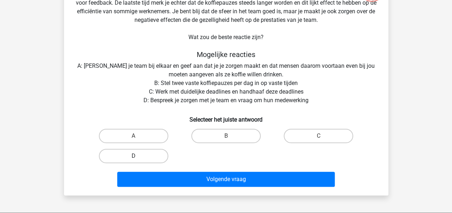
click at [136, 155] on label "D" at bounding box center [133, 156] width 69 height 14
click at [136, 156] on input "D" at bounding box center [135, 158] width 5 height 5
radio input "true"
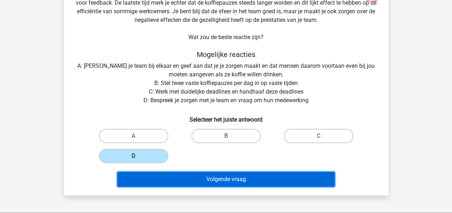
click at [230, 176] on button "Volgende vraag" at bounding box center [225, 179] width 217 height 15
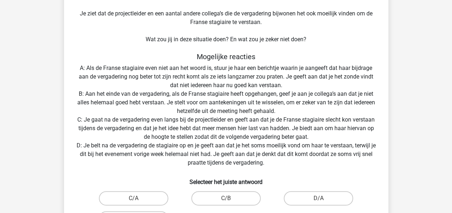
scroll to position [123, 0]
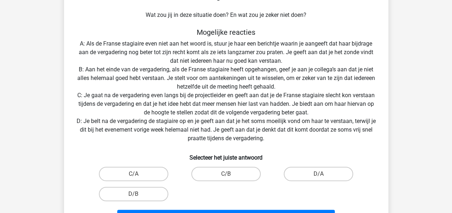
click at [308, 36] on h5 "Mogelijke reacties" at bounding box center [225, 32] width 301 height 9
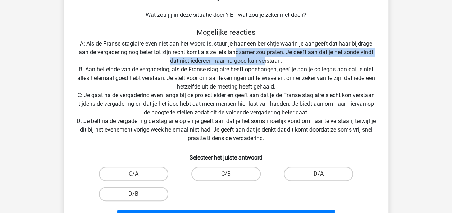
click at [263, 59] on div "Situatie Je werkt op het hoofdkantoor van een grote retailer en in je team zit …" at bounding box center [226, 75] width 318 height 306
click at [264, 58] on div "Situatie Je werkt op het hoofdkantoor van een grote retailer en in je team zit …" at bounding box center [226, 75] width 318 height 306
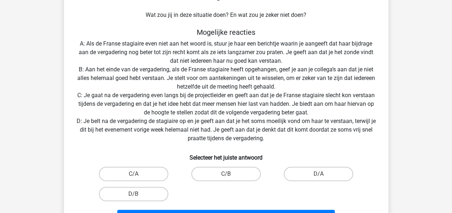
click at [284, 60] on div "Situatie Je werkt op het hoofdkantoor van een grote retailer en in je team zit …" at bounding box center [226, 75] width 318 height 306
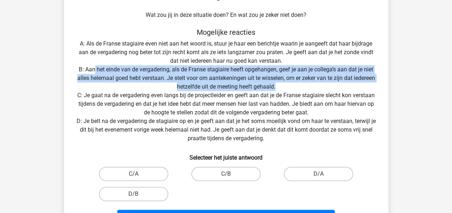
drag, startPoint x: 93, startPoint y: 69, endPoint x: 289, endPoint y: 83, distance: 195.9
click at [289, 83] on div "Situatie Je werkt op het hoofdkantoor van een grote retailer en in je team zit …" at bounding box center [226, 75] width 318 height 306
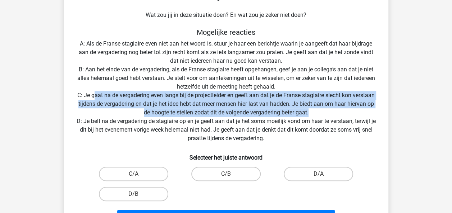
drag, startPoint x: 289, startPoint y: 83, endPoint x: 93, endPoint y: 93, distance: 196.1
click at [93, 93] on div "Situatie Je werkt op het hoofdkantoor van een grote retailer en in je team zit …" at bounding box center [226, 75] width 318 height 306
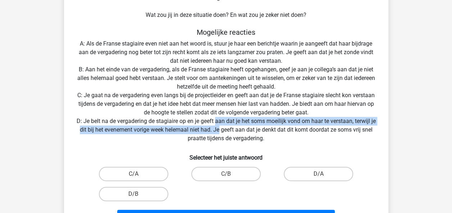
drag, startPoint x: 215, startPoint y: 124, endPoint x: 218, endPoint y: 129, distance: 6.4
click at [218, 129] on div "Situatie Je werkt op het hoofdkantoor van een grote retailer en in je team zit …" at bounding box center [226, 75] width 318 height 306
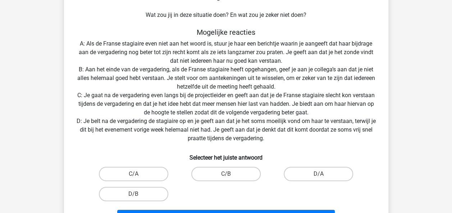
drag, startPoint x: 218, startPoint y: 129, endPoint x: 254, endPoint y: 139, distance: 37.1
click at [254, 139] on div "Situatie Je werkt op het hoofdkantoor van een grote retailer en in je team zit …" at bounding box center [226, 75] width 318 height 306
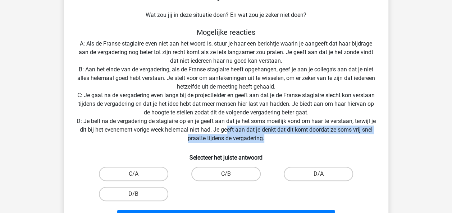
drag, startPoint x: 266, startPoint y: 136, endPoint x: 228, endPoint y: 131, distance: 38.8
click at [228, 131] on div "Situatie Je werkt op het hoofdkantoor van een grote retailer en in je team zit …" at bounding box center [226, 75] width 318 height 306
click at [227, 130] on div "Situatie Je werkt op het hoofdkantoor van een grote retailer en in je team zit …" at bounding box center [226, 75] width 318 height 306
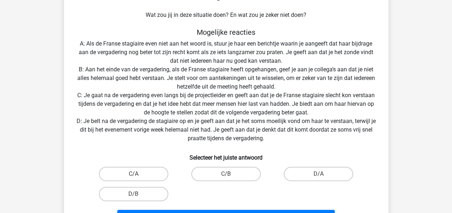
click at [300, 164] on div "Situatie Je werkt op het hoofdkantoor van een grote retailer en in je team zit …" at bounding box center [226, 75] width 318 height 306
drag, startPoint x: 300, startPoint y: 164, endPoint x: 314, endPoint y: 176, distance: 18.6
click at [314, 176] on label "D/A" at bounding box center [317, 174] width 69 height 14
click at [318, 176] on input "D/A" at bounding box center [320, 176] width 5 height 5
radio input "true"
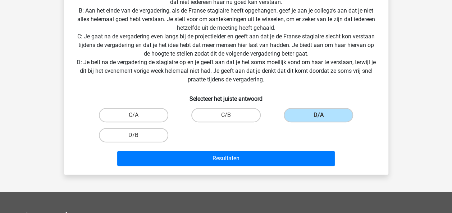
scroll to position [214, 0]
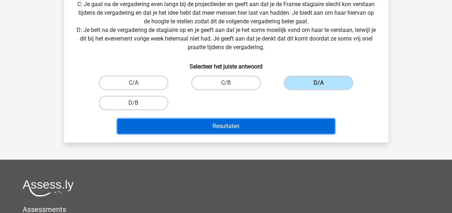
click at [248, 122] on button "Resultaten" at bounding box center [225, 126] width 217 height 15
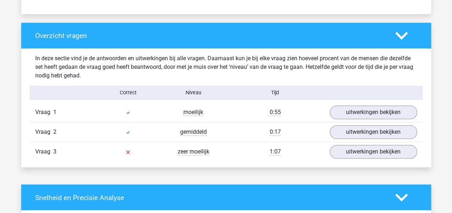
scroll to position [531, 0]
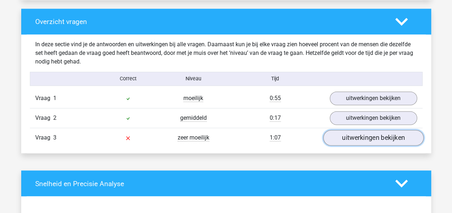
click at [361, 135] on link "uitwerkingen bekijken" at bounding box center [373, 138] width 100 height 16
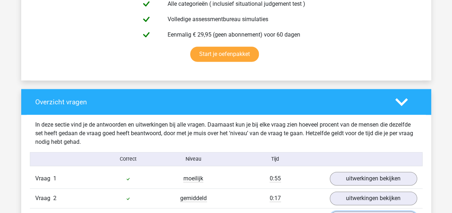
scroll to position [448, 0]
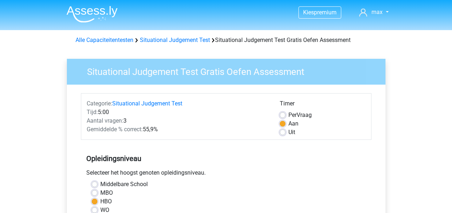
scroll to position [241, 0]
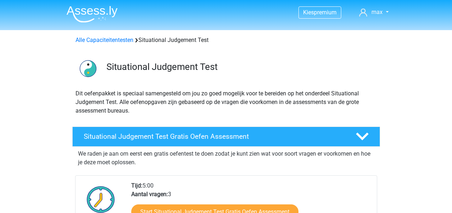
scroll to position [186, 0]
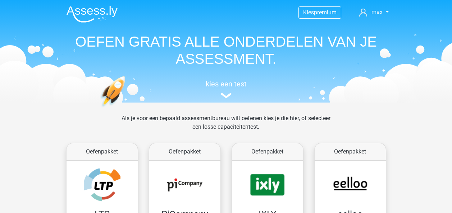
scroll to position [467, 0]
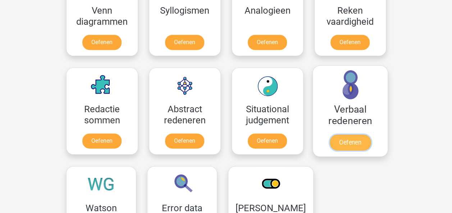
click at [356, 135] on link "Oefenen" at bounding box center [349, 143] width 41 height 16
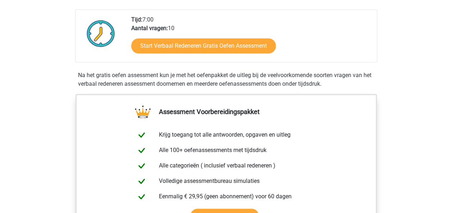
scroll to position [165, 0]
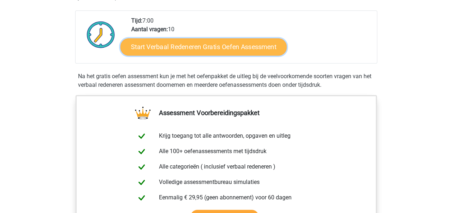
click at [207, 52] on link "Start Verbaal Redeneren Gratis Oefen Assessment" at bounding box center [203, 46] width 166 height 17
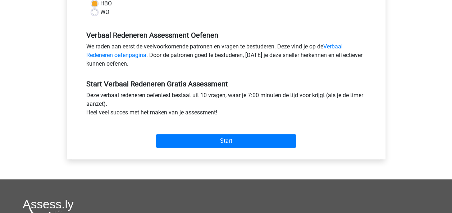
scroll to position [197, 0]
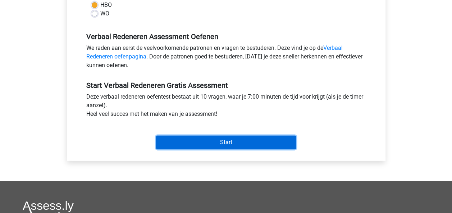
click at [263, 138] on input "Start" at bounding box center [226, 143] width 140 height 14
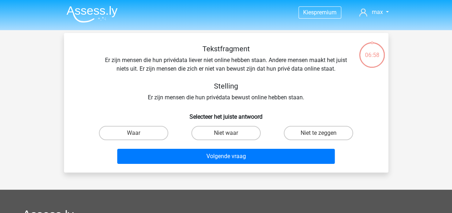
click at [178, 91] on div "Tekstfragment Er zijn mensen die hun privédata liever niet online hebben staan.…" at bounding box center [225, 73] width 301 height 57
drag, startPoint x: 169, startPoint y: 98, endPoint x: 296, endPoint y: 88, distance: 128.0
click at [296, 88] on div "Tekstfragment Er zijn mensen die hun privédata liever niet online hebben staan.…" at bounding box center [225, 73] width 301 height 57
drag, startPoint x: 296, startPoint y: 88, endPoint x: 217, endPoint y: 87, distance: 79.1
click at [217, 87] on h5 "Stelling" at bounding box center [225, 86] width 255 height 9
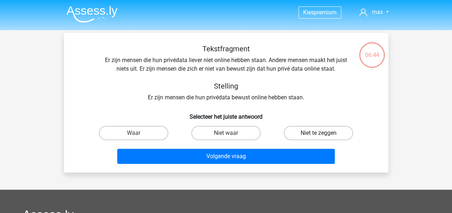
click at [300, 134] on label "Niet te zeggen" at bounding box center [317, 133] width 69 height 14
click at [318, 134] on input "Niet te zeggen" at bounding box center [320, 135] width 5 height 5
radio input "true"
click at [241, 130] on label "Niet waar" at bounding box center [225, 133] width 69 height 14
click at [230, 133] on input "Niet waar" at bounding box center [228, 135] width 5 height 5
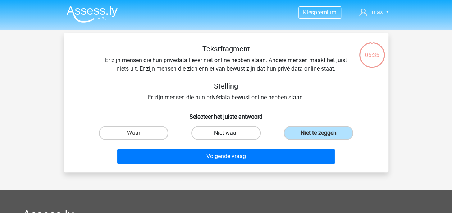
radio input "true"
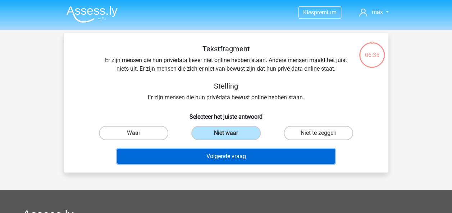
click at [246, 154] on button "Volgende vraag" at bounding box center [225, 156] width 217 height 15
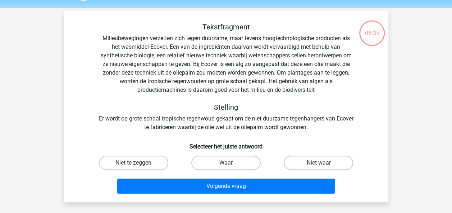
scroll to position [33, 0]
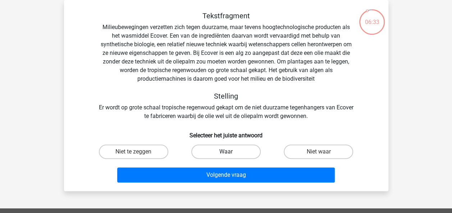
click at [256, 150] on label "Waar" at bounding box center [225, 152] width 69 height 14
click at [230, 152] on input "Waar" at bounding box center [228, 154] width 5 height 5
radio input "true"
click at [254, 156] on label "Waar" at bounding box center [225, 152] width 69 height 14
click at [230, 156] on input "Waar" at bounding box center [228, 154] width 5 height 5
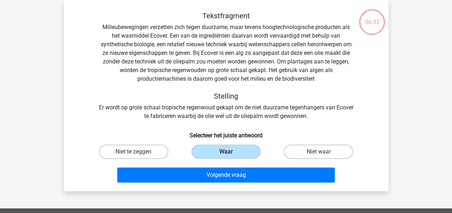
click at [254, 160] on div "Waar" at bounding box center [226, 152] width 92 height 20
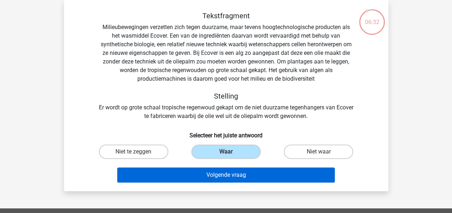
drag, startPoint x: 234, startPoint y: 184, endPoint x: 235, endPoint y: 170, distance: 13.7
click at [234, 184] on div "Volgende vraag" at bounding box center [225, 177] width 277 height 18
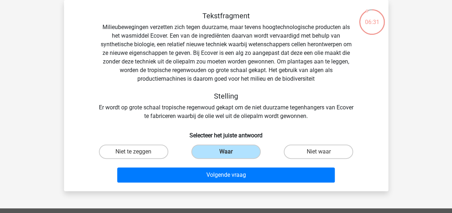
click at [234, 185] on div "Volgende vraag" at bounding box center [225, 177] width 277 height 18
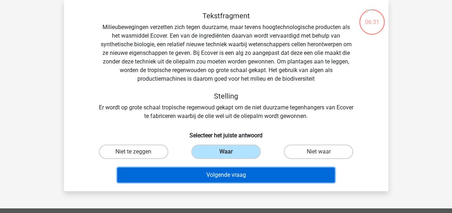
click at [235, 178] on button "Volgende vraag" at bounding box center [225, 175] width 217 height 15
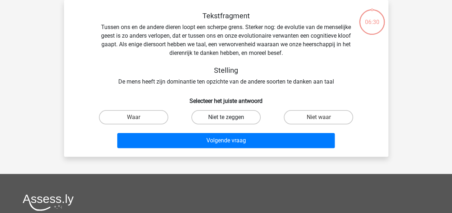
click at [223, 119] on label "Niet te zeggen" at bounding box center [225, 117] width 69 height 14
click at [226, 119] on input "Niet te zeggen" at bounding box center [228, 119] width 5 height 5
radio input "true"
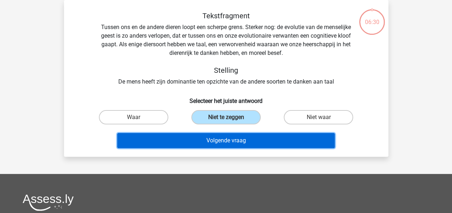
click at [228, 144] on button "Volgende vraag" at bounding box center [225, 140] width 217 height 15
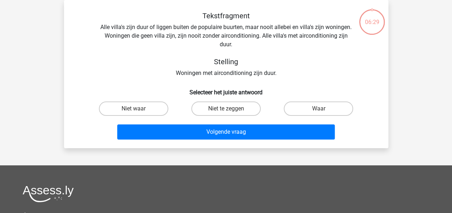
click at [229, 111] on input "Niet te zeggen" at bounding box center [228, 111] width 5 height 5
radio input "true"
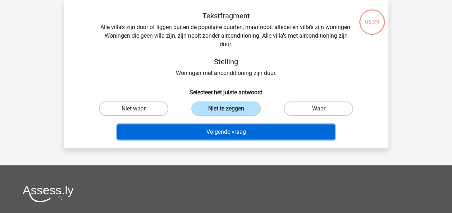
drag, startPoint x: 232, startPoint y: 132, endPoint x: 236, endPoint y: 121, distance: 11.5
click at [232, 132] on button "Volgende vraag" at bounding box center [225, 132] width 217 height 15
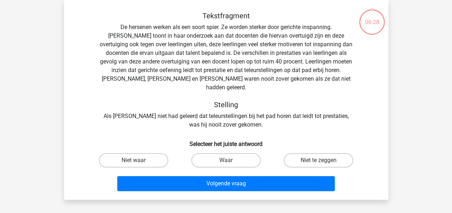
click at [239, 109] on div "Tekstfragment De hersenen werken als een soort spier. Ze worden sterker door ge…" at bounding box center [225, 70] width 301 height 118
click at [236, 153] on label "Waar" at bounding box center [225, 160] width 69 height 14
click at [230, 161] on input "Waar" at bounding box center [228, 163] width 5 height 5
radio input "true"
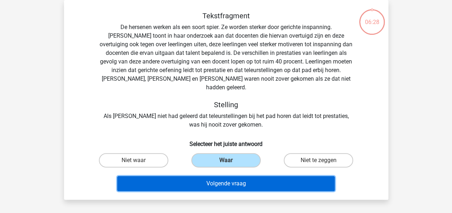
click at [234, 178] on button "Volgende vraag" at bounding box center [225, 183] width 217 height 15
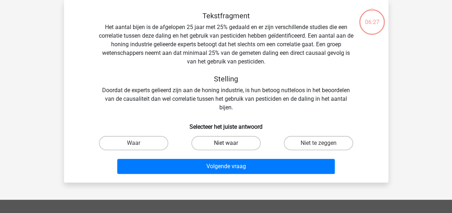
click at [236, 137] on label "Niet waar" at bounding box center [225, 143] width 69 height 14
click at [230, 143] on input "Niet waar" at bounding box center [228, 145] width 5 height 5
radio input "true"
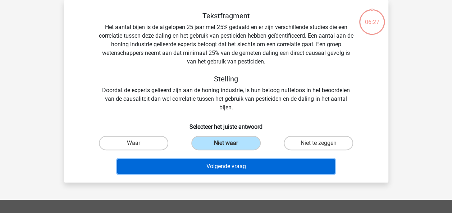
click at [235, 165] on button "Volgende vraag" at bounding box center [225, 166] width 217 height 15
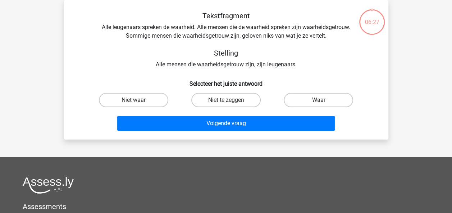
click at [236, 151] on div "Kies premium max koensemax@gmail.com" at bounding box center [226, 157] width 452 height 380
drag, startPoint x: 236, startPoint y: 103, endPoint x: 237, endPoint y: 114, distance: 11.2
click at [236, 103] on label "Niet te zeggen" at bounding box center [225, 100] width 69 height 14
click at [230, 103] on input "Niet te zeggen" at bounding box center [228, 102] width 5 height 5
radio input "true"
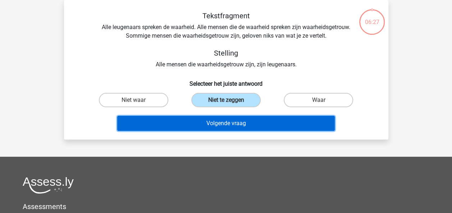
click at [238, 129] on button "Volgende vraag" at bounding box center [225, 123] width 217 height 15
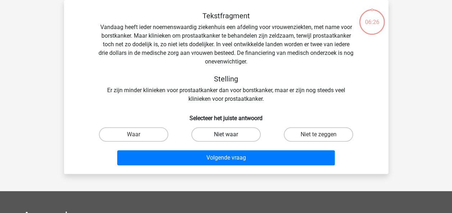
drag, startPoint x: 235, startPoint y: 134, endPoint x: 235, endPoint y: 154, distance: 20.8
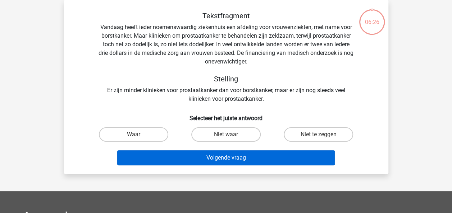
click at [235, 134] on label "Niet waar" at bounding box center [225, 135] width 69 height 14
click at [230, 135] on input "Niet waar" at bounding box center [228, 137] width 5 height 5
radio input "true"
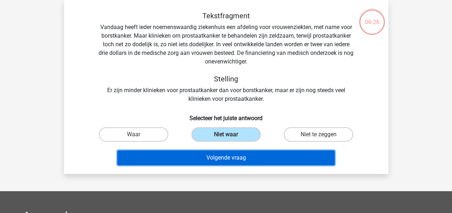
click at [235, 160] on button "Volgende vraag" at bounding box center [225, 158] width 217 height 15
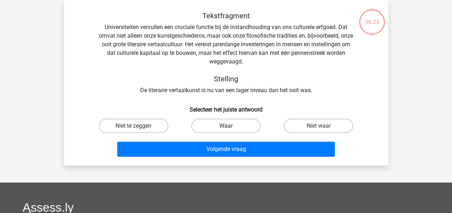
drag, startPoint x: 239, startPoint y: 123, endPoint x: 237, endPoint y: 148, distance: 24.8
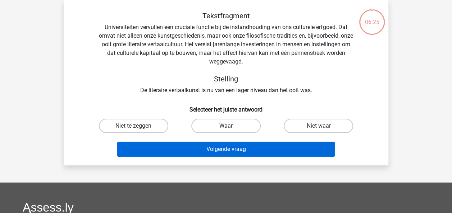
click at [239, 123] on label "Waar" at bounding box center [225, 126] width 69 height 14
click at [230, 126] on input "Waar" at bounding box center [228, 128] width 5 height 5
radio input "true"
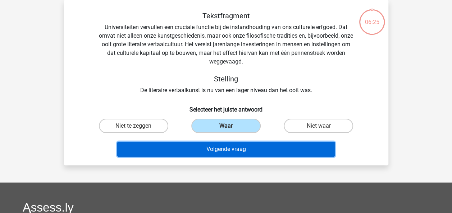
click at [237, 148] on button "Volgende vraag" at bounding box center [225, 149] width 217 height 15
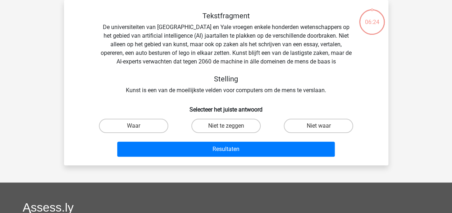
click at [239, 127] on label "Niet te zeggen" at bounding box center [225, 126] width 69 height 14
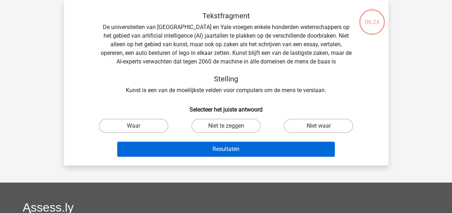
click at [230, 127] on input "Niet te zeggen" at bounding box center [228, 128] width 5 height 5
radio input "true"
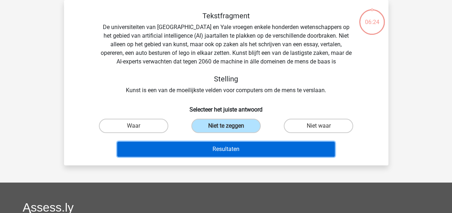
click at [239, 147] on button "Resultaten" at bounding box center [225, 149] width 217 height 15
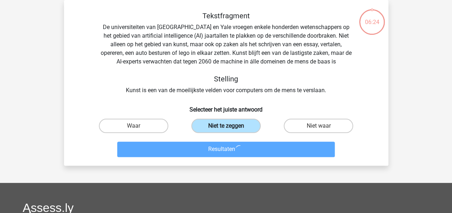
click at [236, 129] on label "Niet te zeggen" at bounding box center [225, 126] width 69 height 14
click at [230, 129] on input "Niet te zeggen" at bounding box center [228, 128] width 5 height 5
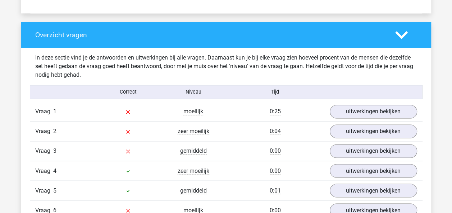
scroll to position [607, 0]
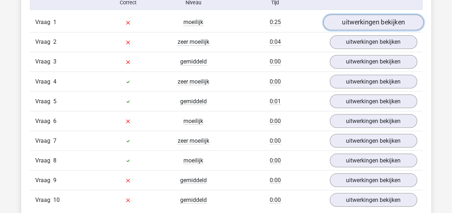
click at [381, 26] on link "uitwerkingen bekijken" at bounding box center [373, 23] width 100 height 16
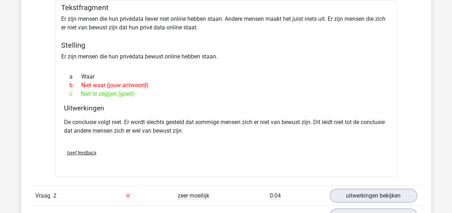
scroll to position [654, 0]
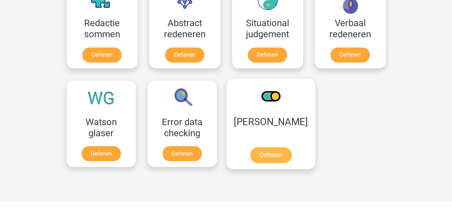
scroll to position [562, 0]
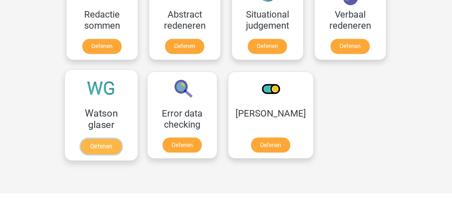
click at [101, 141] on link "Oefenen" at bounding box center [100, 147] width 41 height 16
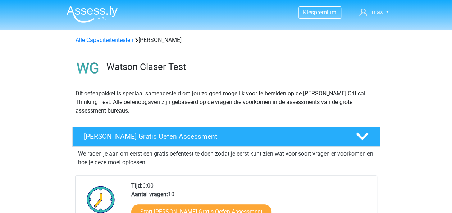
scroll to position [186, 0]
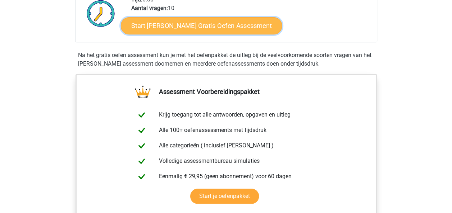
click at [200, 30] on link "Start [PERSON_NAME] Gratis Oefen Assessment" at bounding box center [201, 25] width 161 height 17
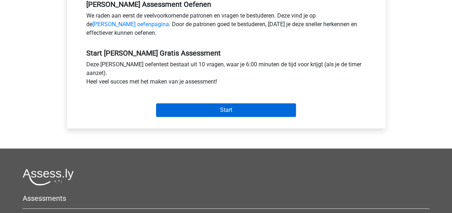
scroll to position [227, 0]
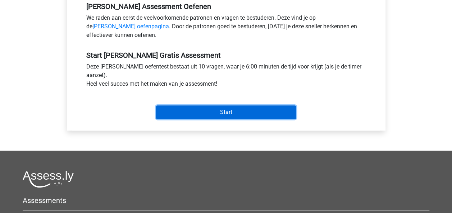
click at [241, 113] on input "Start" at bounding box center [226, 113] width 140 height 14
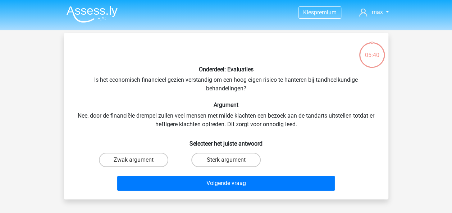
click at [134, 163] on input "Zwak argument" at bounding box center [135, 162] width 5 height 5
radio input "true"
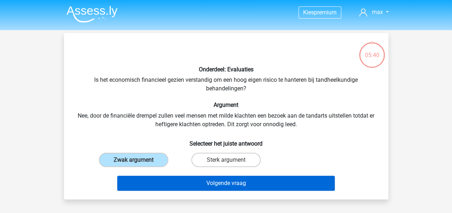
drag, startPoint x: 212, startPoint y: 199, endPoint x: 219, endPoint y: 190, distance: 11.7
click at [215, 195] on div "Onderdeel: Evaluaties Is het economisch financieel gezien verstandig om een hoo…" at bounding box center [226, 116] width 324 height 167
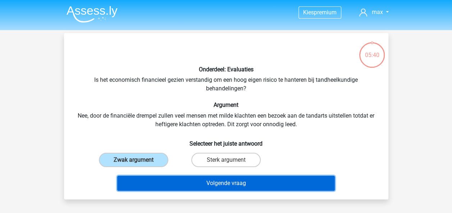
click at [219, 190] on button "Volgende vraag" at bounding box center [225, 183] width 217 height 15
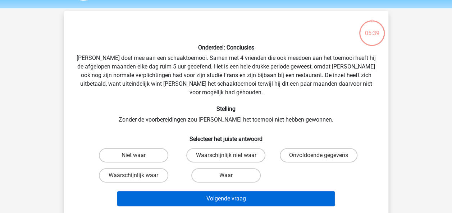
scroll to position [33, 0]
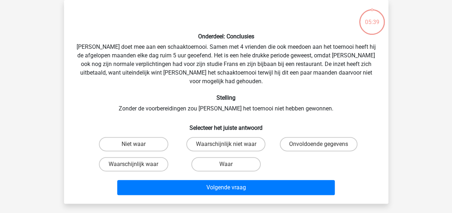
click at [226, 165] on input "Waar" at bounding box center [228, 167] width 5 height 5
radio input "true"
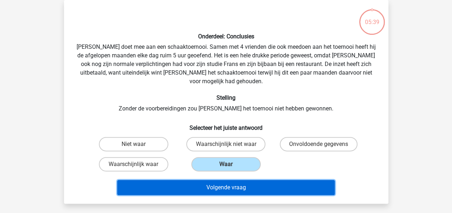
click at [228, 180] on button "Volgende vraag" at bounding box center [225, 187] width 217 height 15
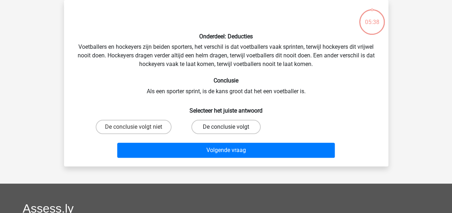
drag, startPoint x: 233, startPoint y: 125, endPoint x: 236, endPoint y: 135, distance: 10.8
click at [233, 126] on label "De conclusie volgt" at bounding box center [225, 127] width 69 height 14
click at [230, 127] on input "De conclusie volgt" at bounding box center [228, 129] width 5 height 5
radio input "true"
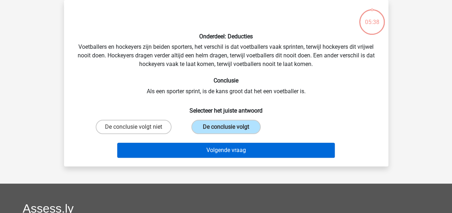
click at [234, 142] on div "Volgende vraag" at bounding box center [225, 149] width 301 height 24
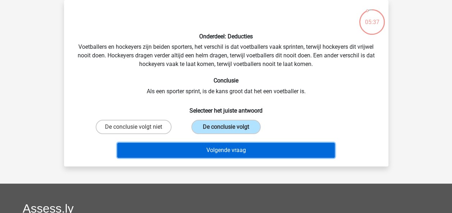
click at [234, 150] on button "Volgende vraag" at bounding box center [225, 150] width 217 height 15
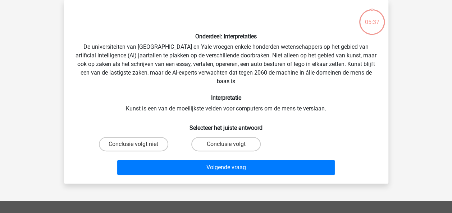
drag, startPoint x: 229, startPoint y: 137, endPoint x: 231, endPoint y: 159, distance: 22.3
click at [229, 137] on div "Conclusie volgt" at bounding box center [226, 144] width 92 height 20
click at [230, 156] on div "Volgende vraag" at bounding box center [225, 166] width 301 height 24
click at [231, 150] on div "Conclusie volgt" at bounding box center [226, 144] width 87 height 14
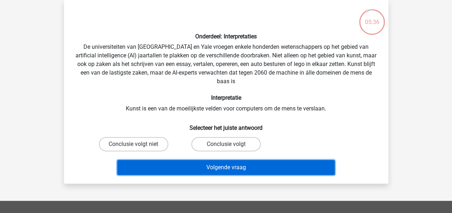
click at [231, 166] on button "Volgende vraag" at bounding box center [225, 167] width 217 height 15
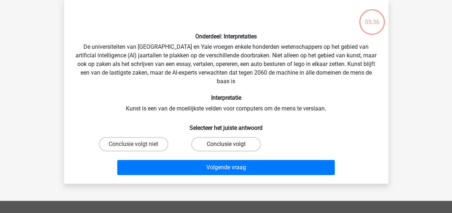
click at [233, 148] on label "Conclusie volgt" at bounding box center [225, 144] width 69 height 14
click at [230, 148] on input "Conclusie volgt" at bounding box center [228, 146] width 5 height 5
radio input "true"
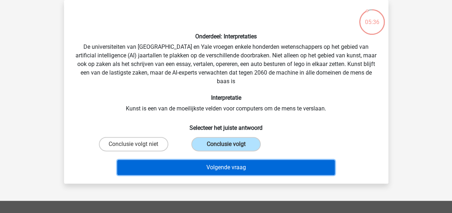
click at [235, 162] on button "Volgende vraag" at bounding box center [225, 167] width 217 height 15
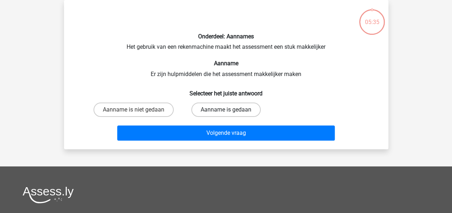
click at [234, 110] on label "Aanname is gedaan" at bounding box center [225, 110] width 69 height 14
click at [230, 110] on input "Aanname is gedaan" at bounding box center [228, 112] width 5 height 5
radio input "true"
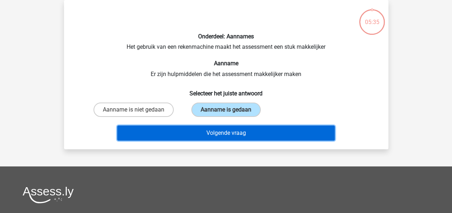
click at [237, 130] on button "Volgende vraag" at bounding box center [225, 133] width 217 height 15
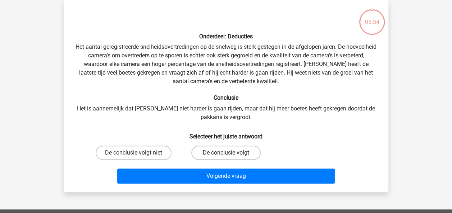
click at [236, 149] on label "De conclusie volgt" at bounding box center [225, 153] width 69 height 14
click at [230, 153] on input "De conclusie volgt" at bounding box center [228, 155] width 5 height 5
radio input "true"
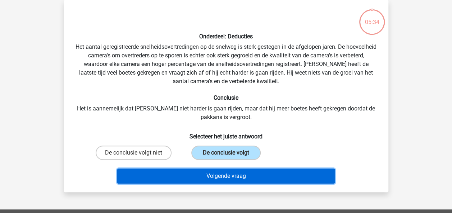
click at [241, 175] on button "Volgende vraag" at bounding box center [225, 176] width 217 height 15
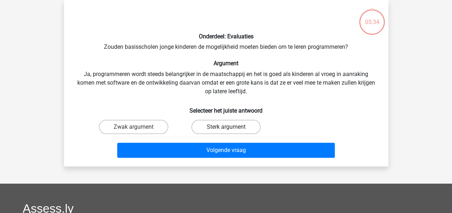
click at [237, 132] on label "Sterk argument" at bounding box center [225, 127] width 69 height 14
click at [230, 132] on input "Sterk argument" at bounding box center [228, 129] width 5 height 5
radio input "true"
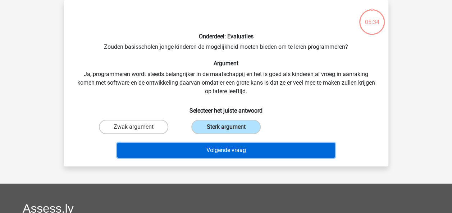
click at [238, 146] on button "Volgende vraag" at bounding box center [225, 150] width 217 height 15
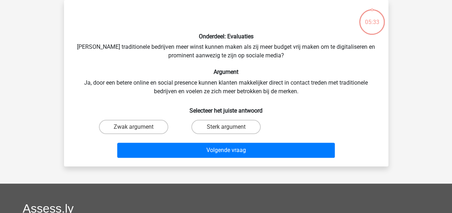
drag, startPoint x: 236, startPoint y: 126, endPoint x: 238, endPoint y: 142, distance: 16.7
click at [237, 129] on label "Sterk argument" at bounding box center [225, 127] width 69 height 14
click at [230, 129] on input "Sterk argument" at bounding box center [228, 129] width 5 height 5
radio input "true"
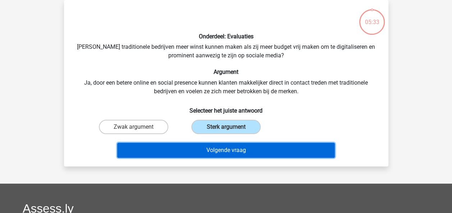
click at [237, 149] on button "Volgende vraag" at bounding box center [225, 150] width 217 height 15
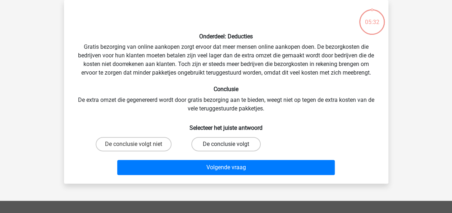
click at [231, 144] on label "De conclusie volgt" at bounding box center [225, 144] width 69 height 14
click at [230, 144] on input "De conclusie volgt" at bounding box center [228, 146] width 5 height 5
radio input "true"
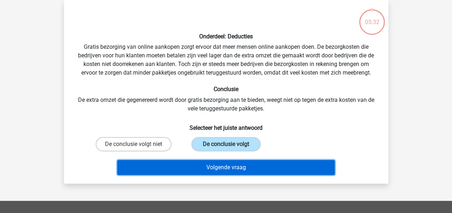
click at [236, 166] on button "Volgende vraag" at bounding box center [225, 167] width 217 height 15
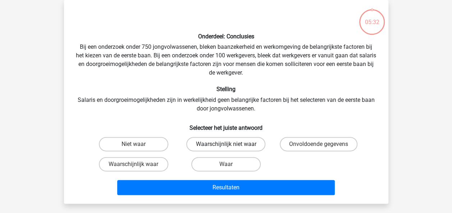
click at [236, 140] on label "Waarschijnlijk niet waar" at bounding box center [225, 144] width 79 height 14
click at [230, 144] on input "Waarschijnlijk niet waar" at bounding box center [228, 146] width 5 height 5
radio input "true"
click at [235, 180] on div "Resultaten" at bounding box center [225, 187] width 301 height 24
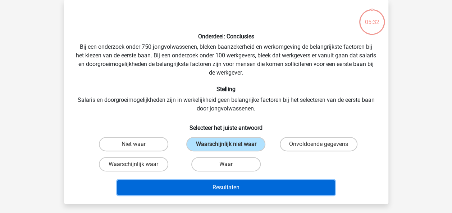
click at [237, 183] on button "Resultaten" at bounding box center [225, 187] width 217 height 15
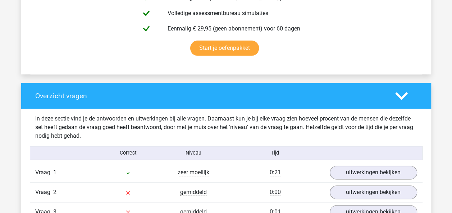
scroll to position [522, 0]
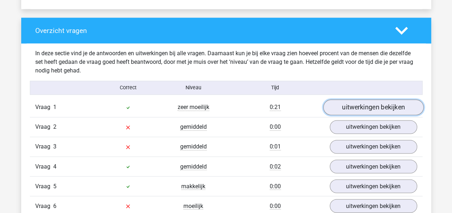
click at [382, 107] on link "uitwerkingen bekijken" at bounding box center [373, 108] width 100 height 16
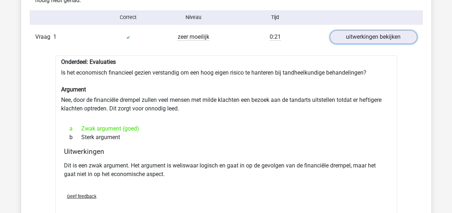
scroll to position [624, 0]
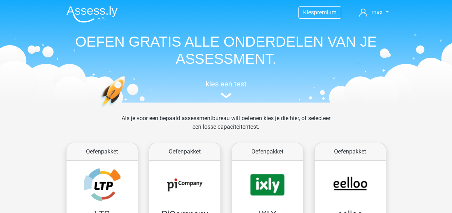
scroll to position [562, 0]
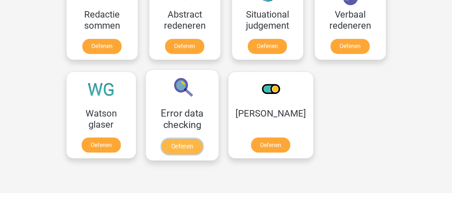
click at [177, 139] on link "Oefenen" at bounding box center [181, 147] width 41 height 16
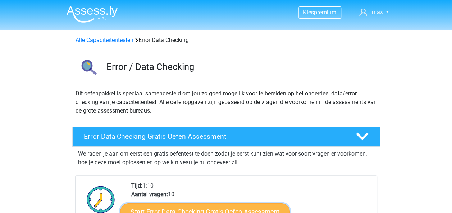
click at [221, 207] on link "Start Error Data Checking Gratis Oefen Assessment" at bounding box center [205, 212] width 170 height 17
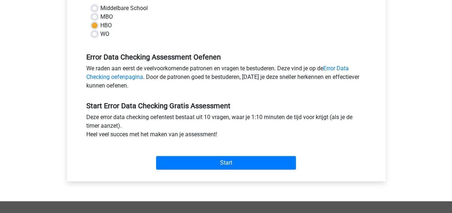
scroll to position [179, 0]
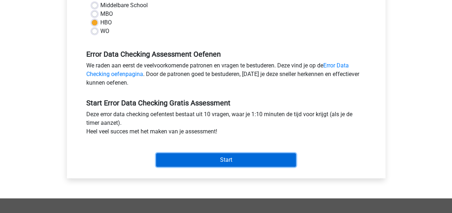
click at [244, 160] on input "Start" at bounding box center [226, 160] width 140 height 14
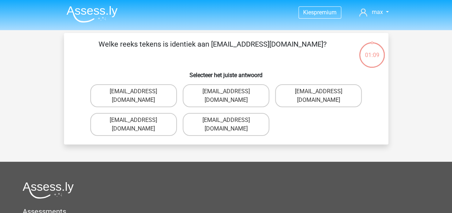
click at [157, 68] on h6 "Selecteer het juiste antwoord" at bounding box center [225, 72] width 301 height 13
click at [157, 113] on label "[EMAIL_ADDRESS][DOMAIN_NAME]" at bounding box center [133, 124] width 87 height 23
click at [138, 120] on input "[EMAIL_ADDRESS][DOMAIN_NAME]" at bounding box center [135, 122] width 5 height 5
radio input "true"
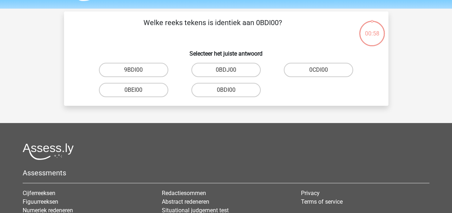
scroll to position [33, 0]
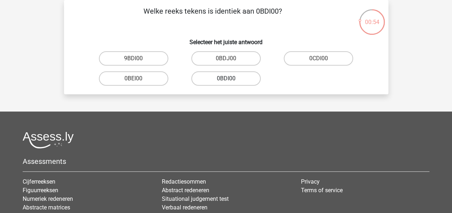
click at [236, 80] on label "0BDI00" at bounding box center [225, 79] width 69 height 14
click at [230, 80] on input "0BDI00" at bounding box center [228, 81] width 5 height 5
radio input "true"
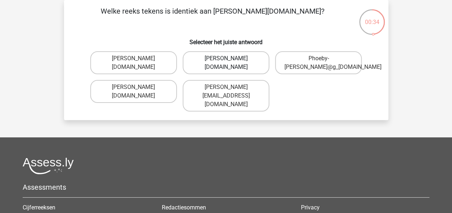
click at [215, 66] on label "[PERSON_NAME][DOMAIN_NAME]" at bounding box center [226, 62] width 87 height 23
click at [226, 63] on input "[PERSON_NAME][DOMAIN_NAME]" at bounding box center [228, 61] width 5 height 5
radio input "true"
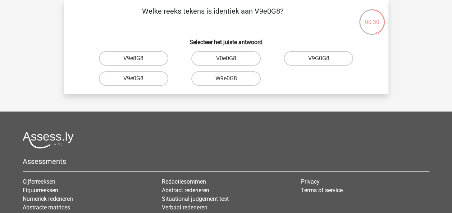
click at [134, 80] on input "V9e0G8" at bounding box center [135, 81] width 5 height 5
radio input "true"
click at [150, 77] on label "91O51S" at bounding box center [133, 79] width 69 height 14
click at [138, 79] on input "91O51S" at bounding box center [135, 81] width 5 height 5
radio input "true"
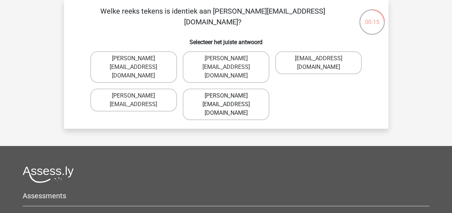
click at [222, 89] on label "[PERSON_NAME][EMAIL_ADDRESS][DOMAIN_NAME]" at bounding box center [226, 105] width 87 height 32
click at [226, 96] on input "[PERSON_NAME][EMAIL_ADDRESS][DOMAIN_NAME]" at bounding box center [228, 98] width 5 height 5
radio input "true"
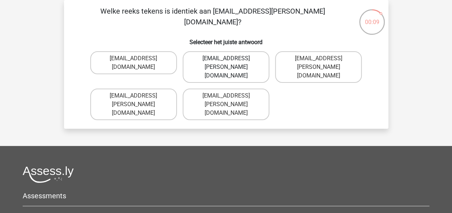
click at [224, 64] on label "[EMAIL_ADDRESS][PERSON_NAME][DOMAIN_NAME]" at bounding box center [226, 67] width 87 height 32
click at [226, 63] on input "[EMAIL_ADDRESS][PERSON_NAME][DOMAIN_NAME]" at bounding box center [228, 61] width 5 height 5
radio input "true"
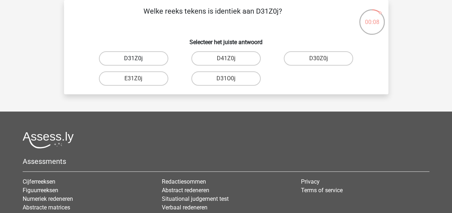
click at [152, 59] on label "D31Z0j" at bounding box center [133, 58] width 69 height 14
click at [138, 59] on input "D31Z0j" at bounding box center [135, 61] width 5 height 5
radio input "true"
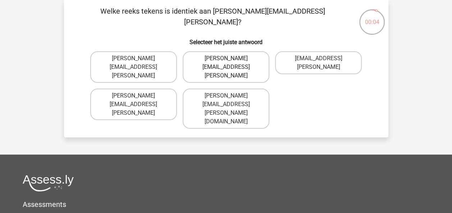
click at [210, 58] on label "[PERSON_NAME][EMAIL_ADDRESS][PERSON_NAME]" at bounding box center [226, 67] width 87 height 32
click at [226, 59] on input "[PERSON_NAME][EMAIL_ADDRESS][PERSON_NAME]" at bounding box center [228, 61] width 5 height 5
radio input "true"
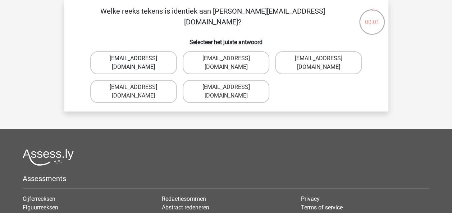
click at [157, 57] on label "[EMAIL_ADDRESS][DOMAIN_NAME]" at bounding box center [133, 62] width 87 height 23
click at [138, 59] on input "[EMAIL_ADDRESS][DOMAIN_NAME]" at bounding box center [135, 61] width 5 height 5
radio input "true"
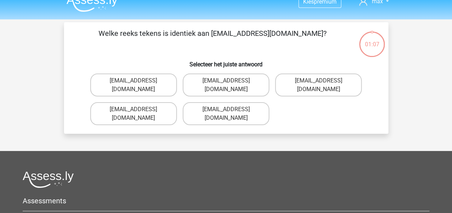
scroll to position [10, 0]
click at [226, 110] on input "Evie_Maede@jointmail.com.uk" at bounding box center [228, 112] width 5 height 5
radio input "true"
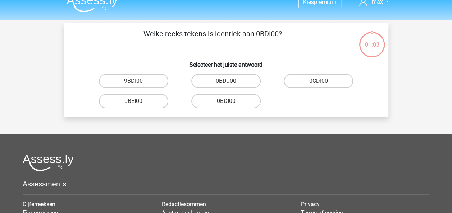
scroll to position [33, 0]
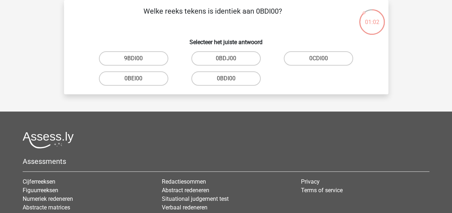
click at [230, 81] on input "0BDI00" at bounding box center [228, 81] width 5 height 5
radio input "true"
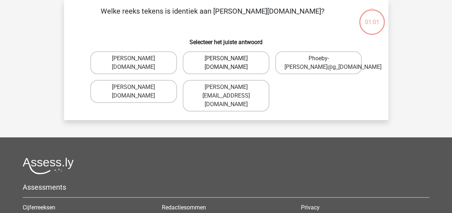
click at [230, 65] on label "Phoebe-Patterson@g_mail.gr" at bounding box center [226, 62] width 87 height 23
click at [230, 63] on input "Phoebe-Patterson@g_mail.gr" at bounding box center [228, 61] width 5 height 5
radio input "true"
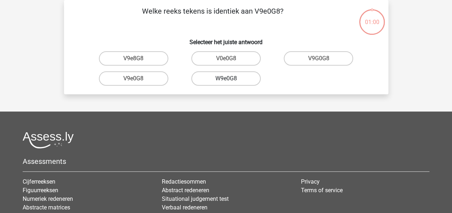
click at [234, 77] on label "W9e0G8" at bounding box center [225, 79] width 69 height 14
click at [230, 79] on input "W9e0G8" at bounding box center [228, 81] width 5 height 5
radio input "true"
click at [234, 77] on label "90051S" at bounding box center [225, 79] width 69 height 14
click at [230, 79] on input "90051S" at bounding box center [228, 81] width 5 height 5
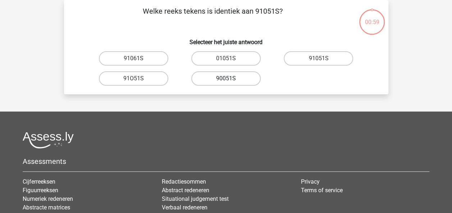
radio input "true"
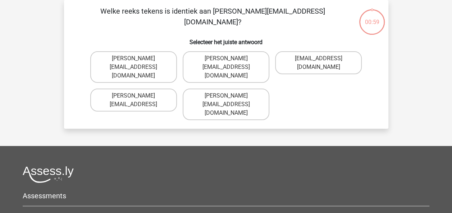
click at [235, 89] on label "Connor.Paterson@mailme.com" at bounding box center [226, 105] width 87 height 32
click at [230, 96] on input "Connor.Paterson@mailme.com" at bounding box center [228, 98] width 5 height 5
radio input "true"
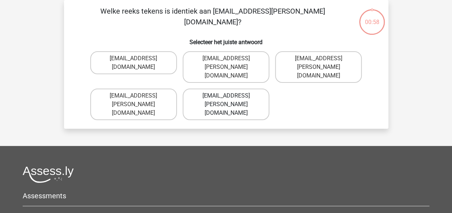
click at [234, 89] on label "Ava-Carroll@memail.uk.com" at bounding box center [226, 105] width 87 height 32
click at [230, 96] on input "Ava-Carroll@memail.uk.com" at bounding box center [228, 98] width 5 height 5
radio input "true"
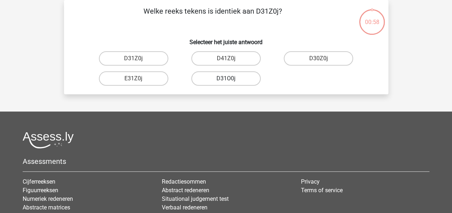
click at [235, 80] on label "D31O0j" at bounding box center [225, 79] width 69 height 14
click at [230, 80] on input "D31O0j" at bounding box center [228, 81] width 5 height 5
radio input "true"
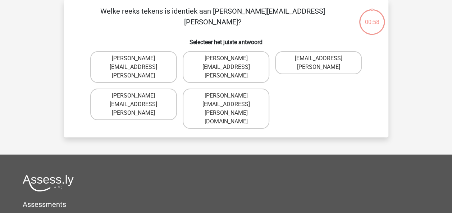
click at [232, 89] on label "Arthur.Bradley@mailme.co.com" at bounding box center [226, 109] width 87 height 40
click at [230, 96] on input "Arthur.Bradley@mailme.co.com" at bounding box center [228, 98] width 5 height 5
radio input "true"
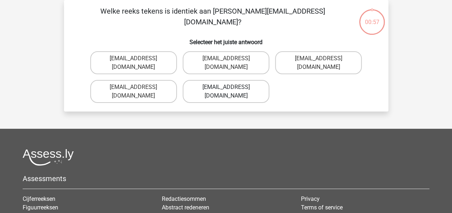
click at [232, 82] on label "Theo+Sadler@Gmail.com.uk" at bounding box center [226, 91] width 87 height 23
click at [230, 87] on input "Theo+Sadler@Gmail.com.uk" at bounding box center [228, 89] width 5 height 5
radio input "true"
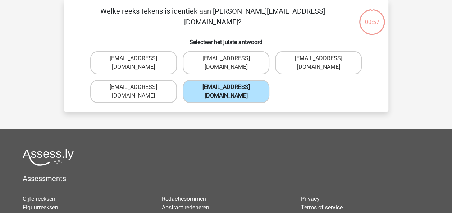
click at [233, 84] on label "Theo+Sadler@Gmail.com.uk" at bounding box center [226, 91] width 87 height 23
click at [230, 87] on input "Theo+Sadler@Gmail.com.uk" at bounding box center [228, 89] width 5 height 5
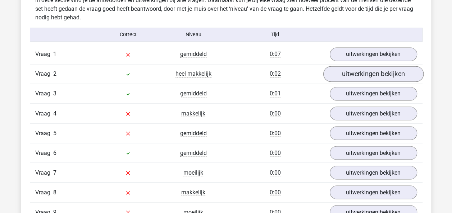
scroll to position [577, 0]
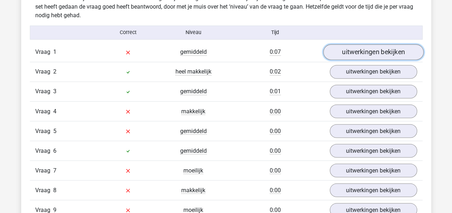
click at [363, 55] on link "uitwerkingen bekijken" at bounding box center [373, 53] width 100 height 16
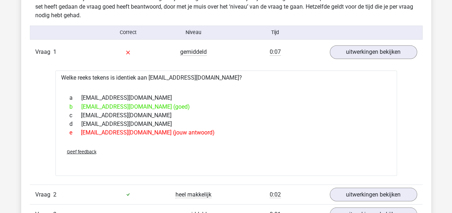
click at [208, 98] on div "a [EMAIL_ADDRESS][DOMAIN_NAME]" at bounding box center [226, 98] width 324 height 9
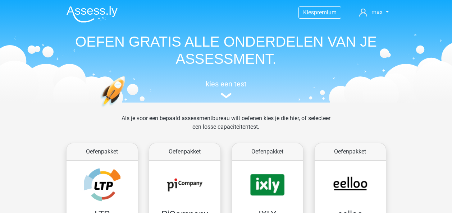
scroll to position [562, 0]
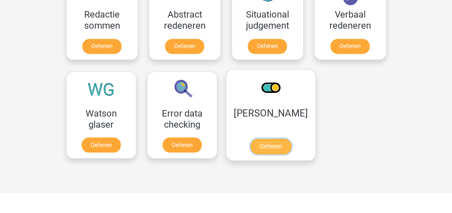
click at [268, 139] on link "Oefenen" at bounding box center [270, 147] width 41 height 16
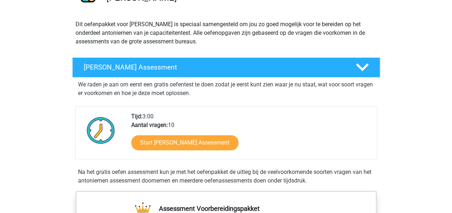
scroll to position [71, 0]
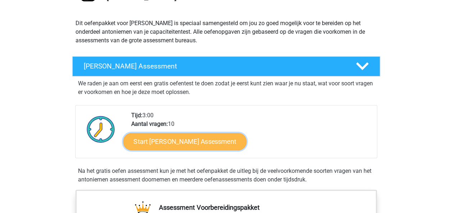
click at [201, 135] on link "Start [PERSON_NAME] Assessment" at bounding box center [184, 141] width 123 height 17
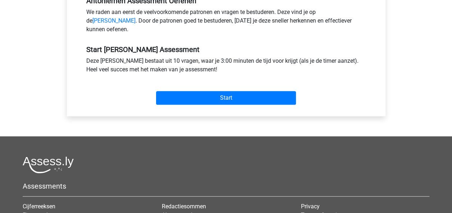
scroll to position [223, 0]
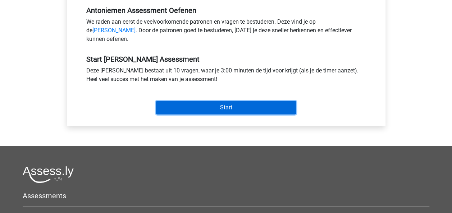
drag, startPoint x: 220, startPoint y: 116, endPoint x: 225, endPoint y: 117, distance: 4.7
click at [221, 115] on input "Start" at bounding box center [226, 108] width 140 height 14
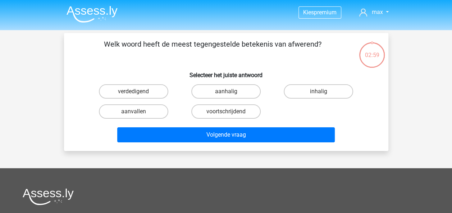
click at [177, 56] on p "Welk woord heeft de meest tegengestelde betekenis van afwerend?" at bounding box center [212, 50] width 274 height 22
drag, startPoint x: 196, startPoint y: 45, endPoint x: 293, endPoint y: 46, distance: 97.4
click at [293, 46] on p "Welk woord heeft de meest tegengestelde betekenis van afwerend?" at bounding box center [212, 50] width 274 height 22
click at [328, 40] on div "Welk woord heeft de meest tegengestelde betekenis van afwerend? Selecteer het j…" at bounding box center [226, 92] width 324 height 118
drag, startPoint x: 323, startPoint y: 45, endPoint x: 102, endPoint y: 0, distance: 225.4
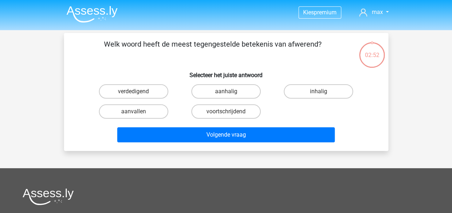
click at [95, 46] on p "Welk woord heeft de meest tegengestelde betekenis van afwerend?" at bounding box center [212, 50] width 274 height 22
copy p "Welk woord heeft de meest tegengestelde betekenis van afwerend?"
click at [160, 67] on h6 "Selecteer het juiste antwoord" at bounding box center [225, 72] width 301 height 13
click at [87, 67] on h6 "Selecteer het juiste antwoord" at bounding box center [225, 72] width 301 height 13
click at [233, 96] on label "aanhalig" at bounding box center [225, 91] width 69 height 14
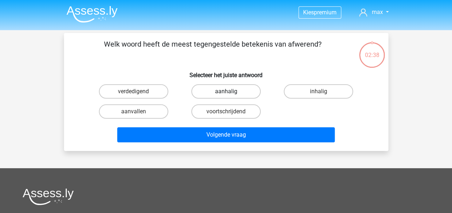
click at [230, 96] on input "aanhalig" at bounding box center [228, 94] width 5 height 5
radio input "true"
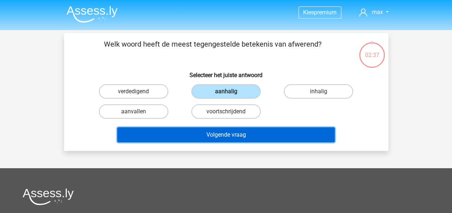
click at [236, 132] on button "Volgende vraag" at bounding box center [225, 135] width 217 height 15
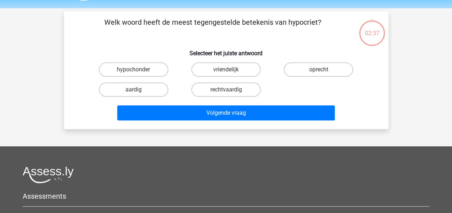
scroll to position [33, 0]
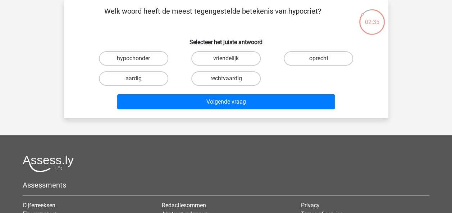
click at [160, 38] on h6 "Selecteer het juiste antwoord" at bounding box center [225, 39] width 301 height 13
click at [210, 55] on label "vriendelijk" at bounding box center [225, 58] width 69 height 14
click at [226, 59] on input "vriendelijk" at bounding box center [228, 61] width 5 height 5
radio input "true"
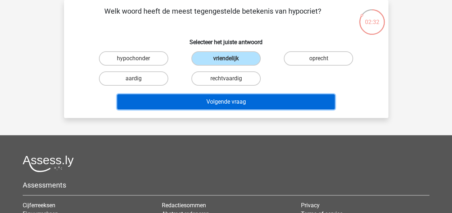
click at [242, 103] on button "Volgende vraag" at bounding box center [225, 101] width 217 height 15
